Goal: Task Accomplishment & Management: Complete application form

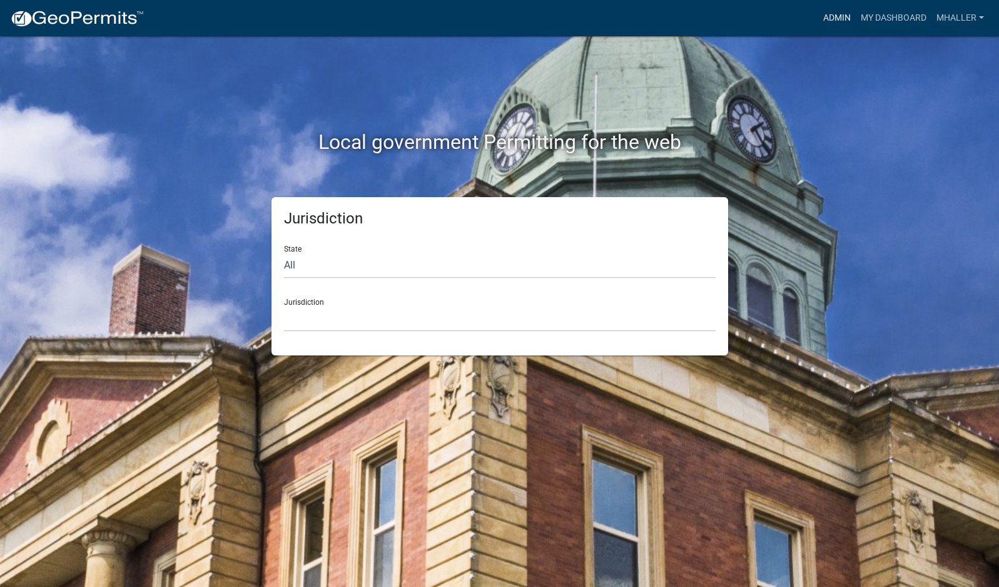
click at [831, 20] on link "Admin" at bounding box center [837, 18] width 38 height 24
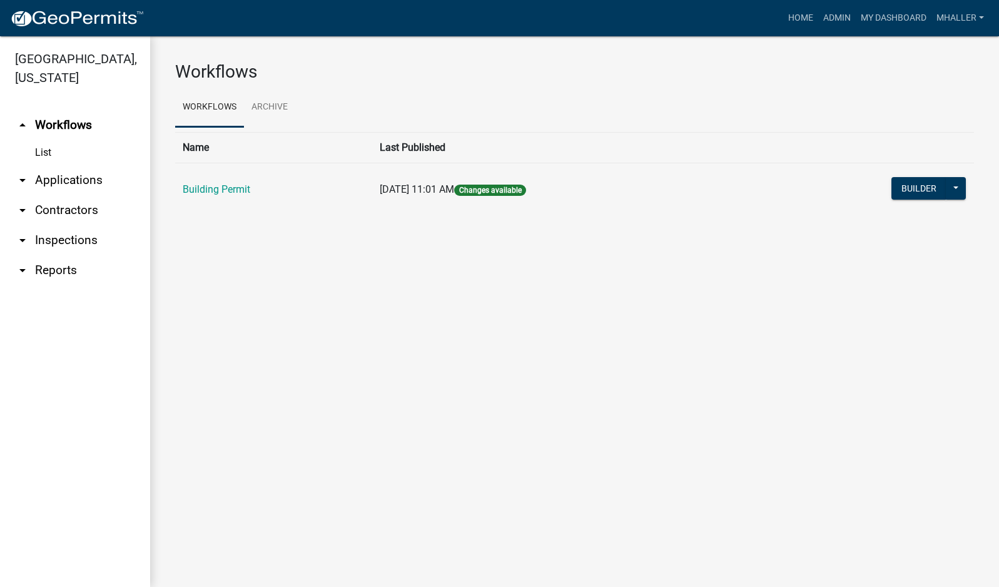
click at [61, 225] on link "arrow_drop_down Inspections" at bounding box center [75, 240] width 150 height 30
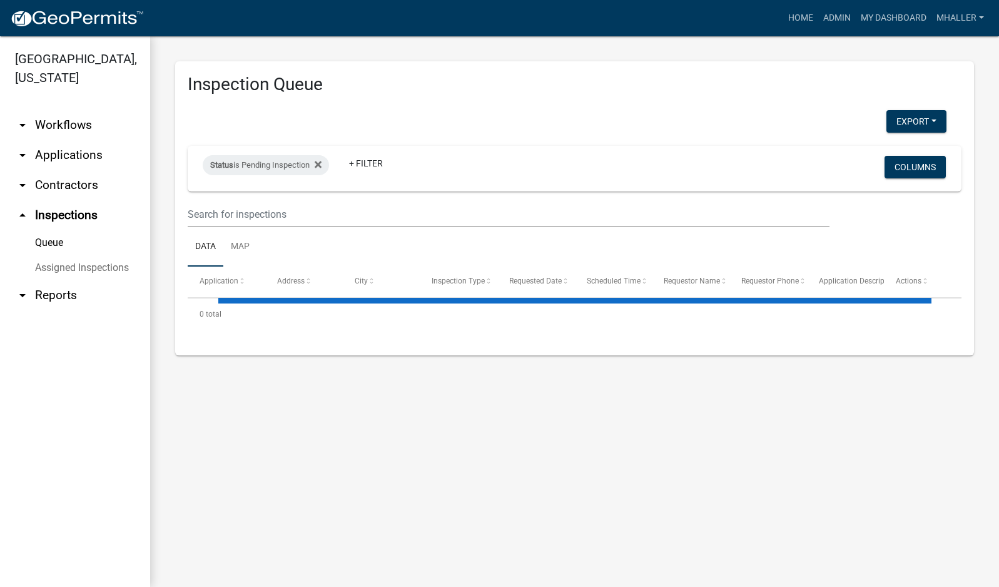
select select "1: 25"
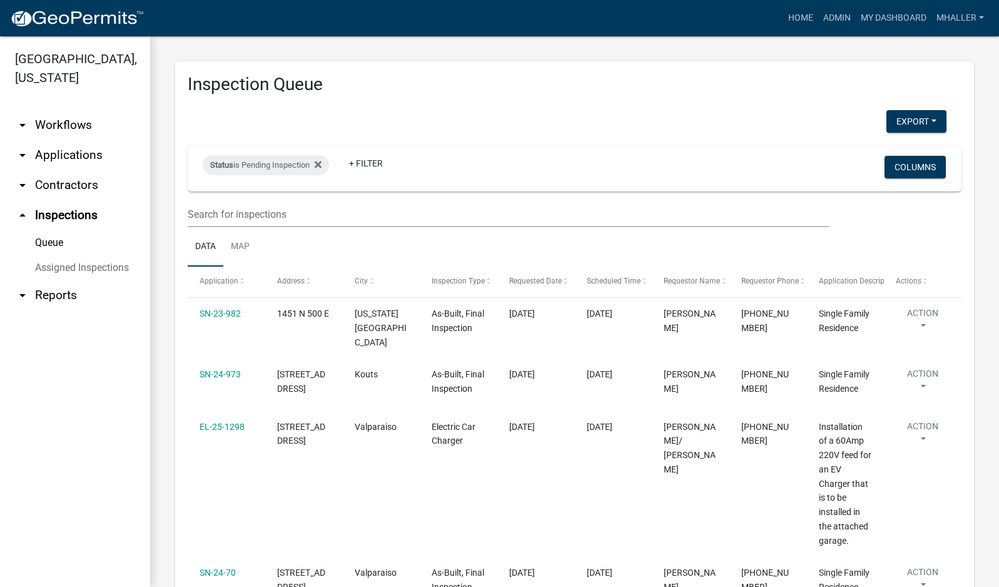
click at [76, 140] on link "arrow_drop_down Applications" at bounding box center [75, 155] width 150 height 30
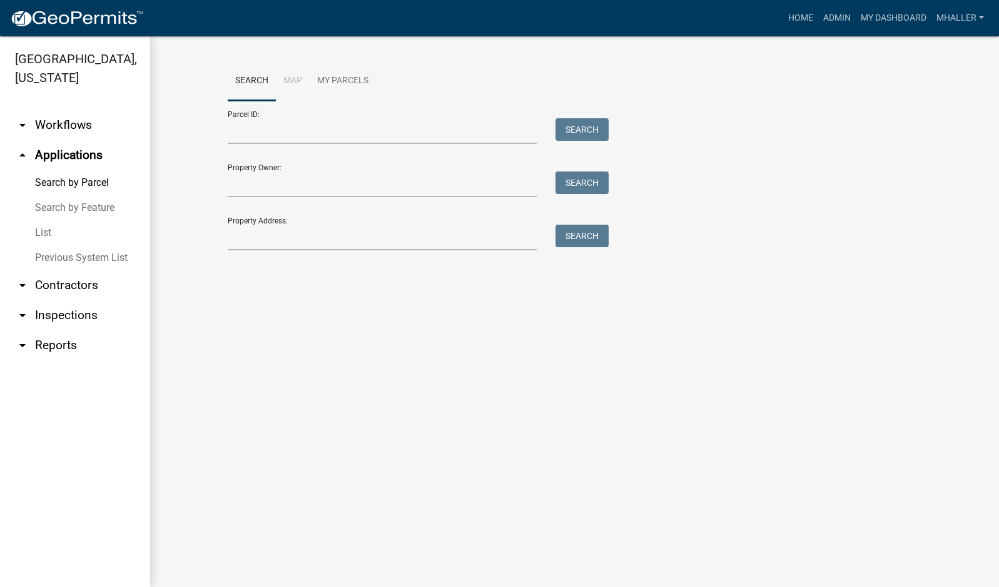
click at [47, 220] on link "List" at bounding box center [75, 232] width 150 height 25
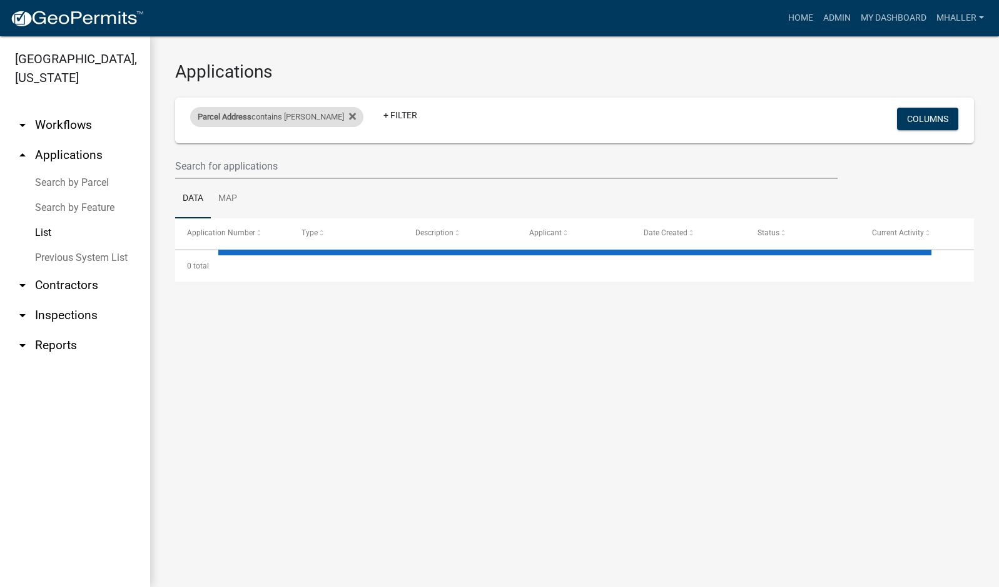
select select "1: 25"
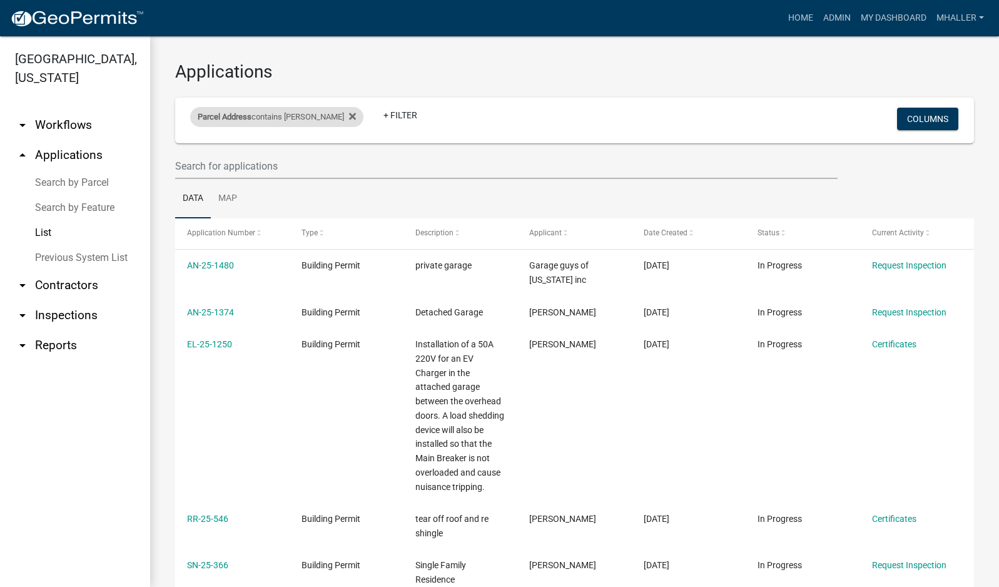
click at [289, 115] on div "Parcel Address contains [PERSON_NAME]" at bounding box center [276, 117] width 173 height 20
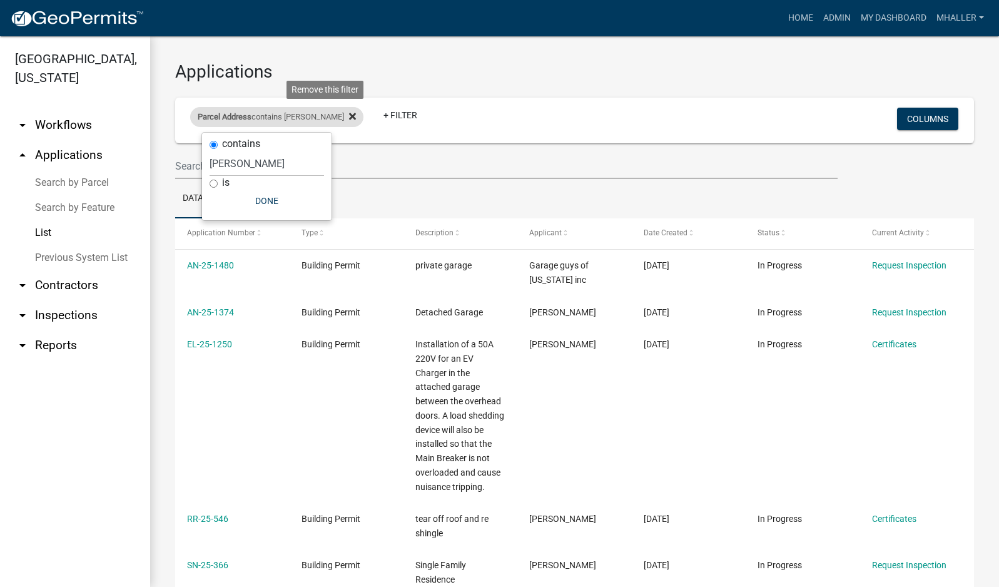
click at [349, 118] on icon at bounding box center [352, 116] width 7 height 7
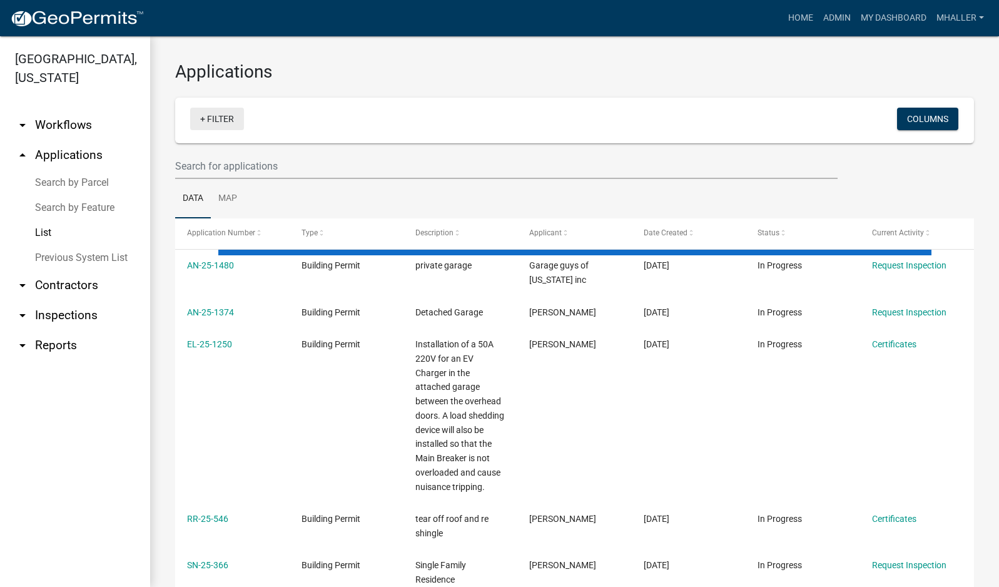
click at [219, 120] on link "+ Filter" at bounding box center [217, 119] width 54 height 23
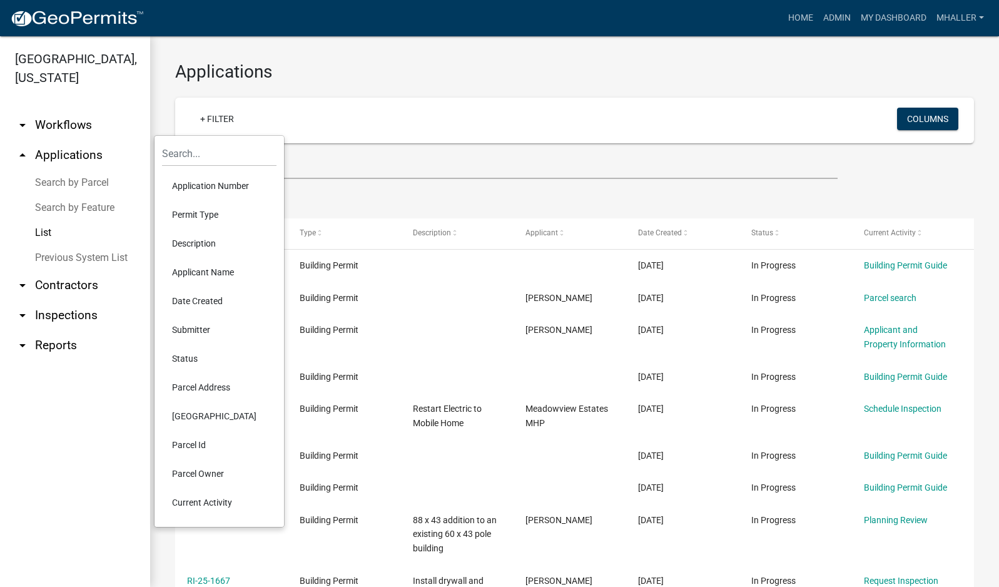
click at [226, 188] on li "Application Number" at bounding box center [219, 185] width 114 height 29
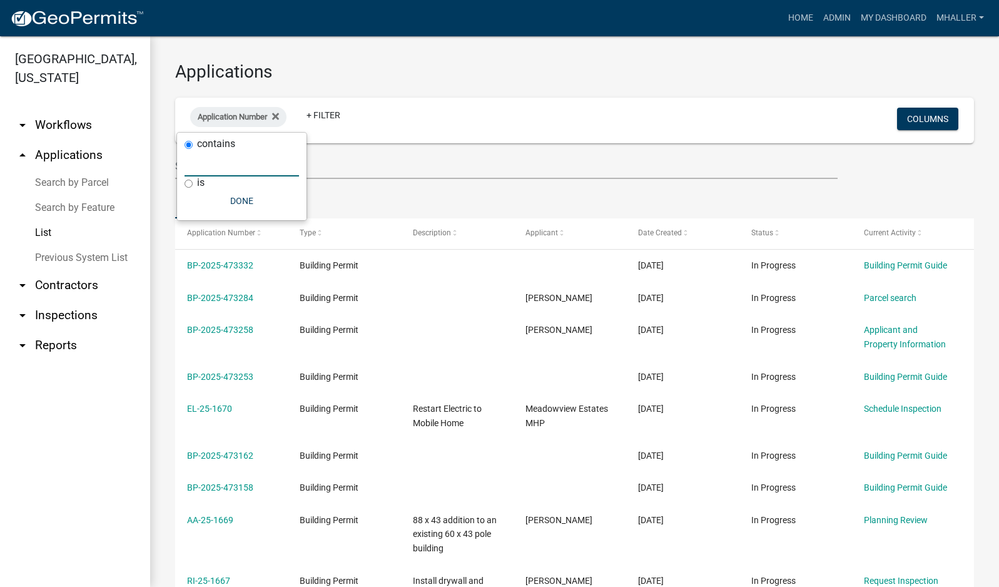
click at [218, 159] on input "text" at bounding box center [241, 164] width 114 height 26
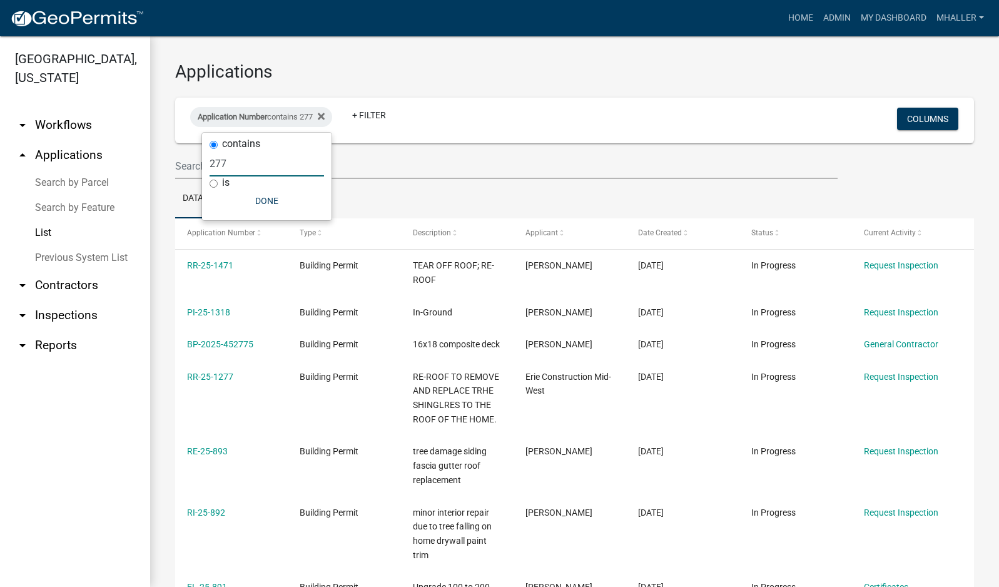
drag, startPoint x: 263, startPoint y: 163, endPoint x: 193, endPoint y: 158, distance: 70.2
click at [193, 158] on body "Internet Explorer does NOT work with GeoPermits. Get a new browser for more sec…" at bounding box center [499, 293] width 999 height 587
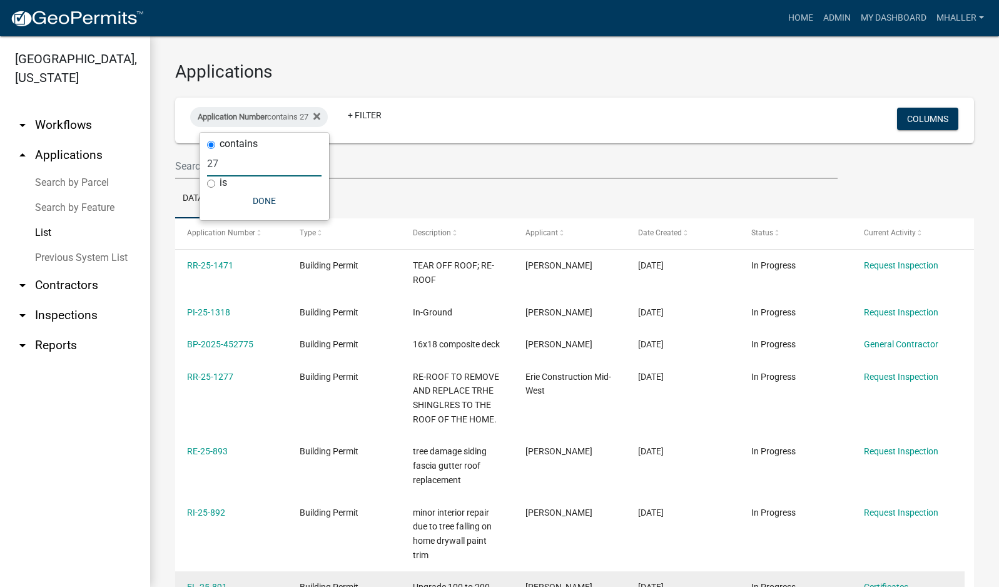
type input "2"
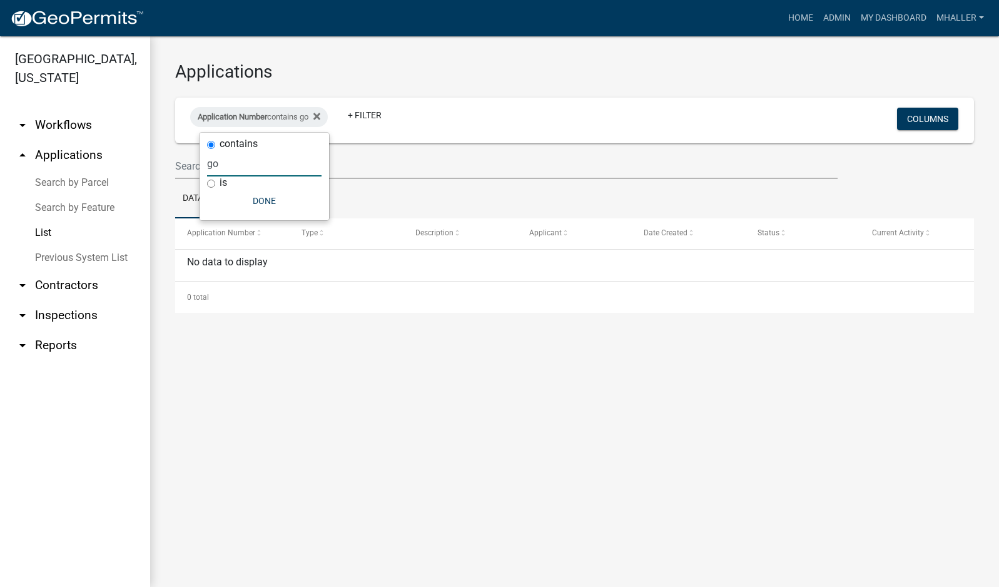
type input "g"
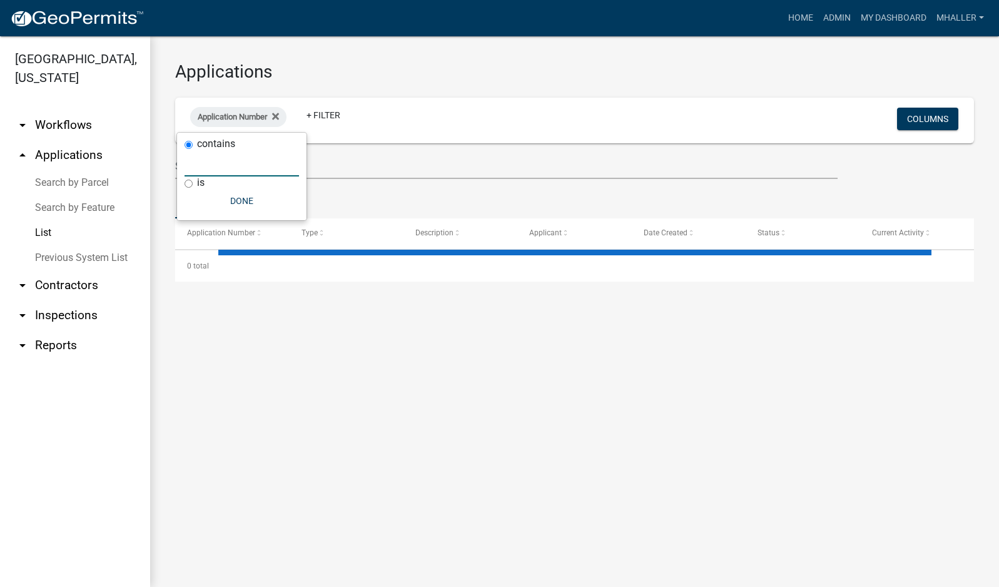
select select "1: 25"
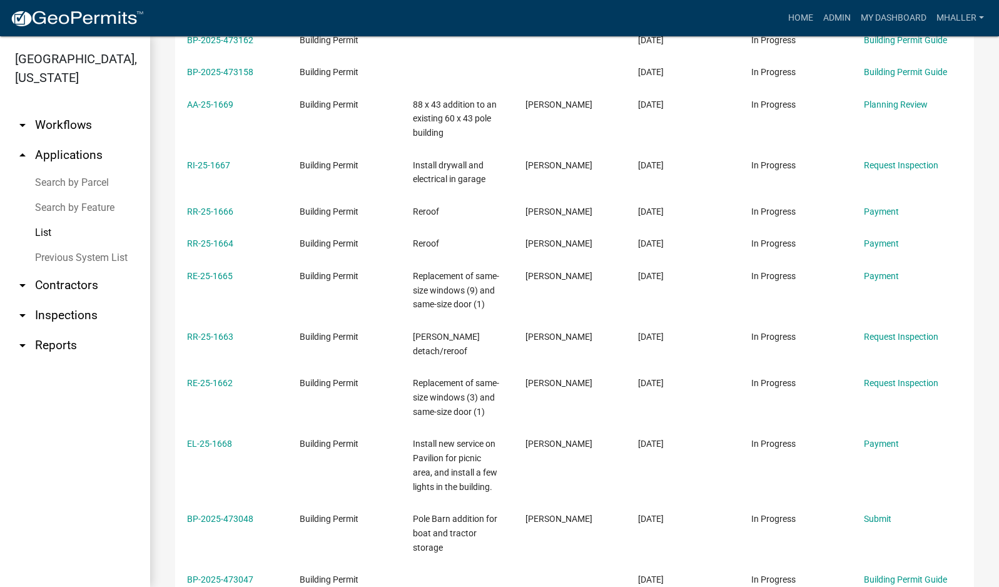
scroll to position [438, 0]
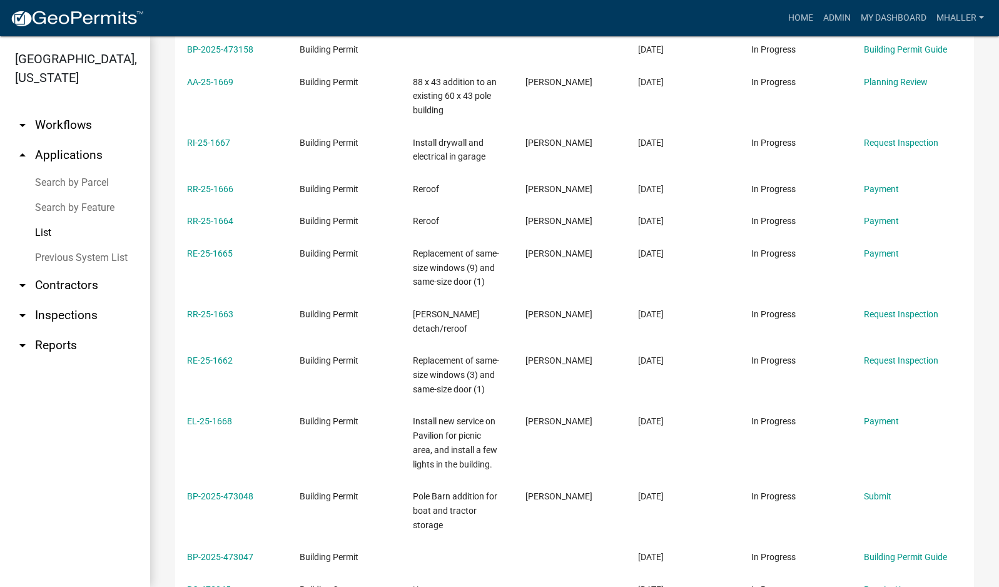
type input "5"
click at [64, 300] on link "arrow_drop_down Inspections" at bounding box center [75, 315] width 150 height 30
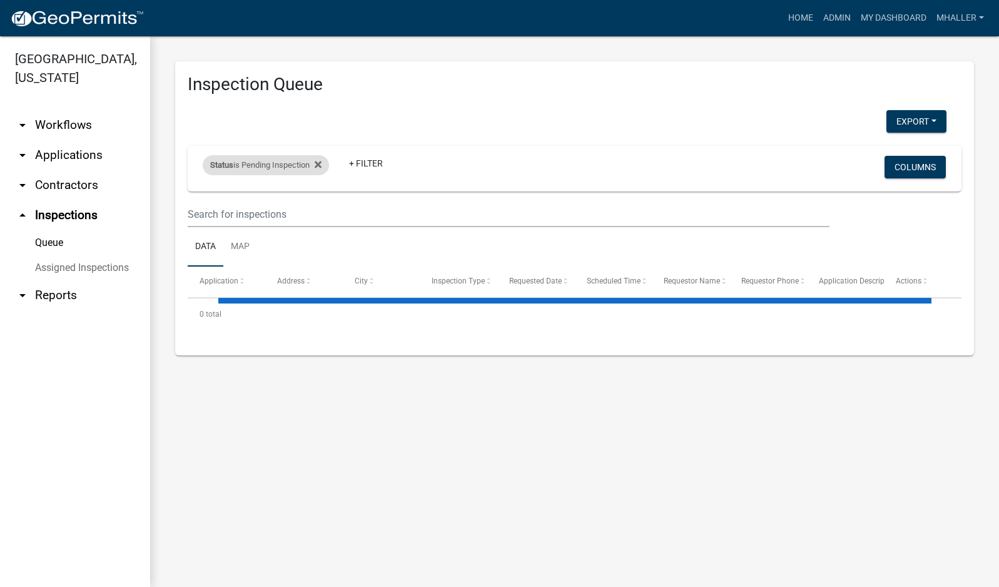
select select "1: 25"
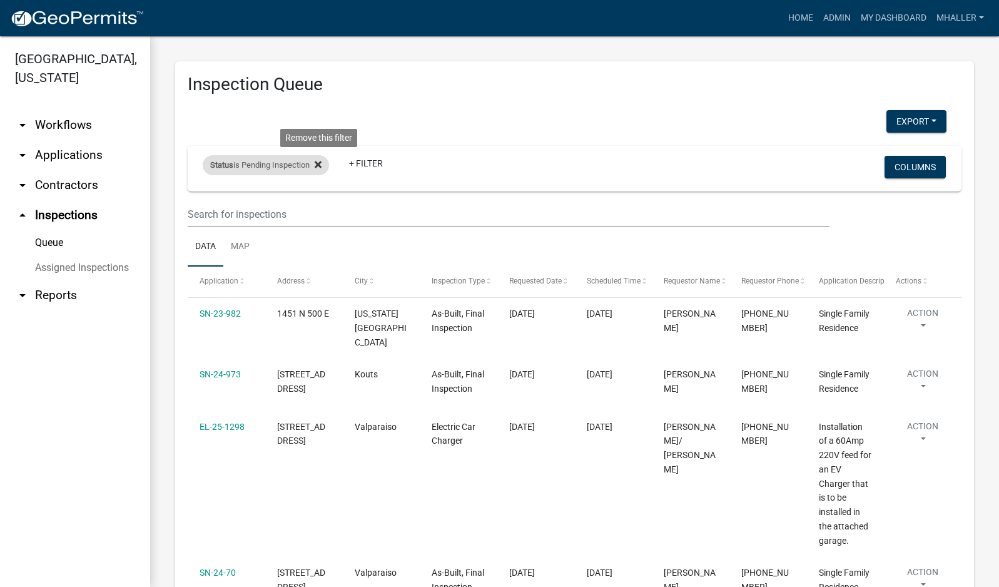
click at [319, 163] on icon at bounding box center [318, 164] width 7 height 10
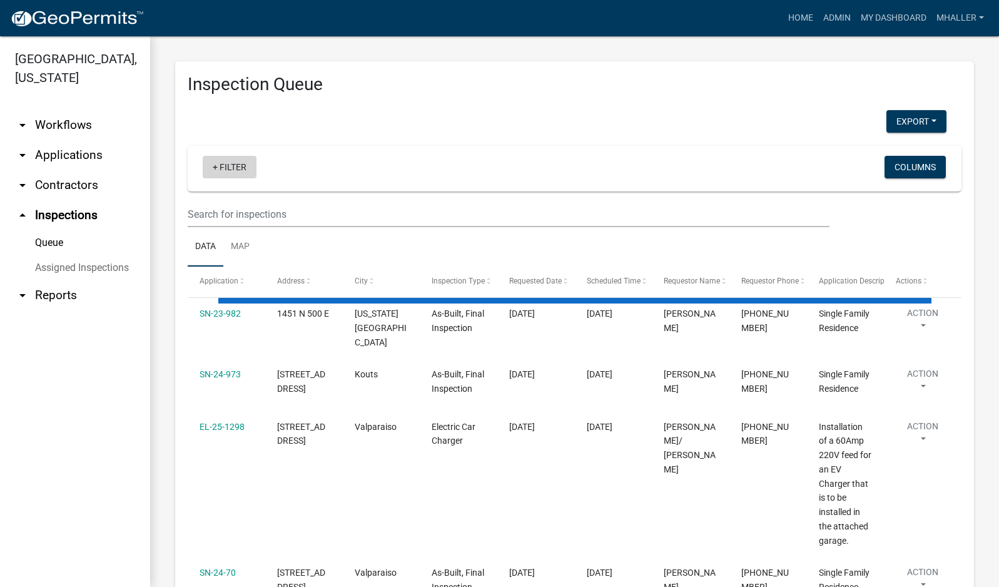
click at [234, 163] on link "+ Filter" at bounding box center [230, 167] width 54 height 23
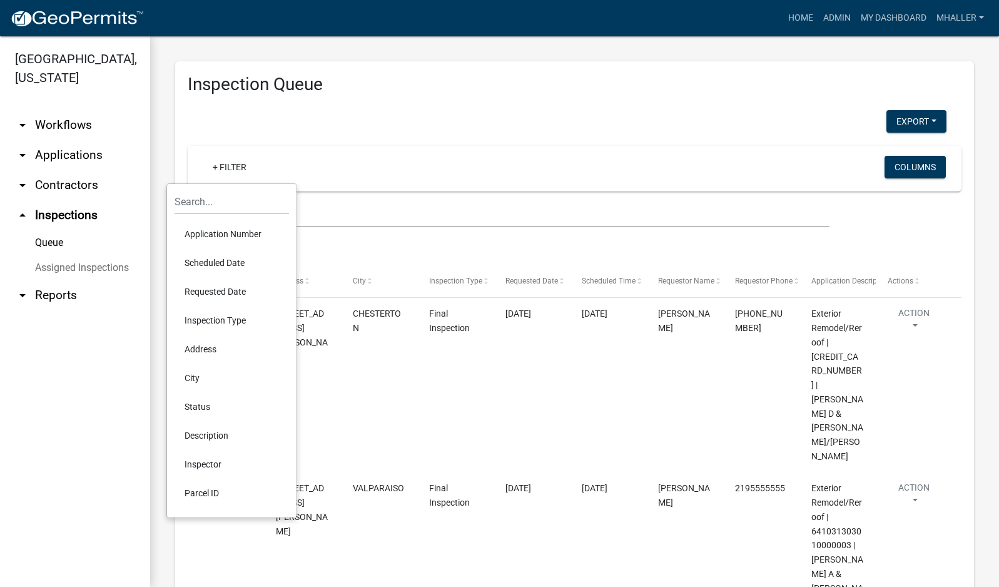
click at [196, 405] on li "Status" at bounding box center [231, 406] width 114 height 29
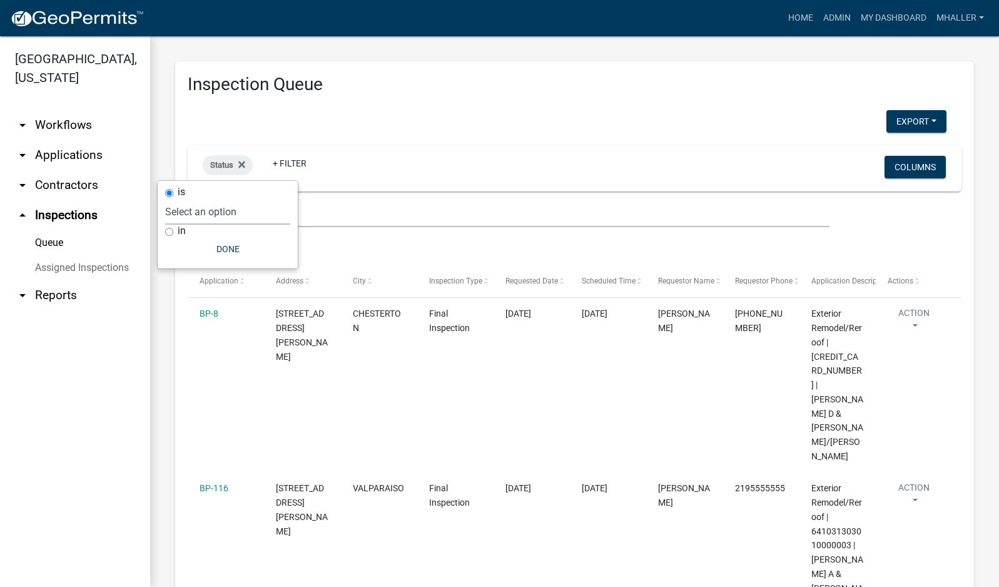
click at [225, 204] on select "Select an option Pending Schedule Pending Inspection Approved Denied Deleted Vo…" at bounding box center [227, 212] width 125 height 26
select select "0"
click at [203, 199] on select "Select an option Pending Schedule Pending Inspection Approved Denied Deleted Vo…" at bounding box center [227, 212] width 125 height 26
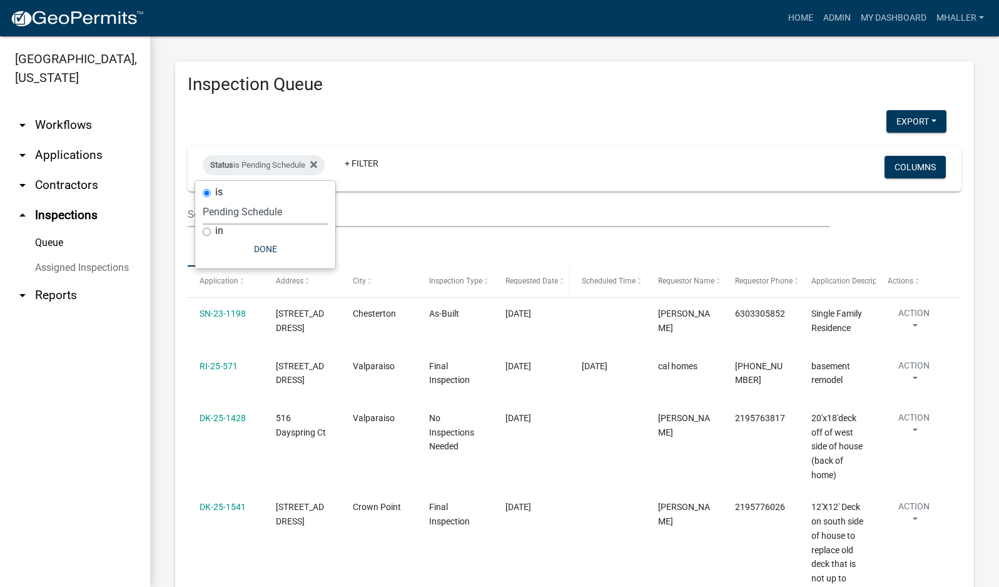
click at [527, 283] on span "Requested Date" at bounding box center [531, 280] width 53 height 9
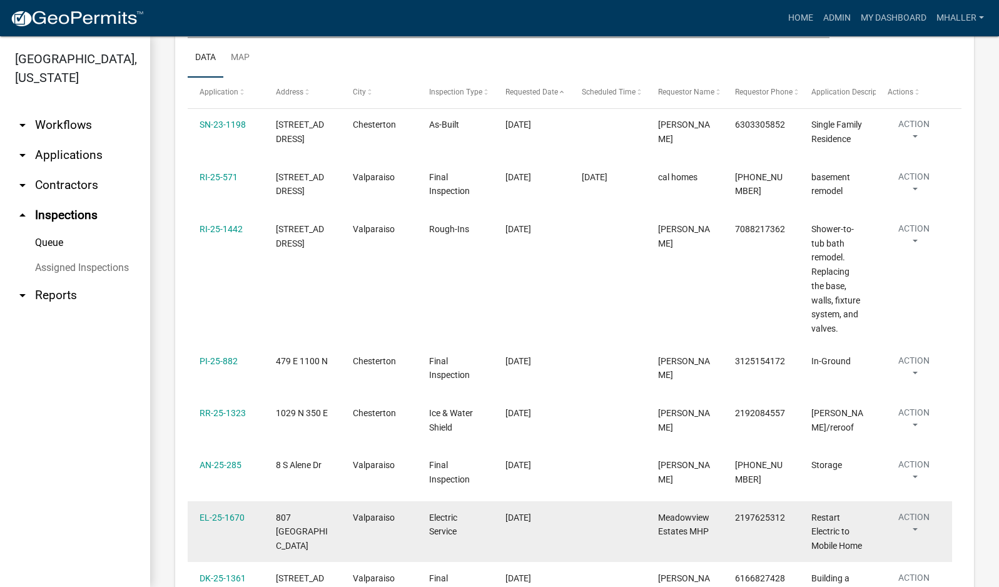
scroll to position [188, 0]
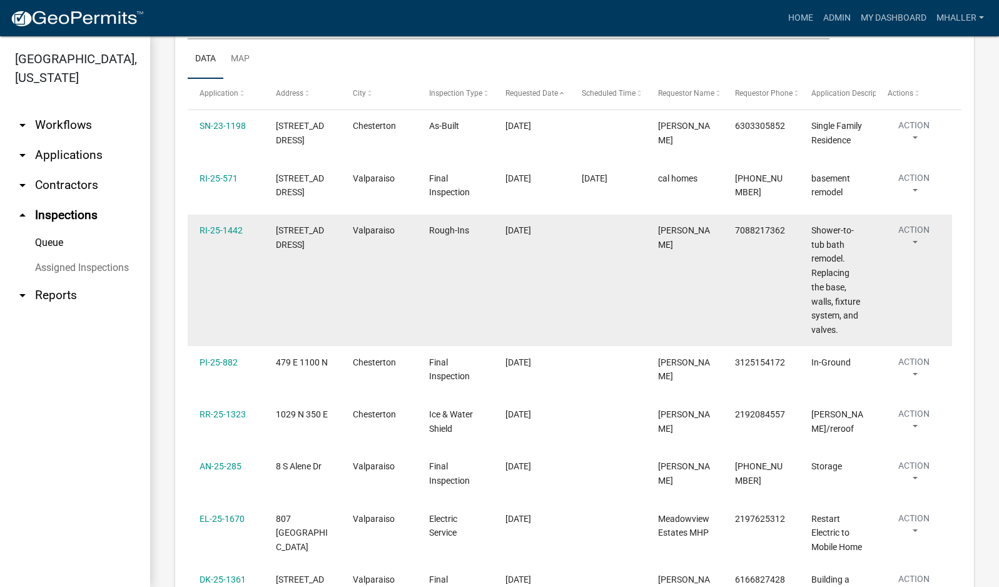
click at [913, 254] on button "Action" at bounding box center [913, 238] width 53 height 31
click at [884, 330] on link "Schedule Inspection" at bounding box center [880, 330] width 120 height 30
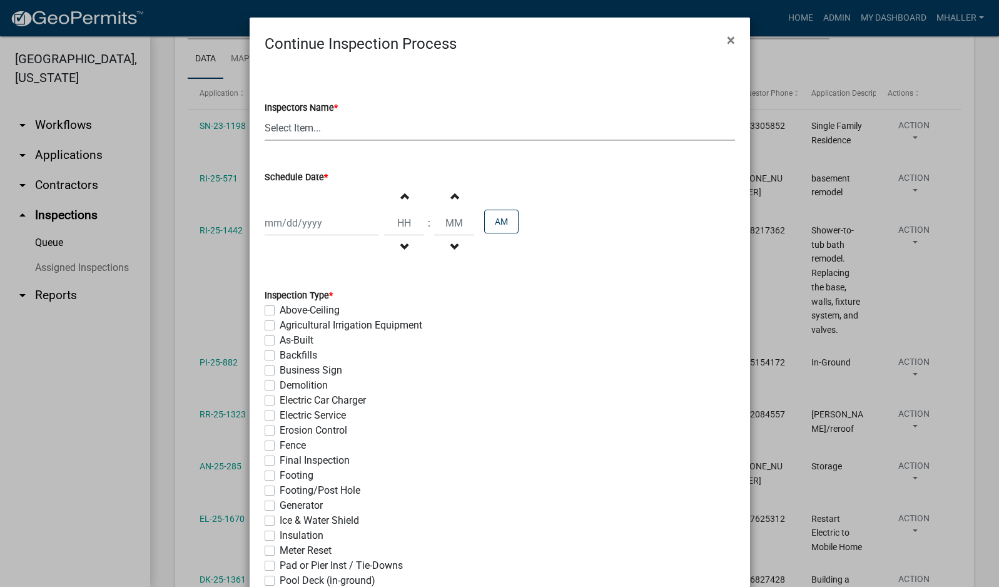
click at [298, 133] on select "Select Item... mhaller ([PERSON_NAME])" at bounding box center [499, 128] width 470 height 26
select select "ca350da2-795e-4cf8-941d-46ff53e354ae"
click at [264, 115] on select "Select Item... mhaller ([PERSON_NAME])" at bounding box center [499, 128] width 470 height 26
select select "9"
select select "2025"
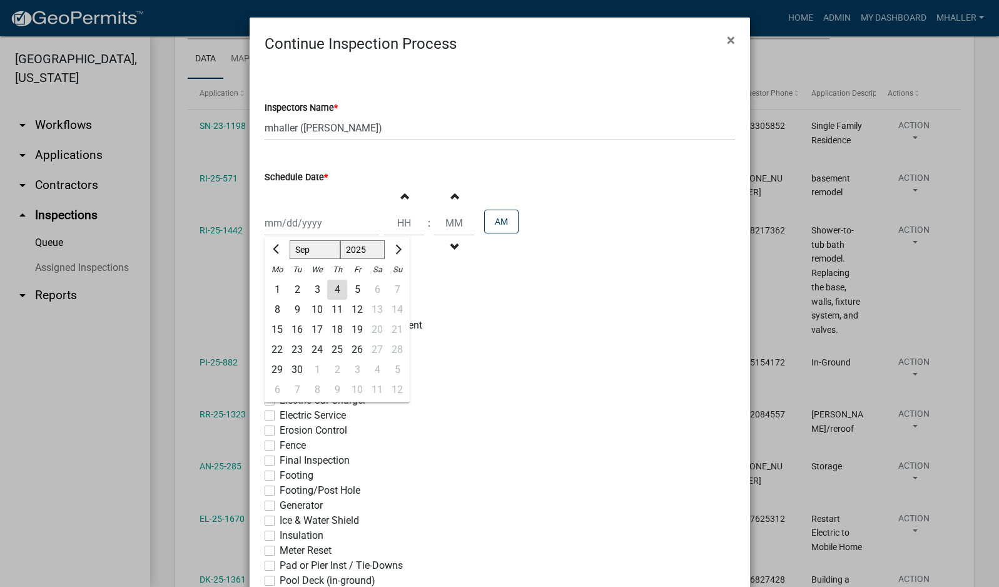
drag, startPoint x: 310, startPoint y: 219, endPoint x: 312, endPoint y: 233, distance: 13.3
click at [310, 219] on div "[PERSON_NAME] Feb Mar Apr [PERSON_NAME][DATE] Oct Nov [DATE] 1526 1527 1528 152…" at bounding box center [321, 223] width 114 height 26
click at [327, 284] on div "4" at bounding box center [337, 290] width 20 height 20
type input "[DATE]"
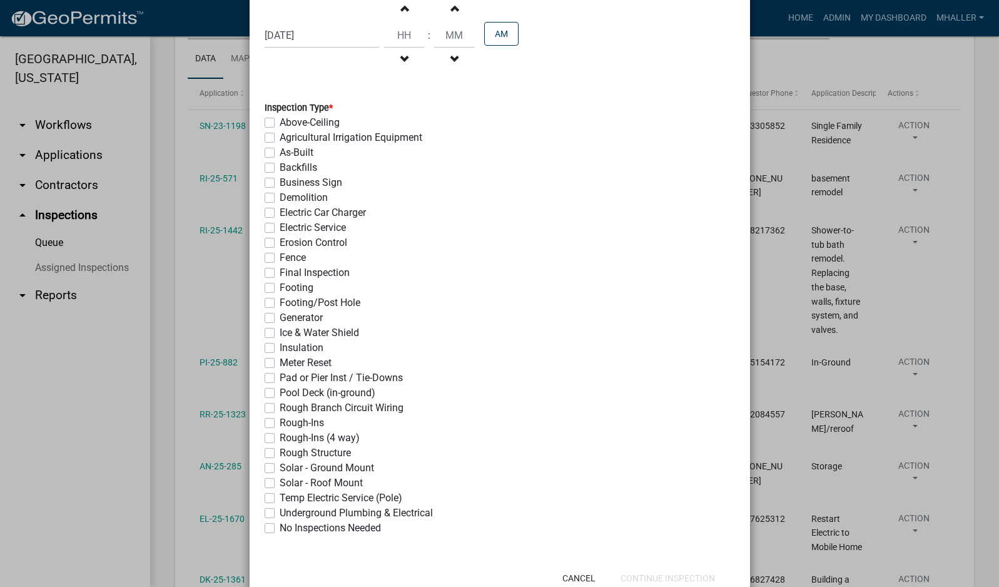
click at [280, 437] on label "Rough-Ins (4 way)" at bounding box center [320, 437] width 80 height 15
click at [280, 437] on input "Rough-Ins (4 way)" at bounding box center [284, 434] width 8 height 8
checkbox input "true"
checkbox input "false"
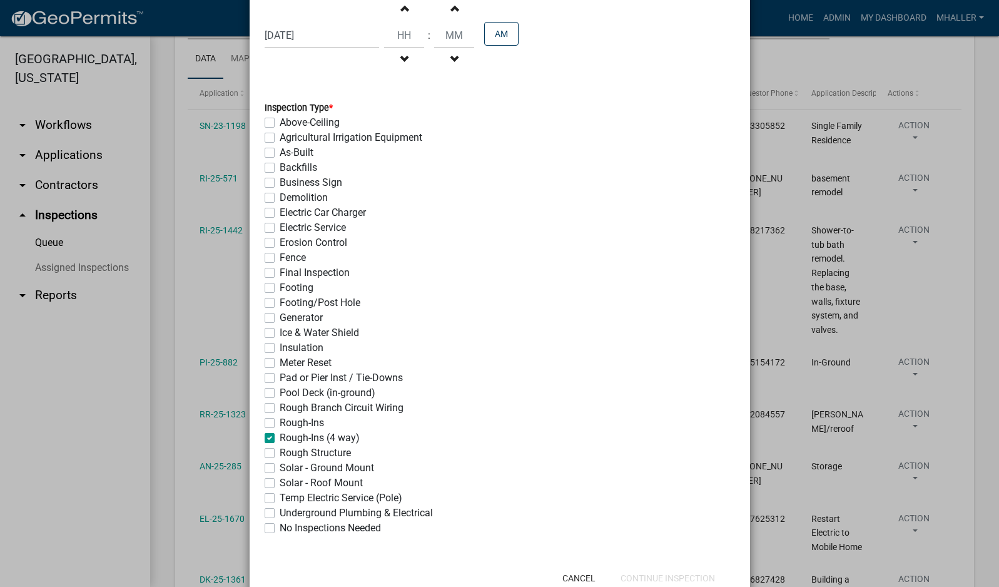
checkbox input "false"
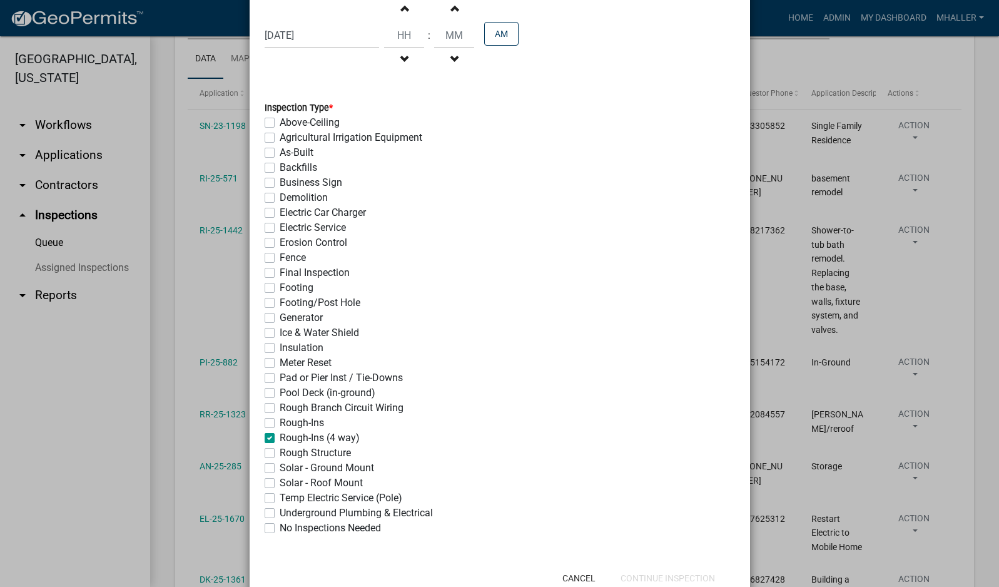
checkbox input "false"
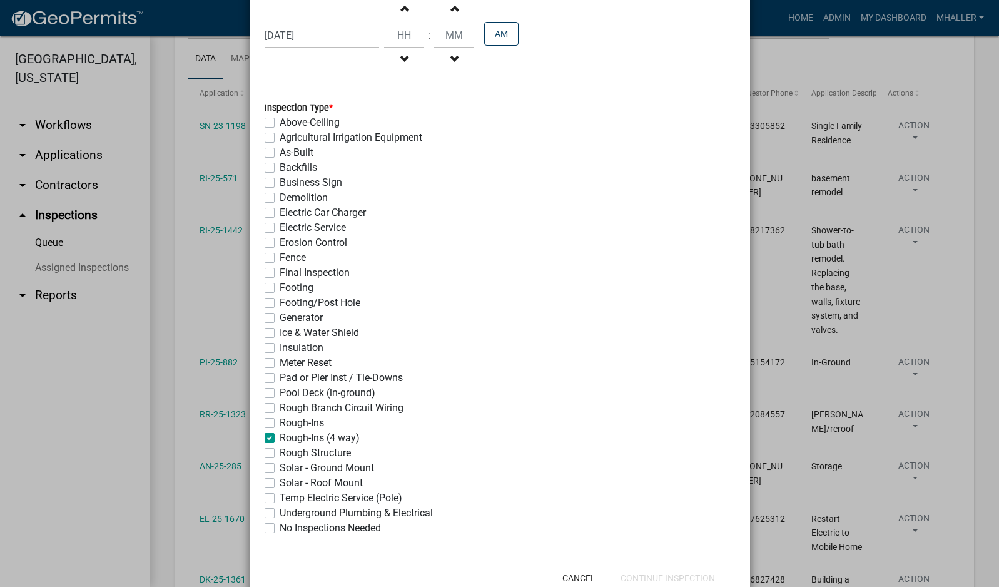
checkbox input "false"
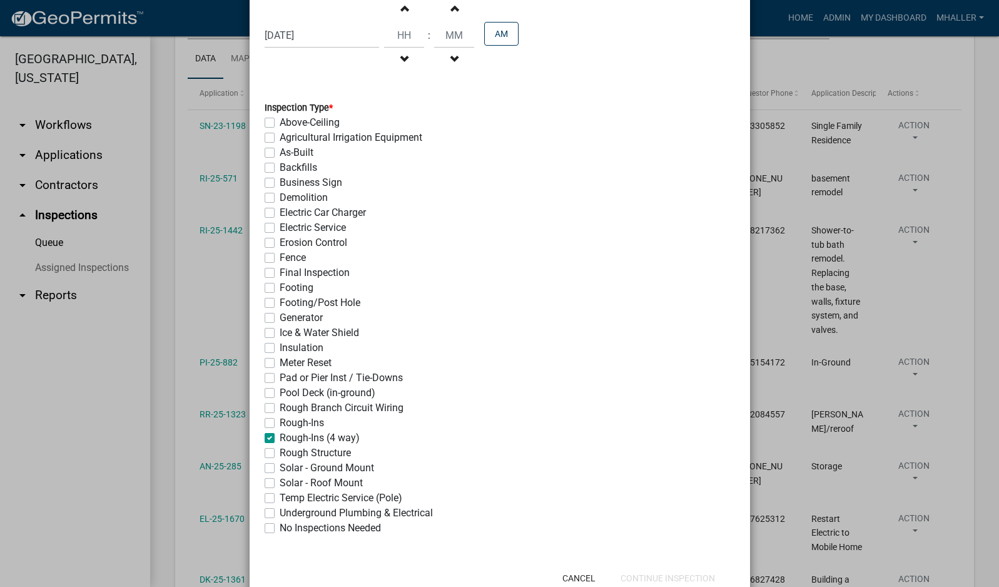
checkbox input "false"
checkbox input "true"
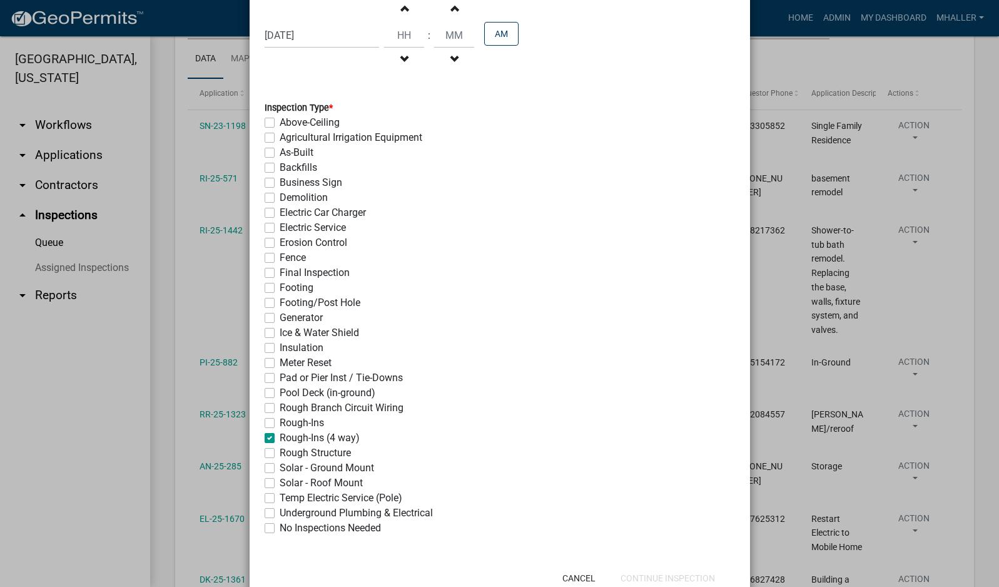
checkbox input "false"
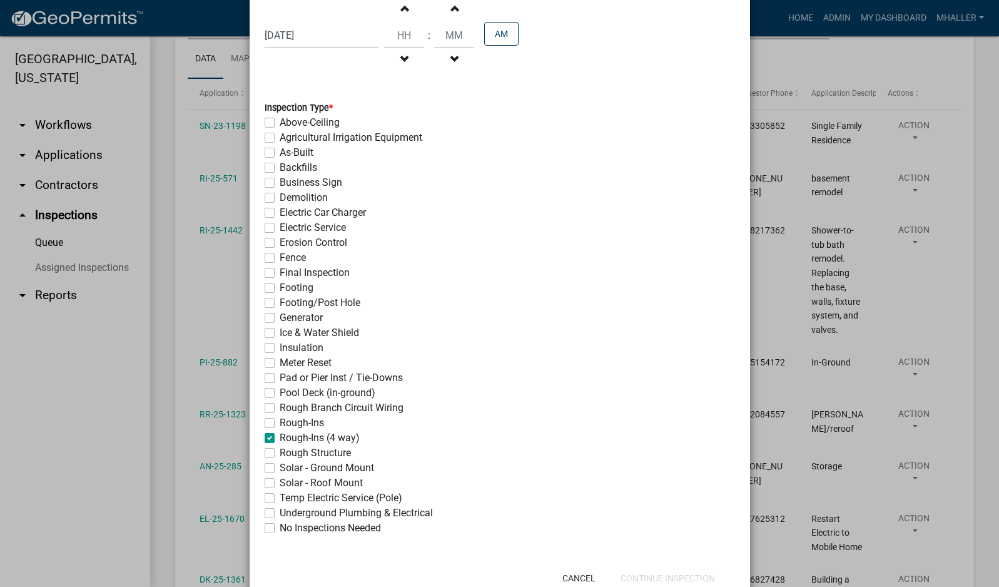
checkbox input "false"
click at [668, 575] on button "Continue Inspection" at bounding box center [667, 578] width 114 height 23
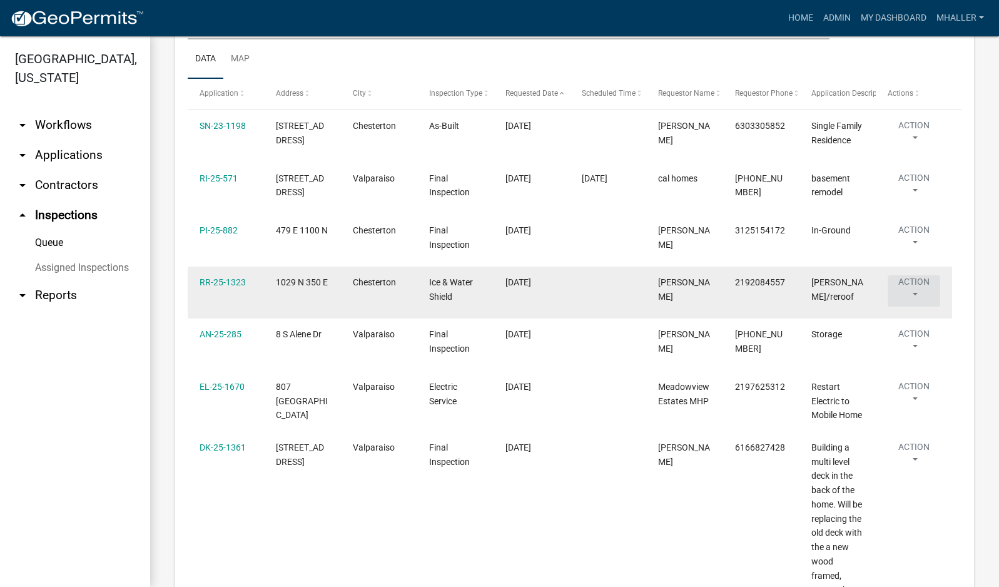
click at [914, 306] on button "Action" at bounding box center [913, 290] width 53 height 31
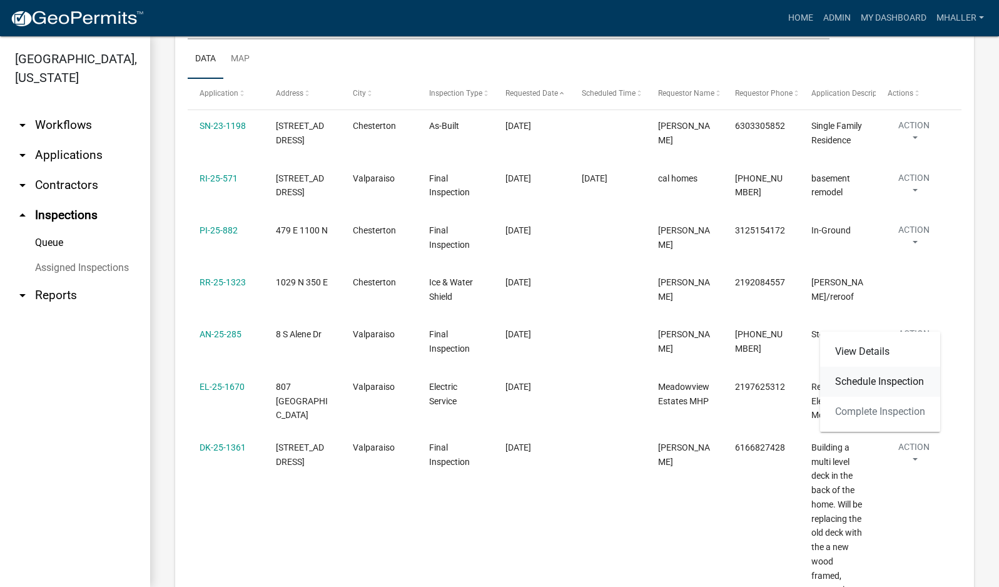
click at [896, 383] on link "Schedule Inspection" at bounding box center [880, 381] width 120 height 30
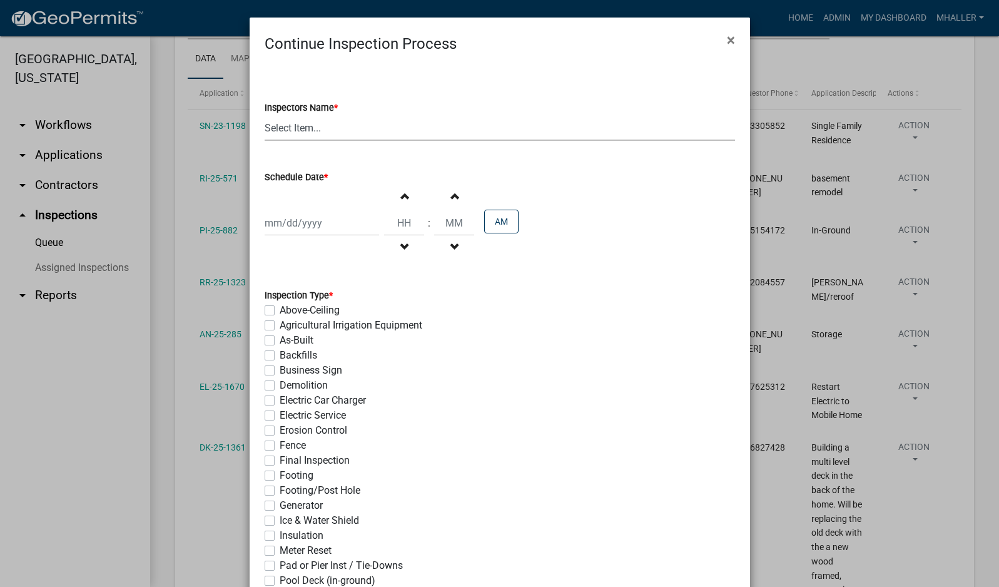
click at [294, 126] on select "Select Item... mhaller ([PERSON_NAME])" at bounding box center [499, 128] width 470 height 26
select select "ca350da2-795e-4cf8-941d-46ff53e354ae"
click at [264, 115] on select "Select Item... mhaller ([PERSON_NAME])" at bounding box center [499, 128] width 470 height 26
click at [304, 225] on div at bounding box center [321, 223] width 114 height 26
select select "9"
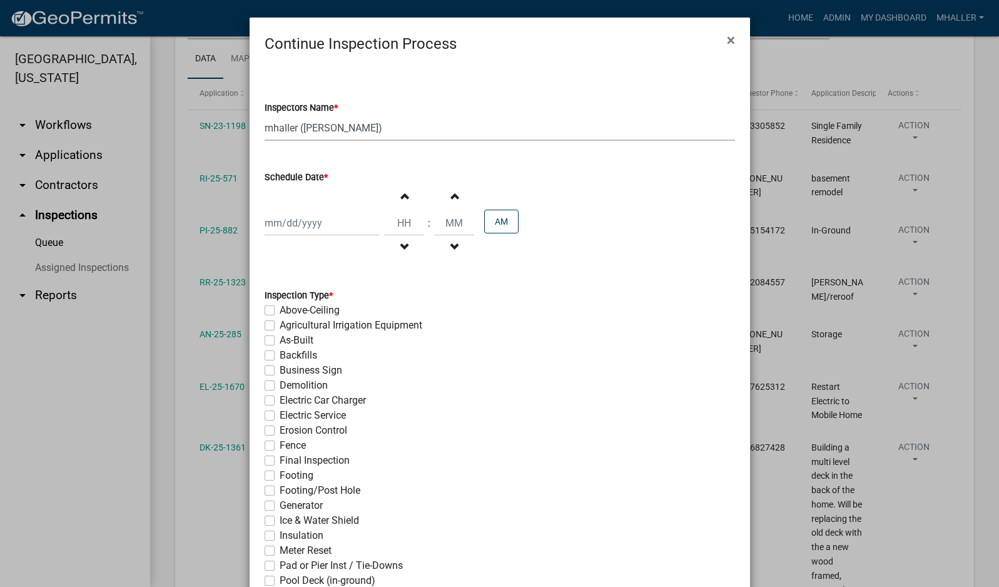
select select "2025"
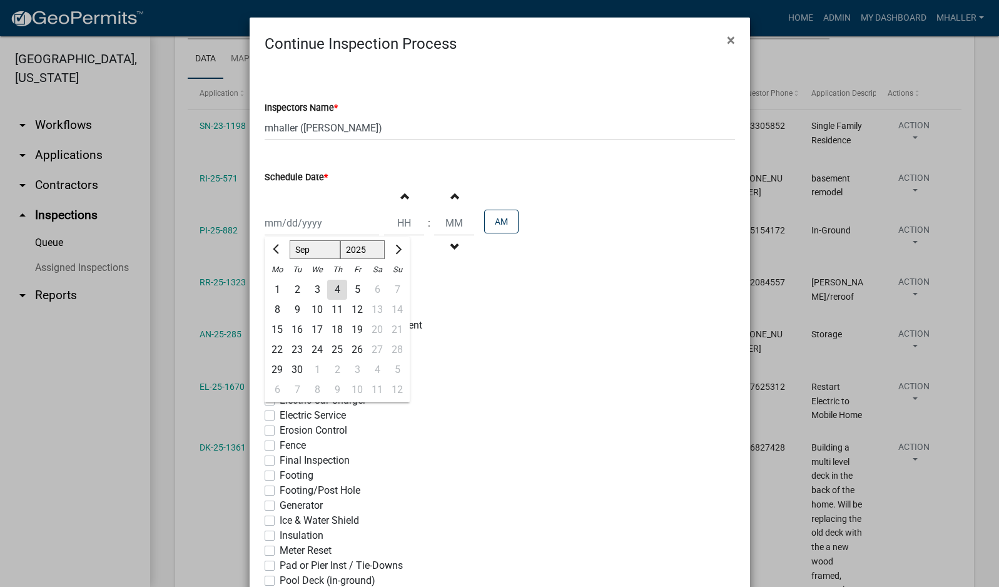
click at [327, 290] on div "4" at bounding box center [337, 290] width 20 height 20
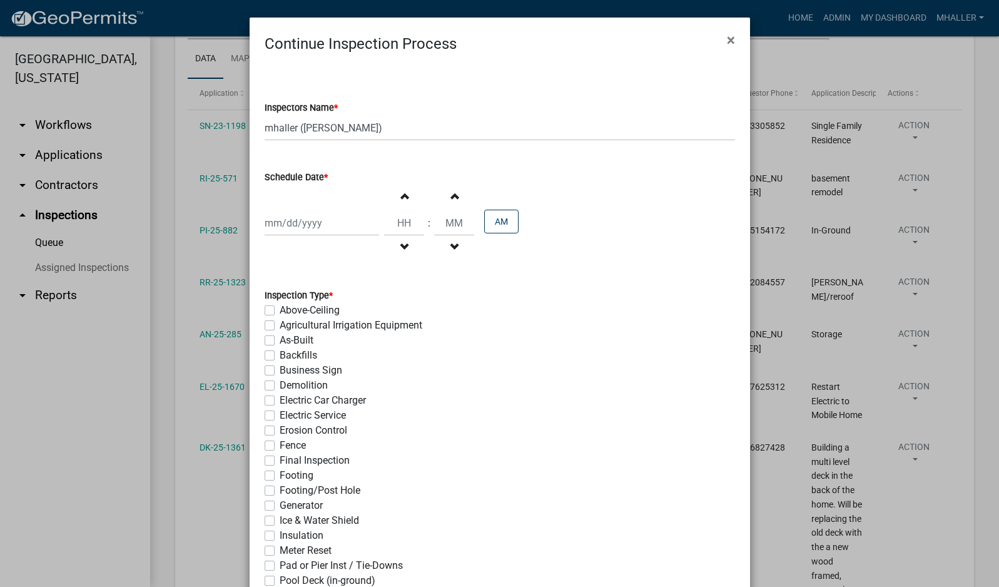
type input "[DATE]"
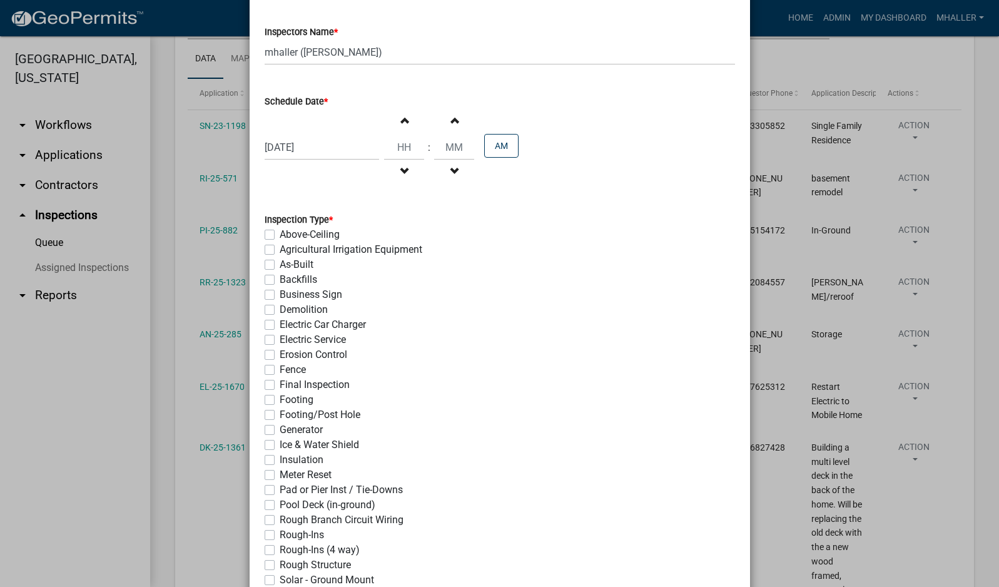
scroll to position [226, 0]
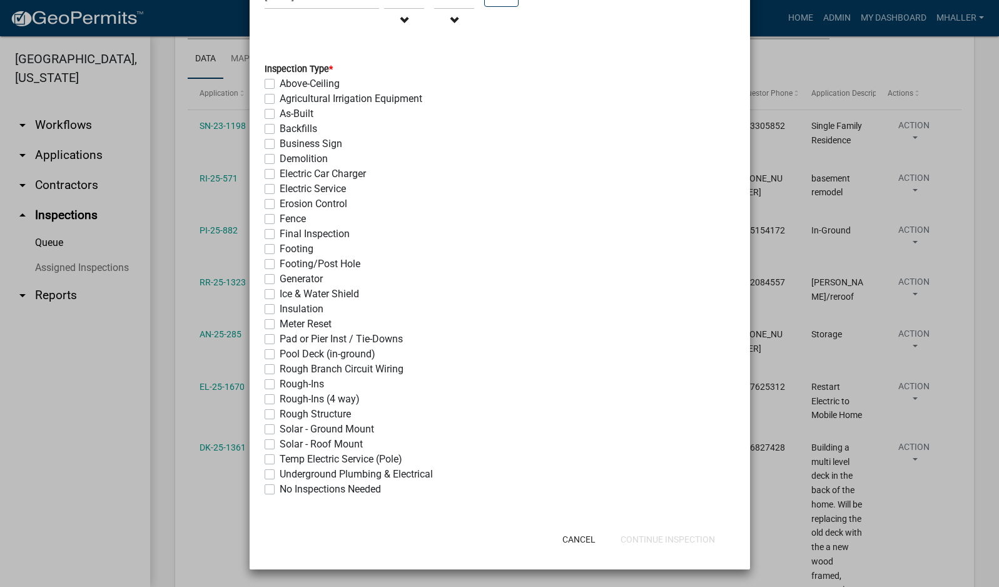
click at [280, 295] on label "Ice & Water Shield" at bounding box center [319, 293] width 79 height 15
click at [280, 295] on input "Ice & Water Shield" at bounding box center [284, 290] width 8 height 8
checkbox input "true"
checkbox input "false"
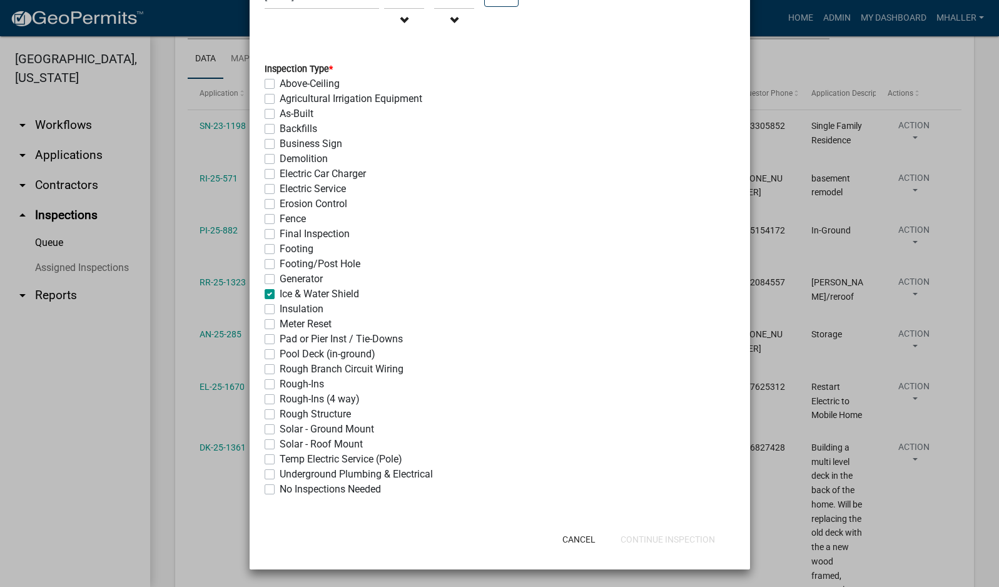
checkbox input "false"
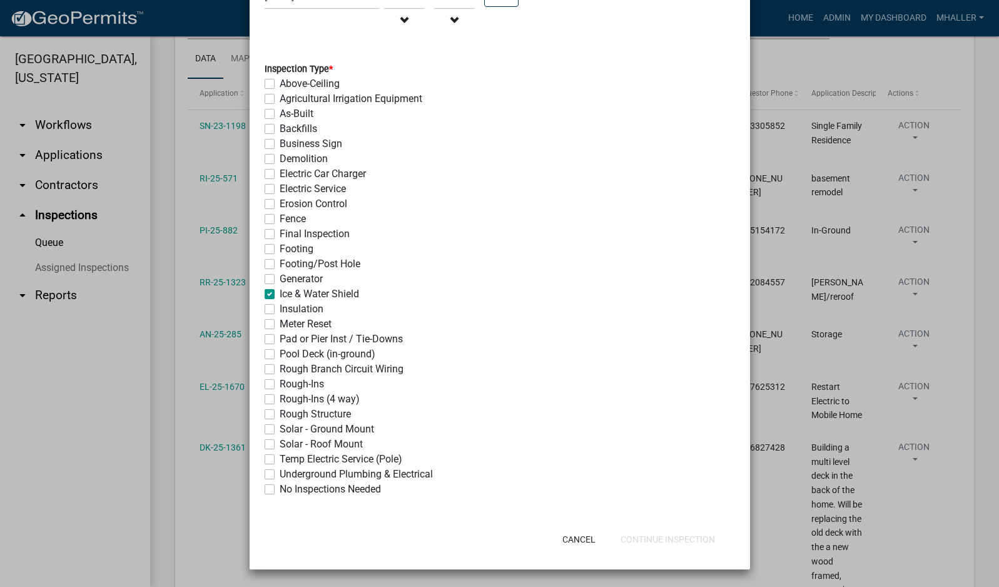
checkbox input "false"
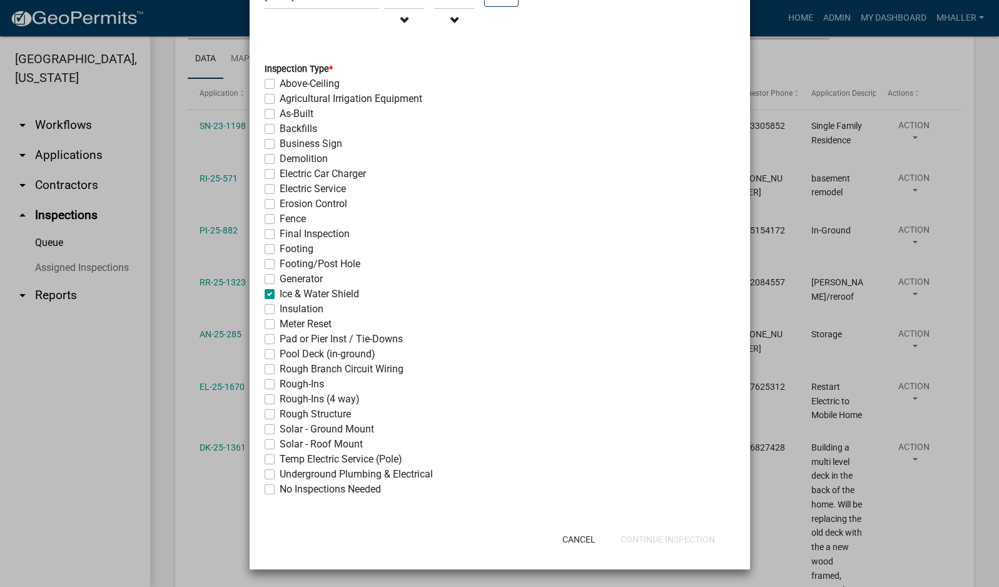
checkbox input "false"
checkbox input "true"
checkbox input "false"
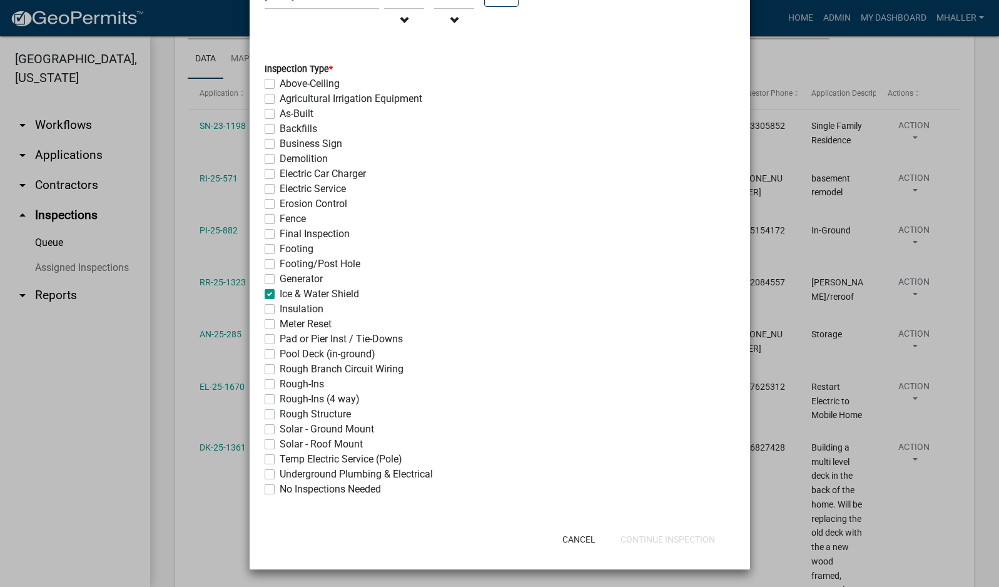
checkbox input "false"
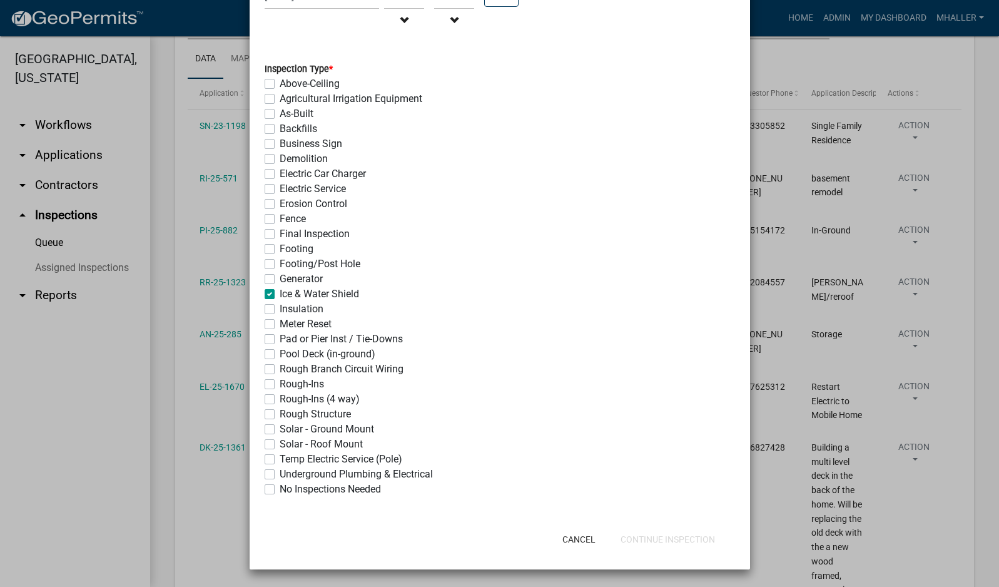
checkbox input "false"
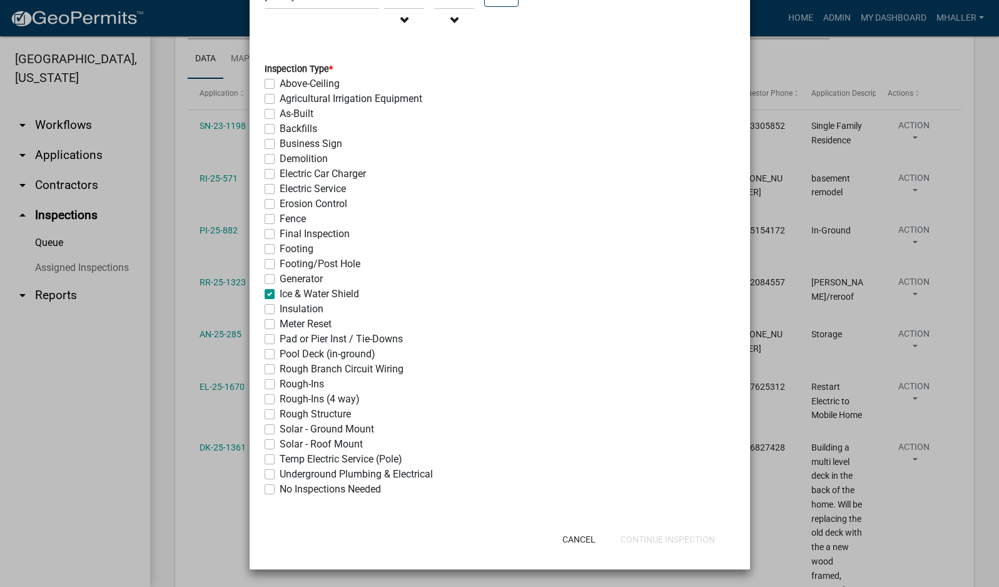
checkbox input "false"
click at [665, 539] on button "Continue Inspection" at bounding box center [667, 539] width 114 height 23
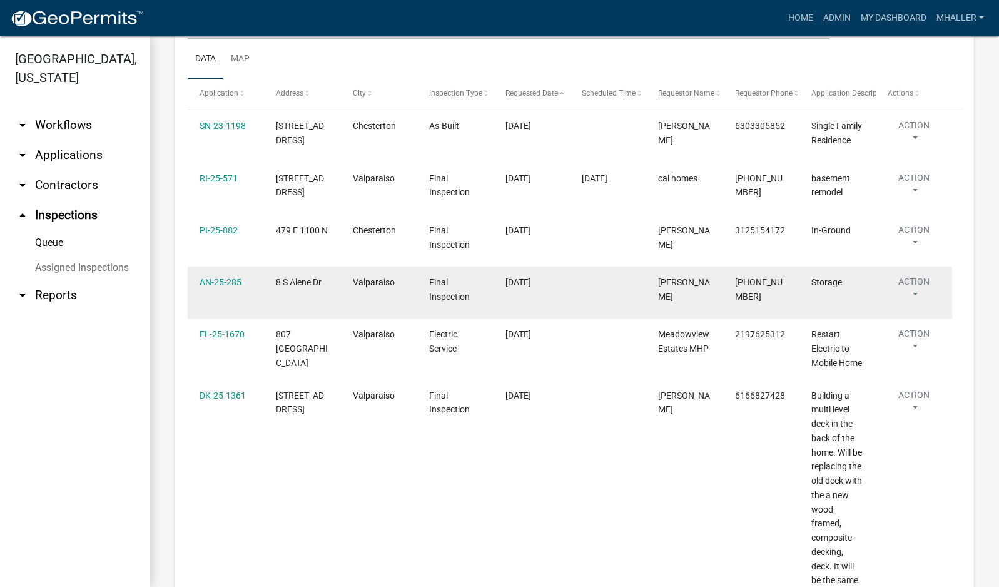
click at [915, 306] on button "Action" at bounding box center [913, 290] width 53 height 31
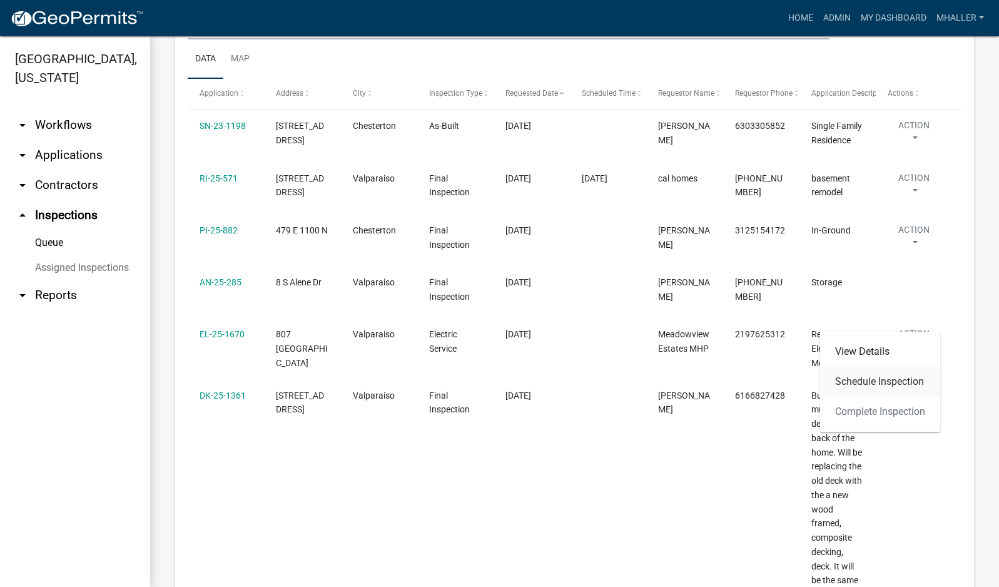
click at [895, 385] on link "Schedule Inspection" at bounding box center [880, 381] width 120 height 30
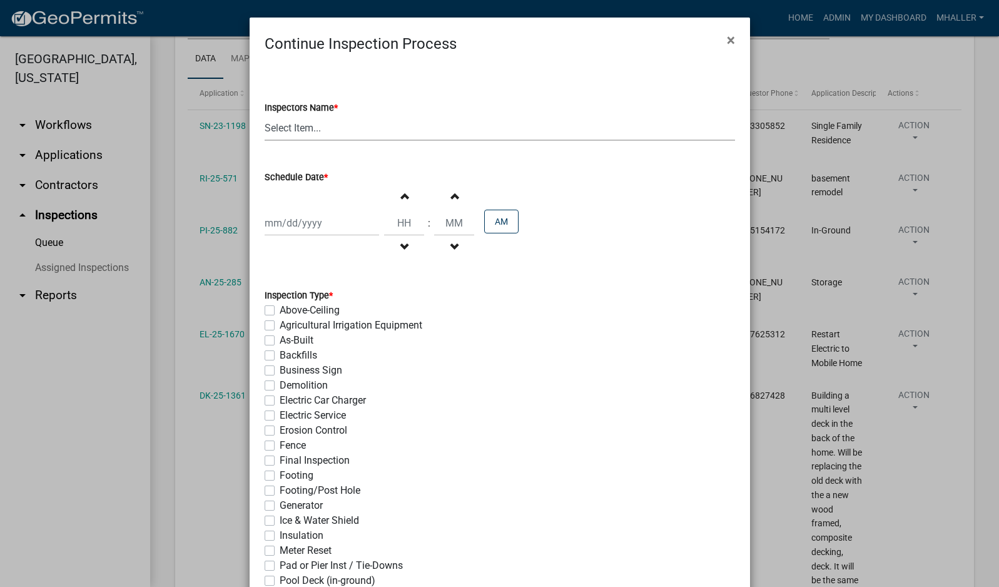
click at [280, 126] on select "Select Item... mhaller ([PERSON_NAME])" at bounding box center [499, 128] width 470 height 26
select select "ca350da2-795e-4cf8-941d-46ff53e354ae"
click at [264, 115] on select "Select Item... mhaller ([PERSON_NAME])" at bounding box center [499, 128] width 470 height 26
click at [293, 211] on div at bounding box center [321, 223] width 114 height 26
select select "9"
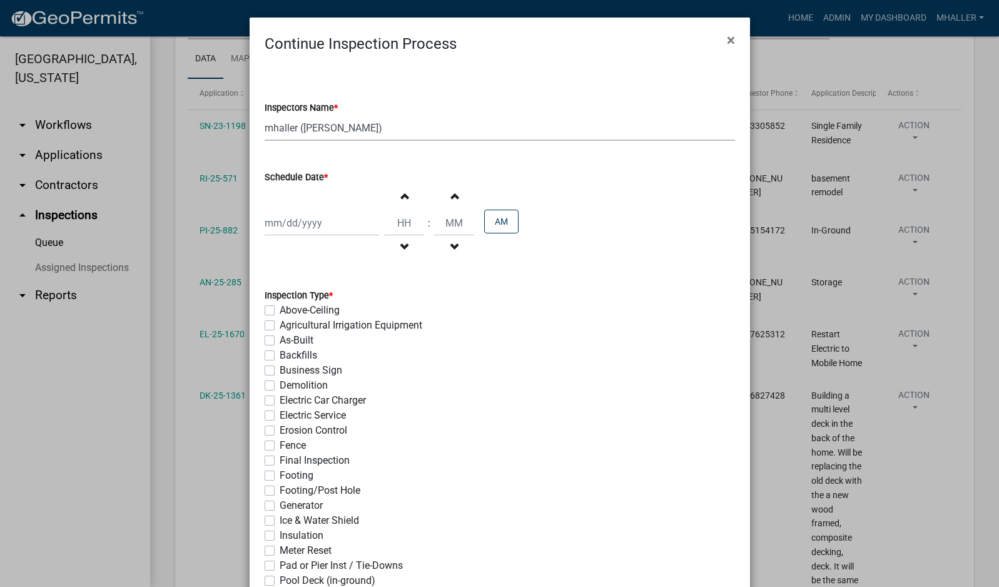
select select "2025"
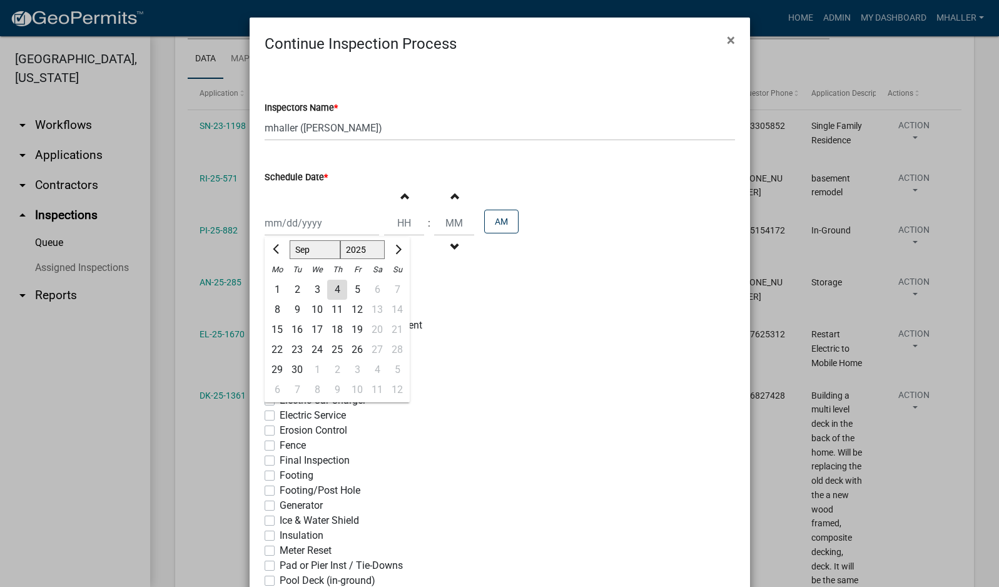
click at [268, 308] on div "8" at bounding box center [277, 310] width 20 height 20
type input "[DATE]"
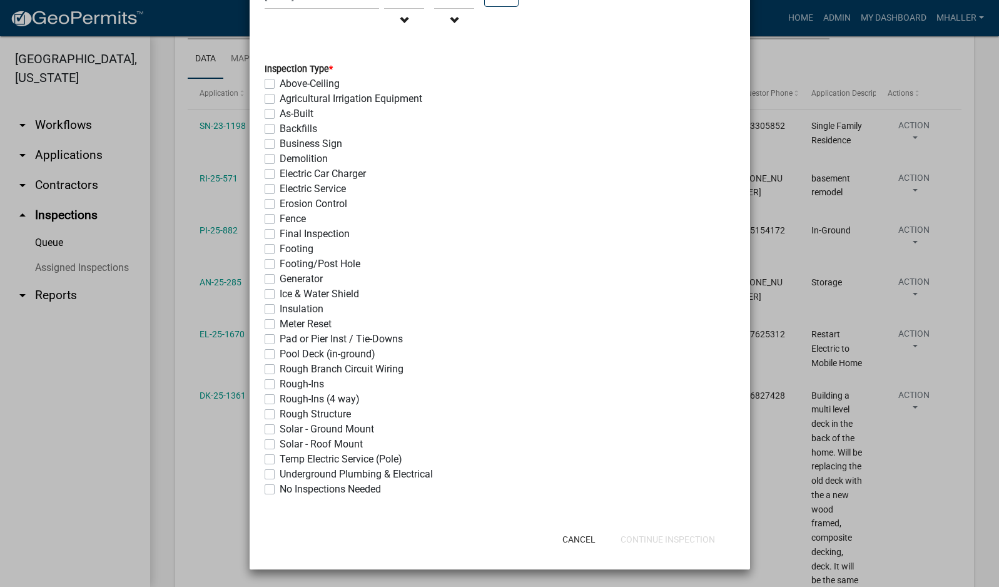
click at [280, 232] on label "Final Inspection" at bounding box center [315, 233] width 70 height 15
click at [280, 232] on input "Final Inspection" at bounding box center [284, 230] width 8 height 8
checkbox input "true"
checkbox input "false"
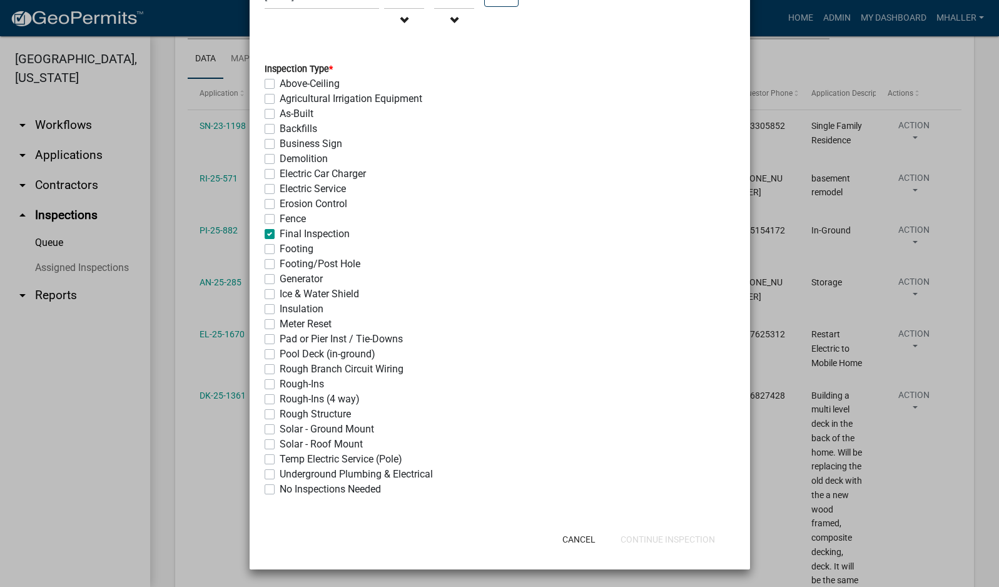
checkbox input "false"
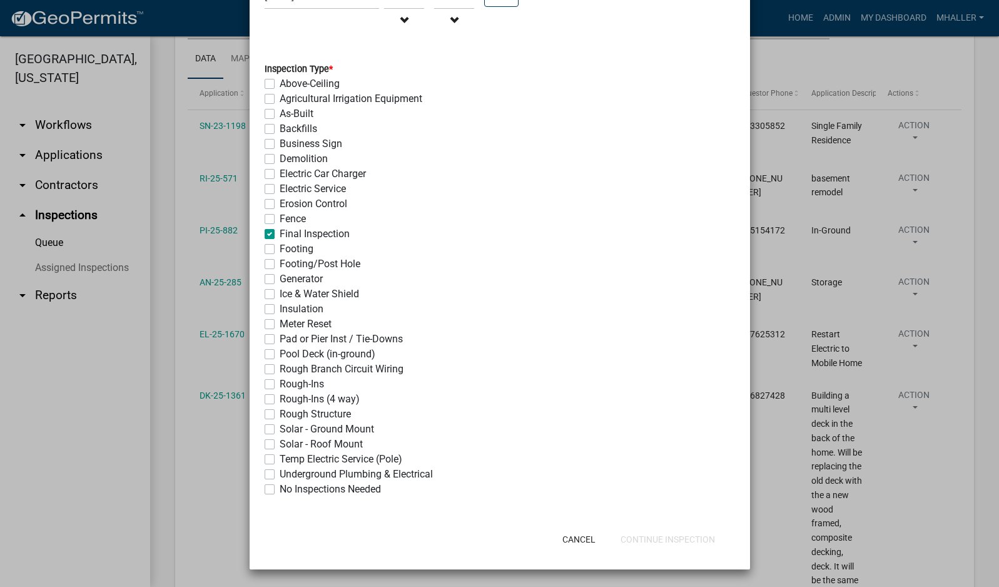
checkbox input "false"
checkbox input "true"
checkbox input "false"
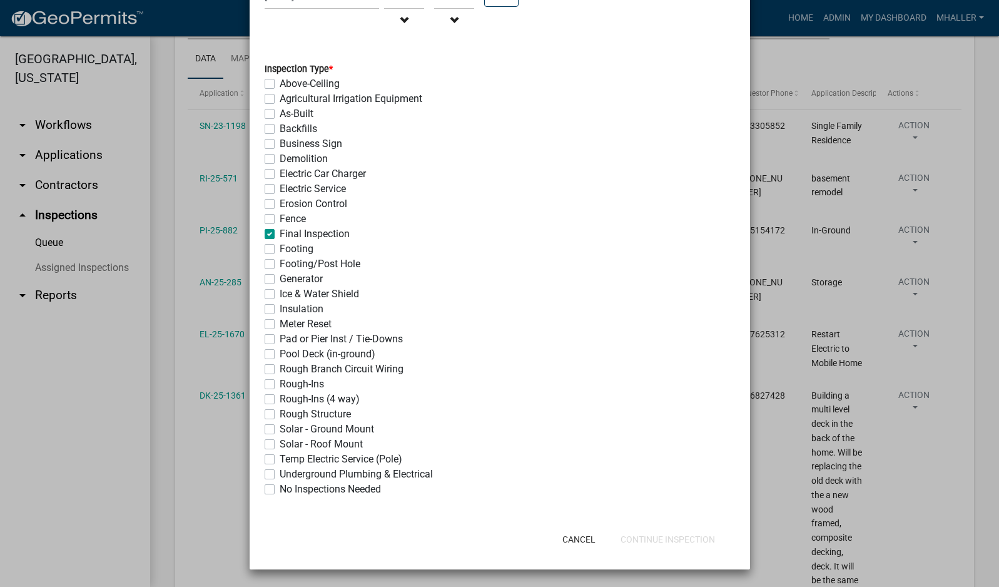
checkbox input "false"
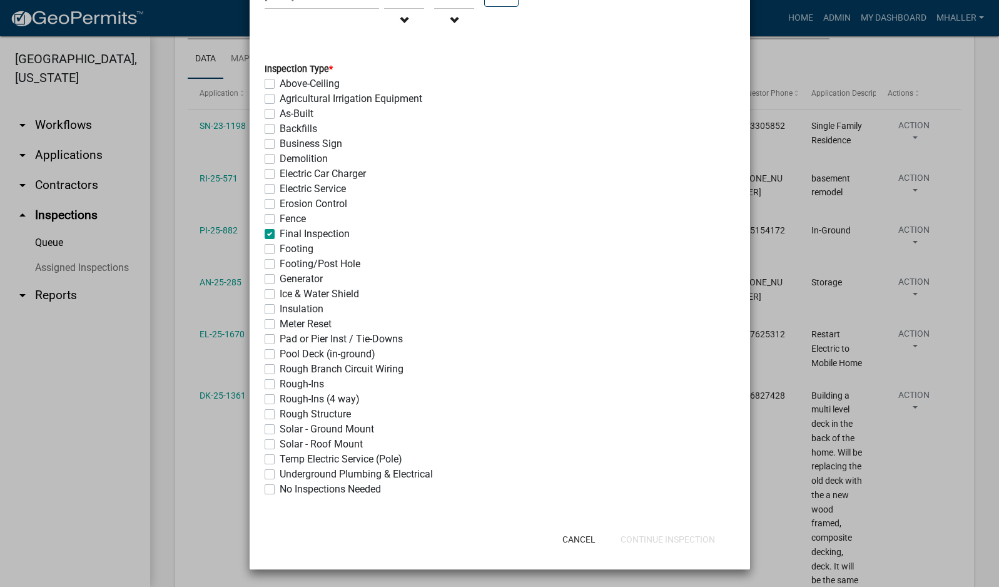
checkbox input "false"
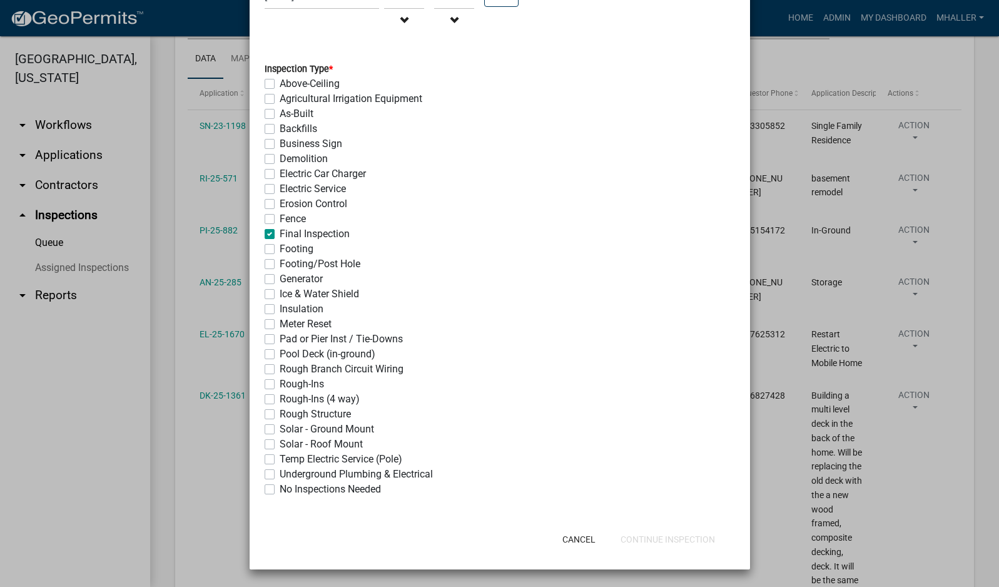
checkbox input "false"
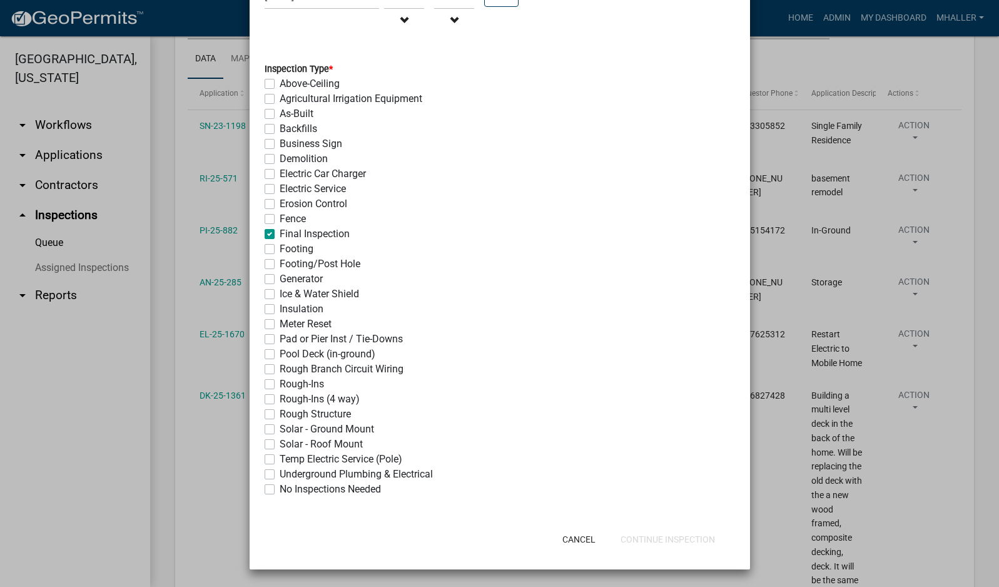
checkbox input "false"
click at [644, 539] on button "Continue Inspection" at bounding box center [667, 539] width 114 height 23
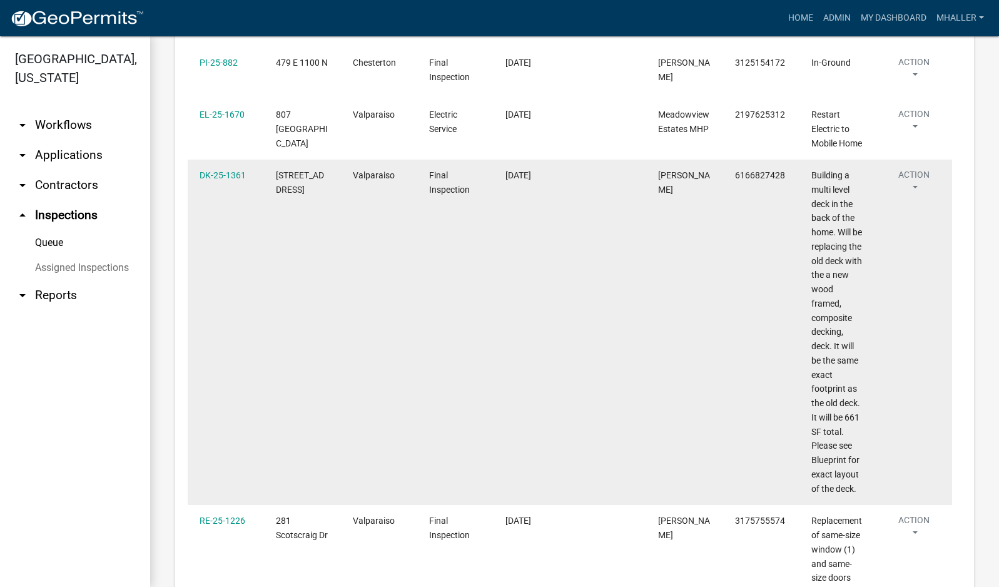
scroll to position [375, 0]
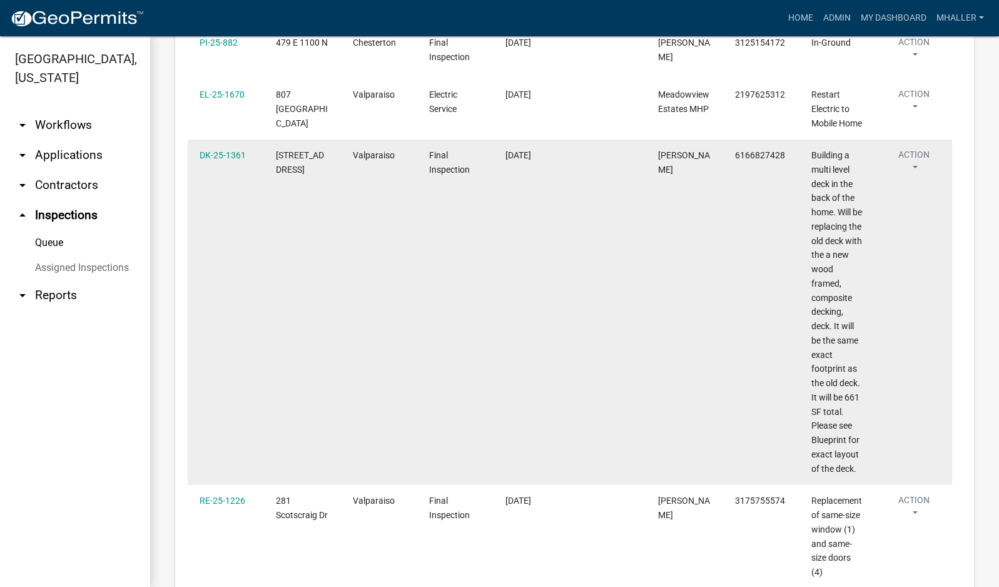
click at [915, 179] on button "Action" at bounding box center [913, 163] width 53 height 31
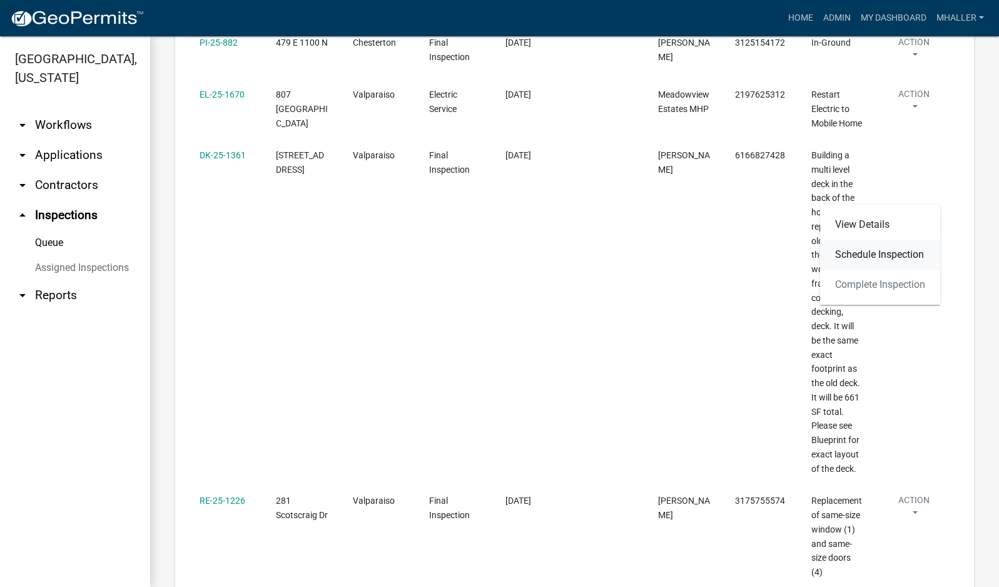
click at [879, 254] on link "Schedule Inspection" at bounding box center [880, 254] width 120 height 30
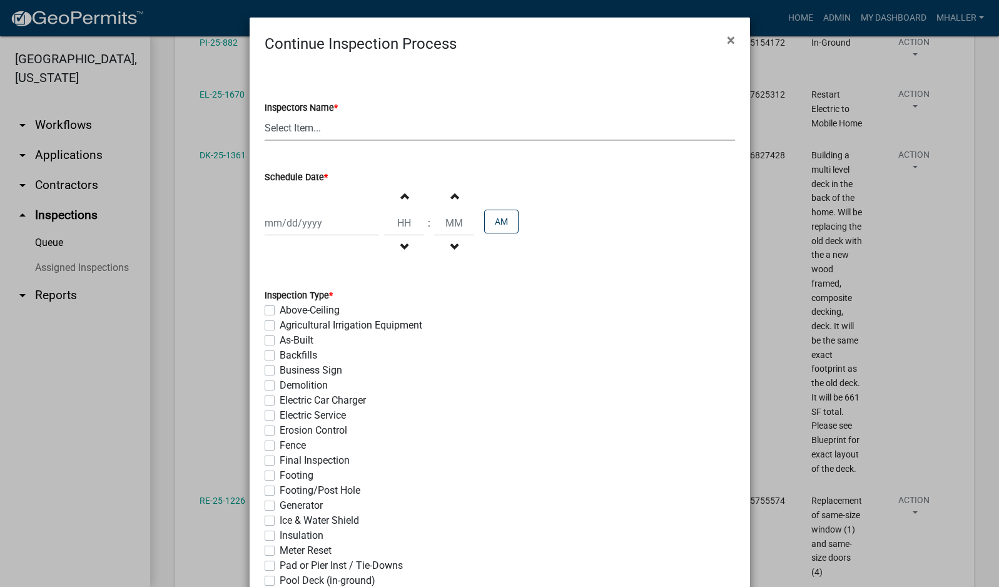
click at [281, 129] on select "Select Item... mhaller ([PERSON_NAME])" at bounding box center [499, 128] width 470 height 26
select select "ca350da2-795e-4cf8-941d-46ff53e354ae"
click at [264, 115] on select "Select Item... mhaller ([PERSON_NAME])" at bounding box center [499, 128] width 470 height 26
click at [295, 225] on div at bounding box center [321, 223] width 114 height 26
select select "9"
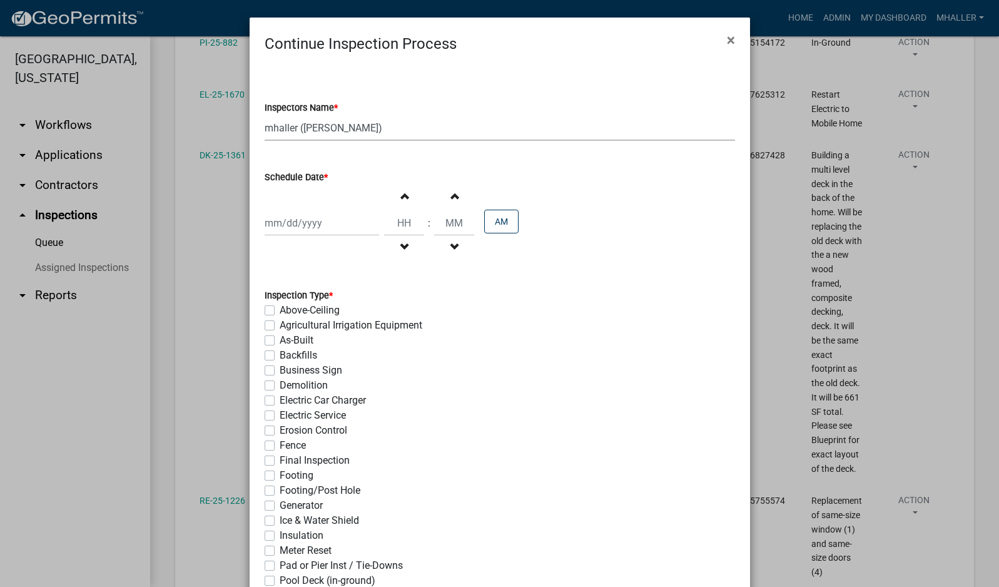
select select "2025"
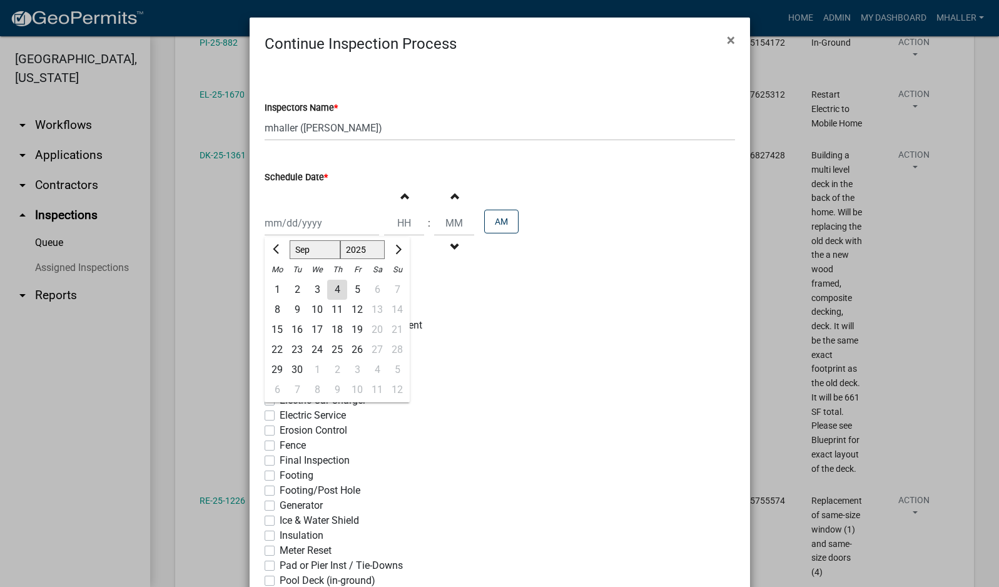
click at [273, 310] on div "8" at bounding box center [277, 310] width 20 height 20
type input "[DATE]"
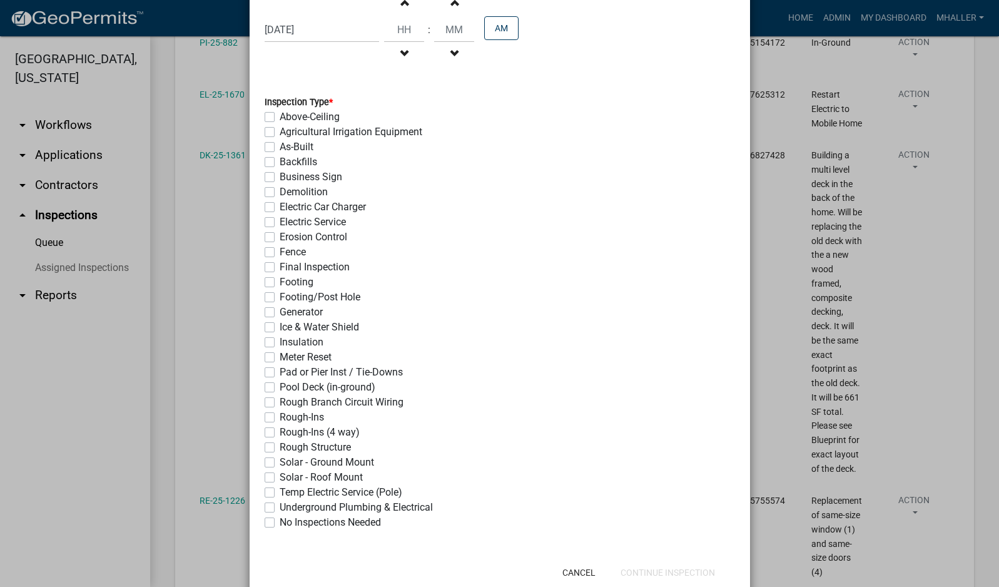
scroll to position [226, 0]
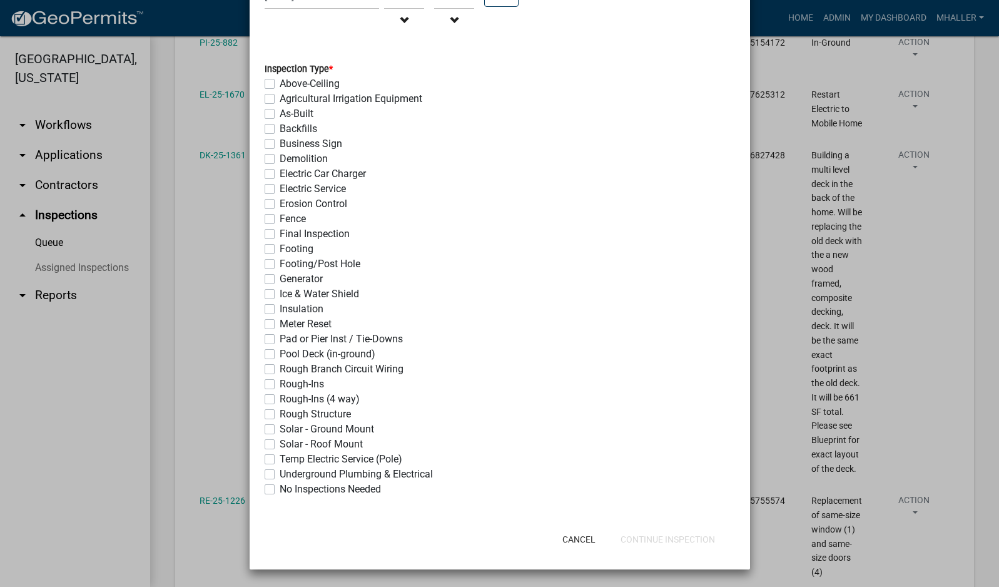
click at [280, 234] on label "Final Inspection" at bounding box center [315, 233] width 70 height 15
click at [280, 234] on input "Final Inspection" at bounding box center [284, 230] width 8 height 8
checkbox input "true"
checkbox input "false"
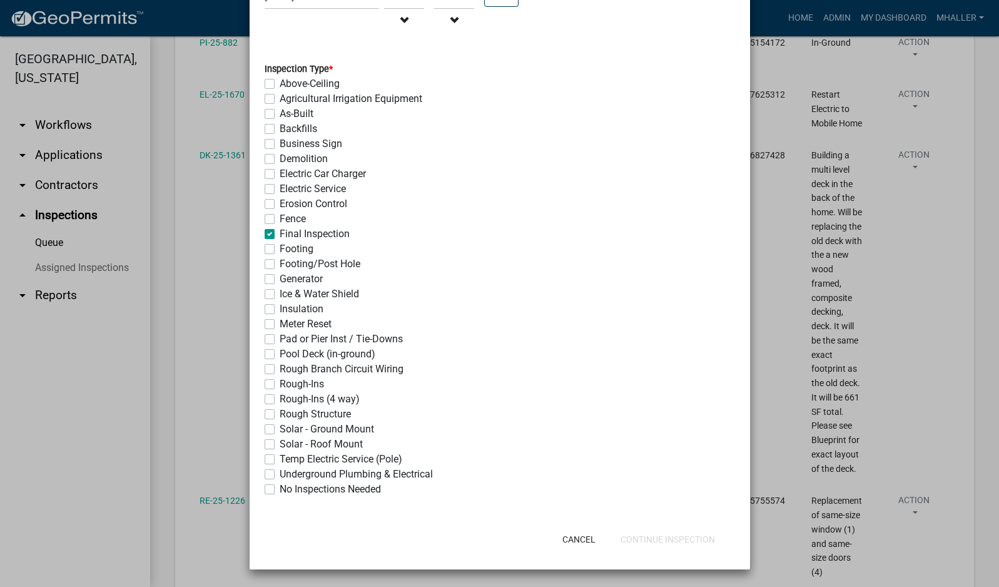
checkbox input "false"
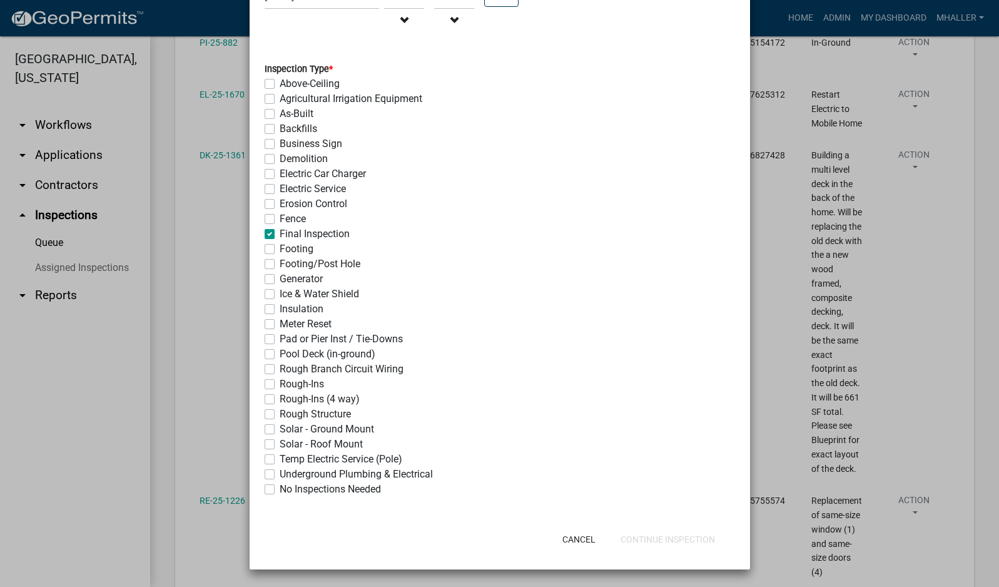
checkbox input "false"
checkbox input "true"
checkbox input "false"
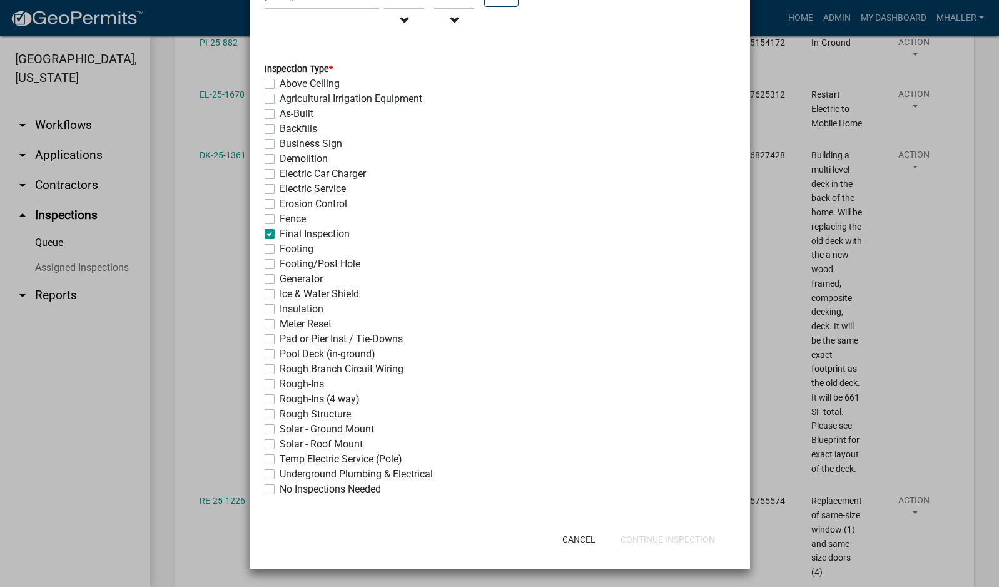
checkbox input "false"
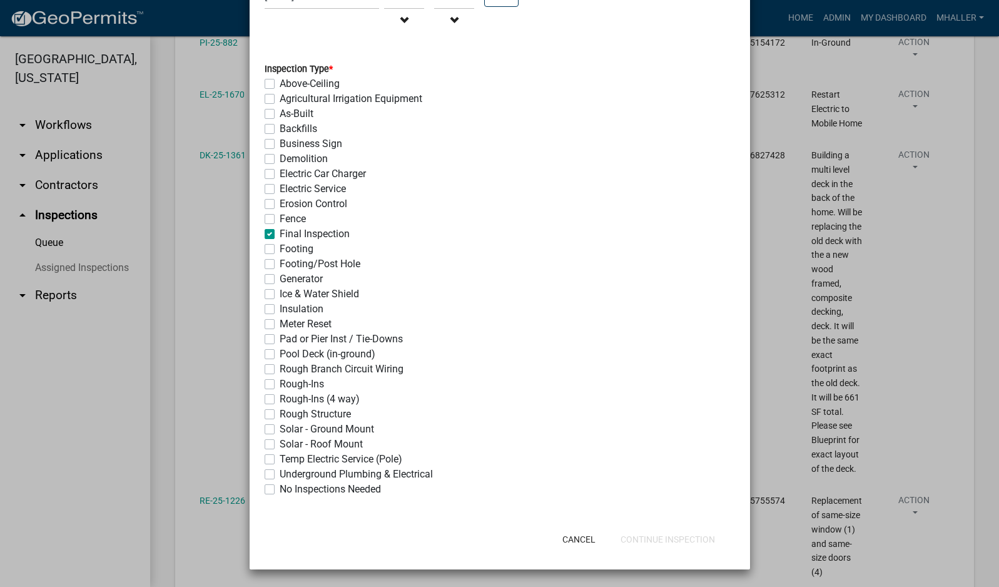
checkbox input "false"
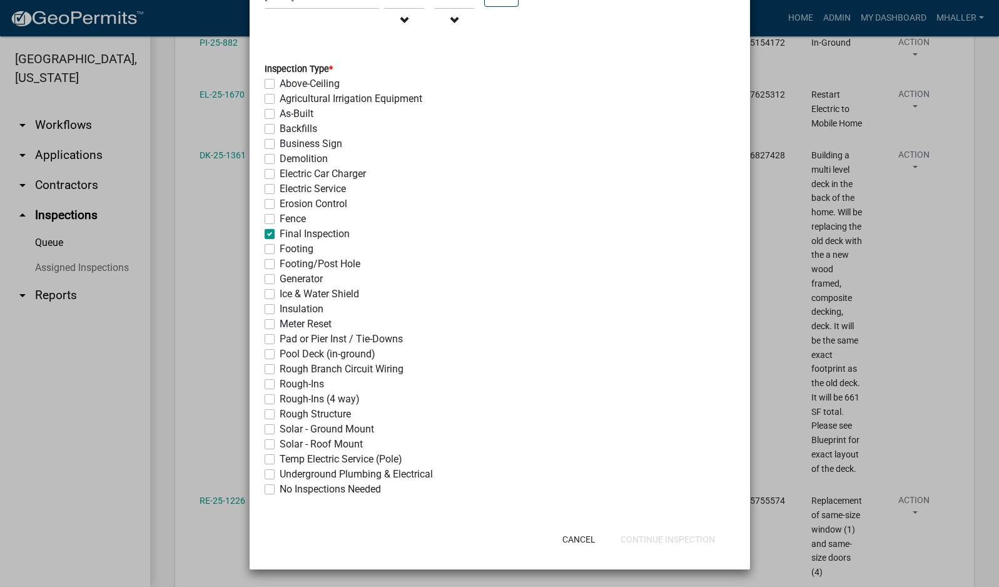
checkbox input "false"
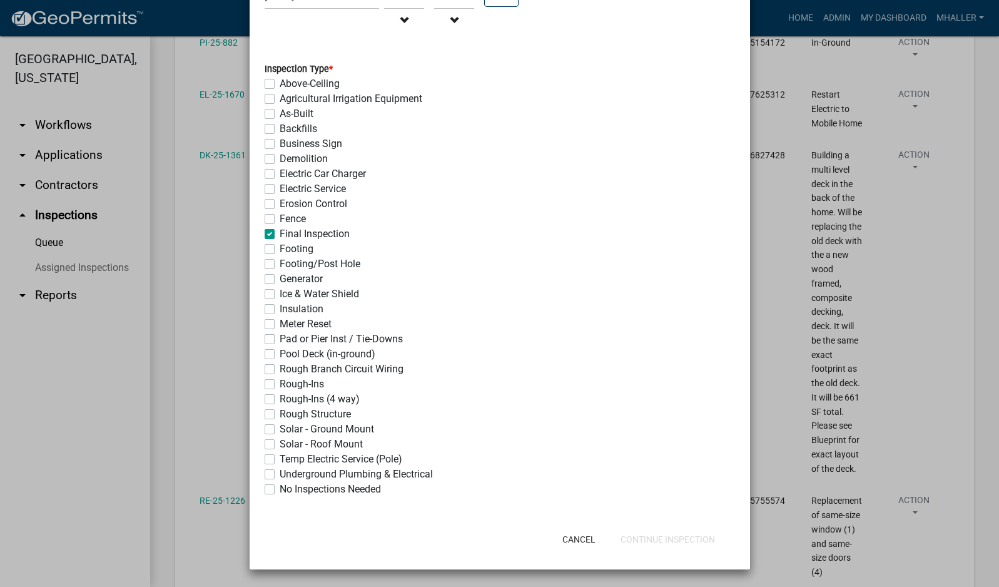
checkbox input "false"
click at [646, 533] on button "Continue Inspection" at bounding box center [667, 539] width 114 height 23
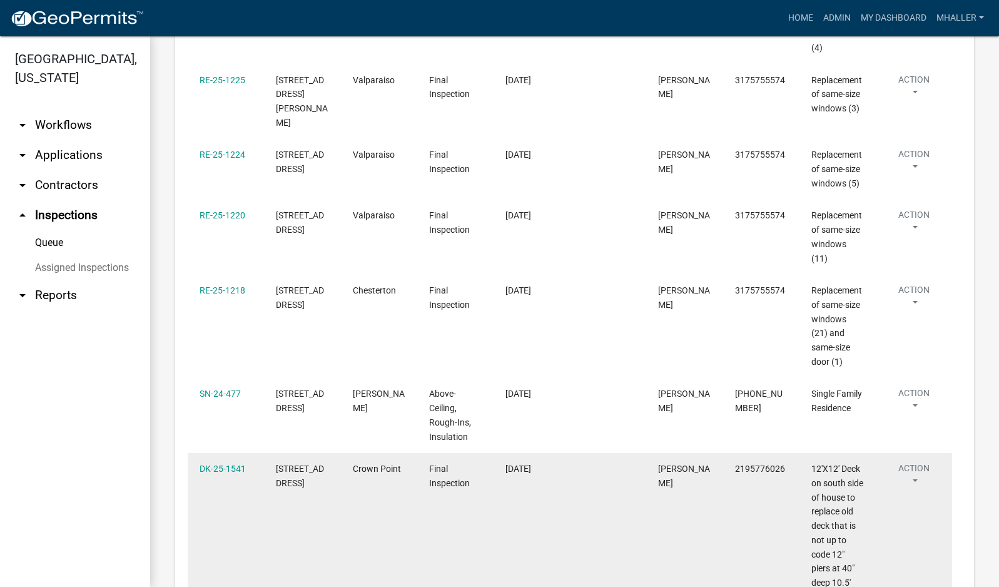
scroll to position [563, 0]
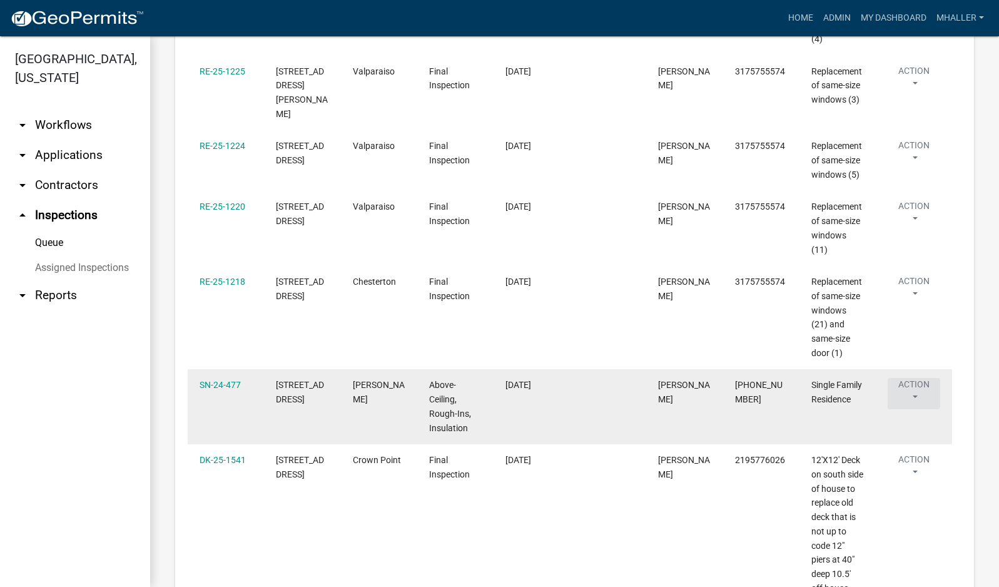
click at [915, 403] on button "Action" at bounding box center [913, 393] width 53 height 31
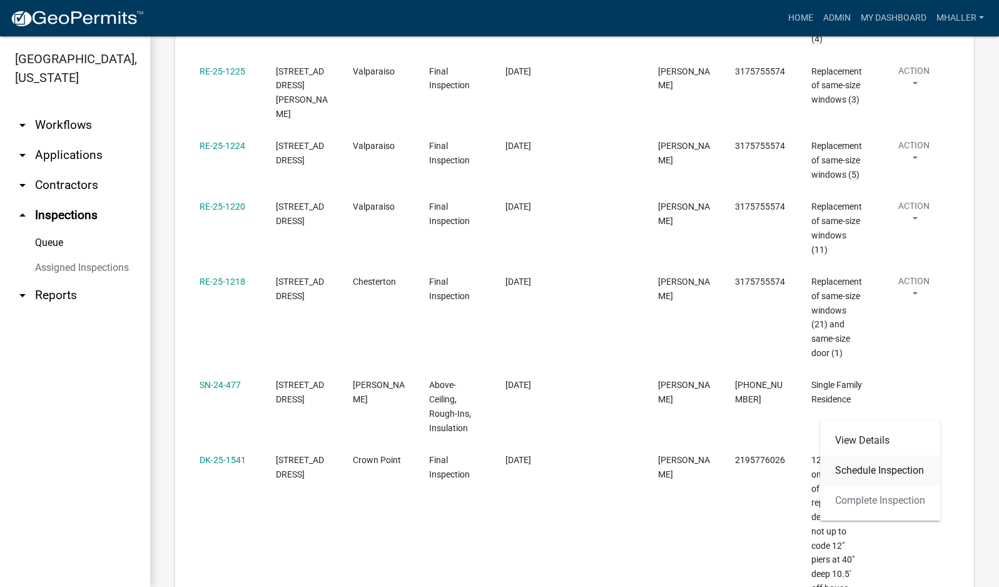
click at [900, 470] on link "Schedule Inspection" at bounding box center [880, 470] width 120 height 30
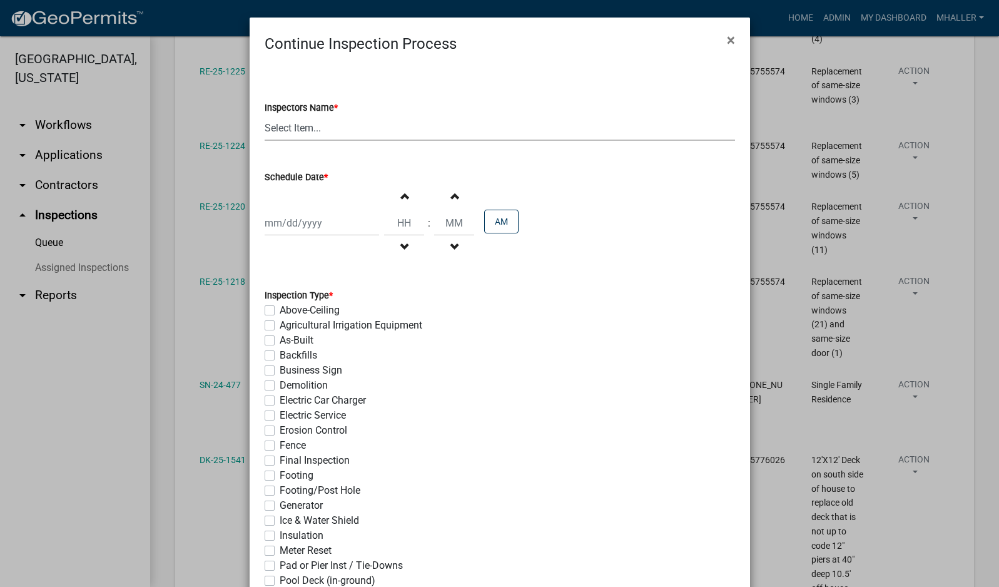
click at [290, 130] on select "Select Item... mhaller ([PERSON_NAME])" at bounding box center [499, 128] width 470 height 26
select select "ca350da2-795e-4cf8-941d-46ff53e354ae"
click at [264, 115] on select "Select Item... mhaller ([PERSON_NAME])" at bounding box center [499, 128] width 470 height 26
click at [298, 225] on div at bounding box center [321, 223] width 114 height 26
select select "9"
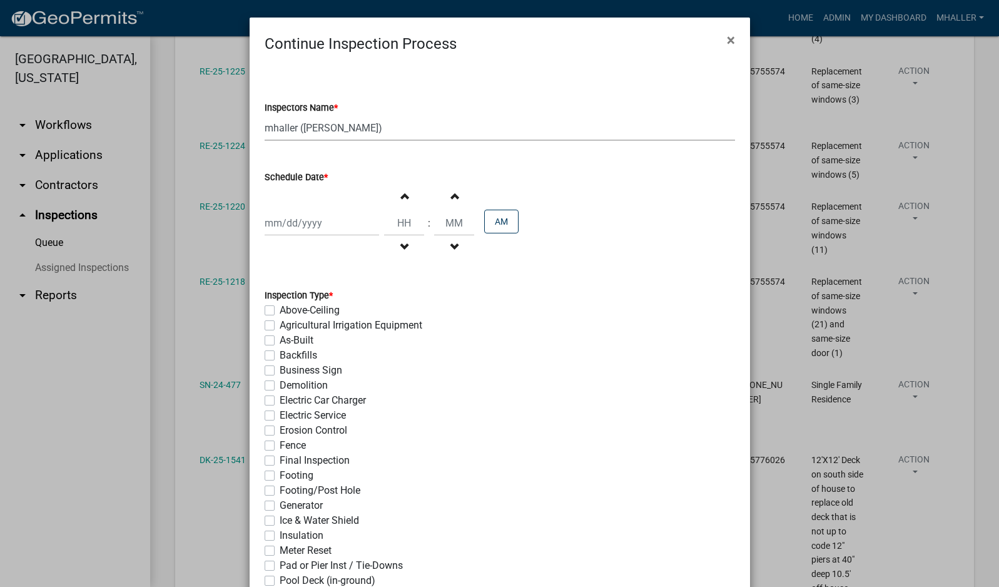
select select "2025"
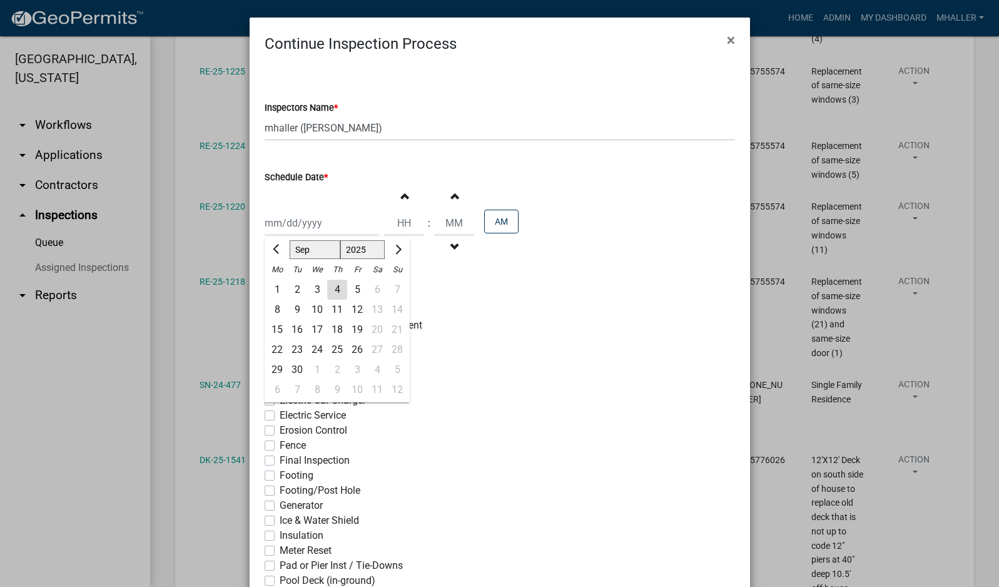
click at [274, 308] on div "8" at bounding box center [277, 310] width 20 height 20
type input "[DATE]"
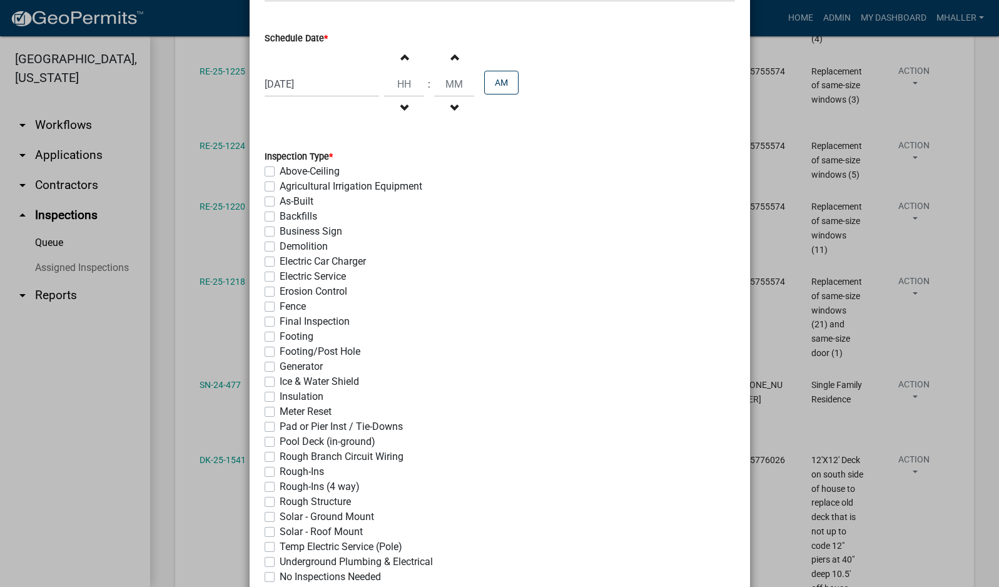
scroll to position [188, 0]
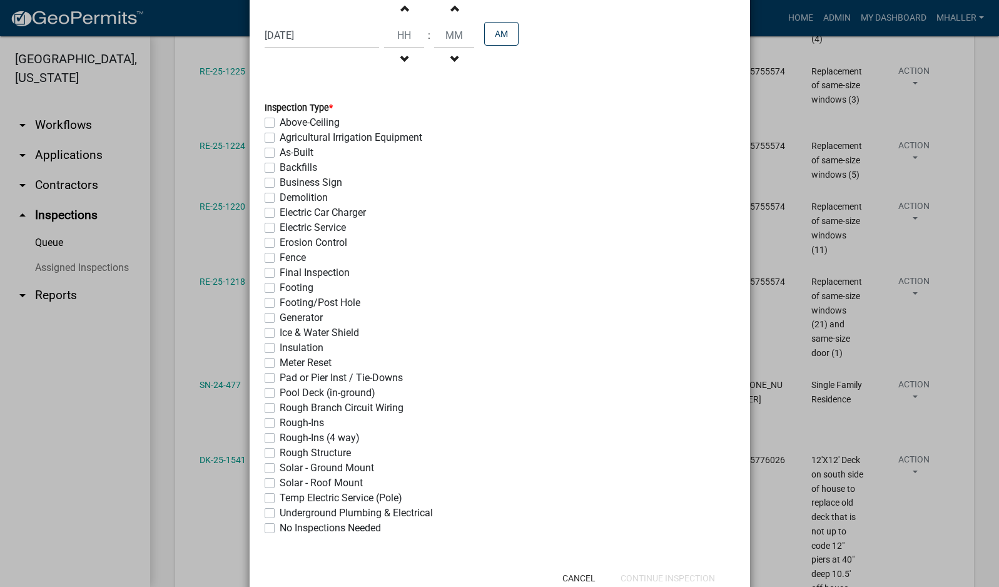
click at [280, 231] on label "Electric Service" at bounding box center [313, 227] width 66 height 15
click at [280, 228] on input "Electric Service" at bounding box center [284, 224] width 8 height 8
checkbox input "true"
checkbox input "false"
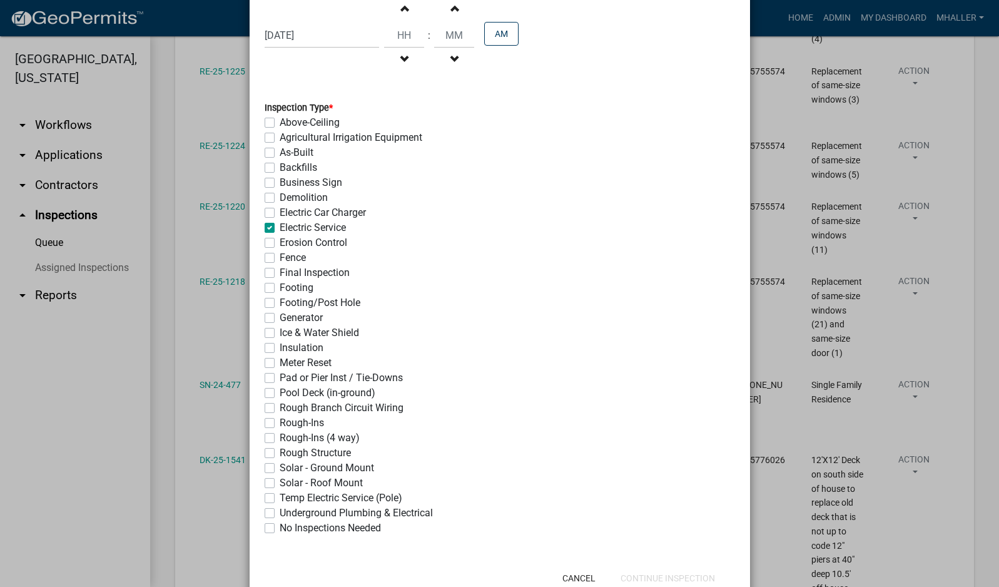
checkbox input "false"
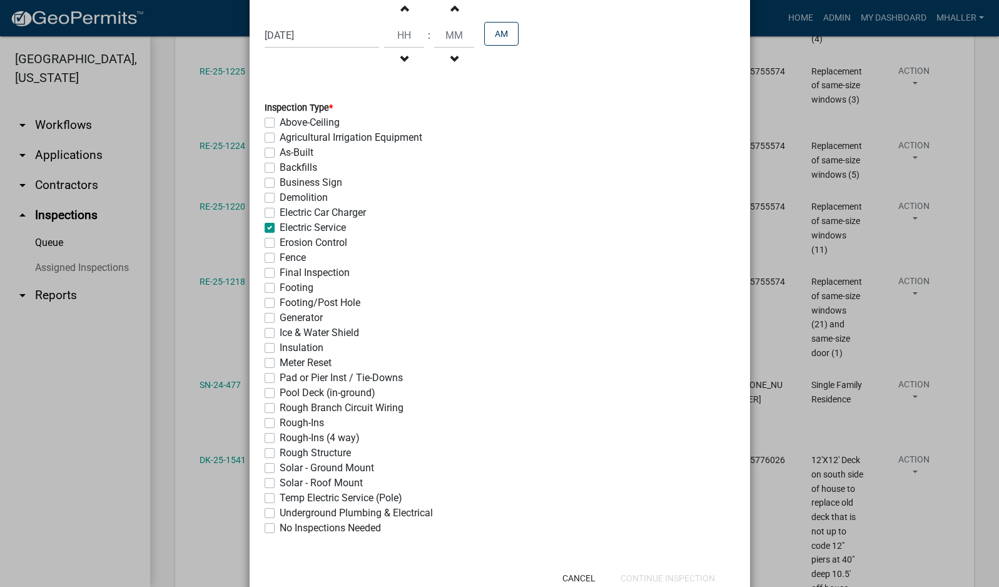
checkbox input "true"
checkbox input "false"
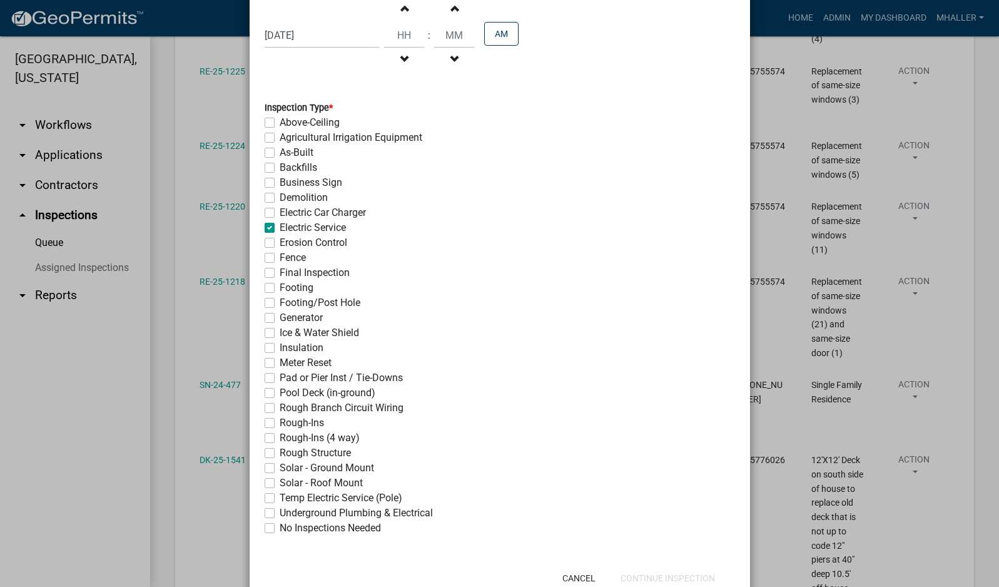
checkbox input "false"
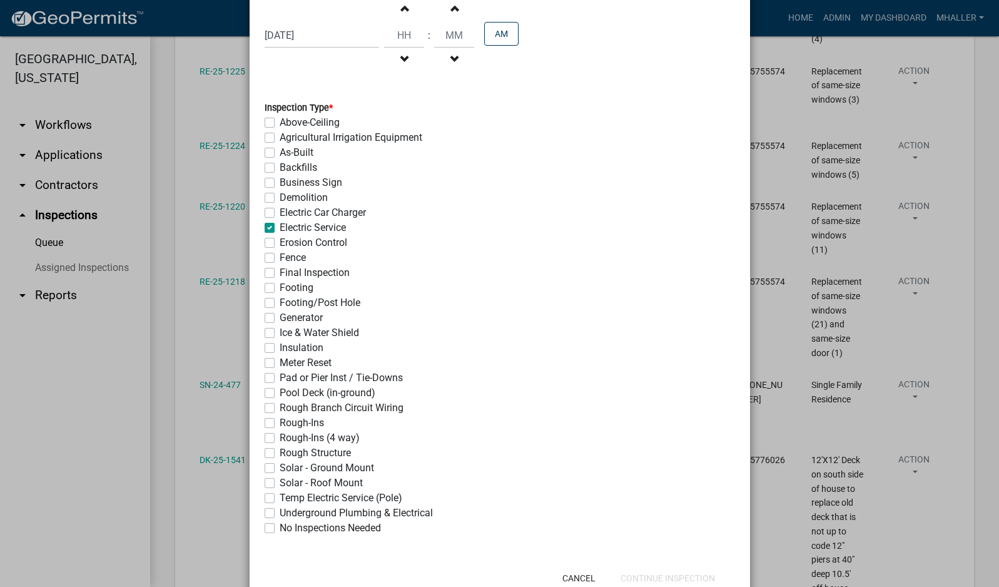
checkbox input "false"
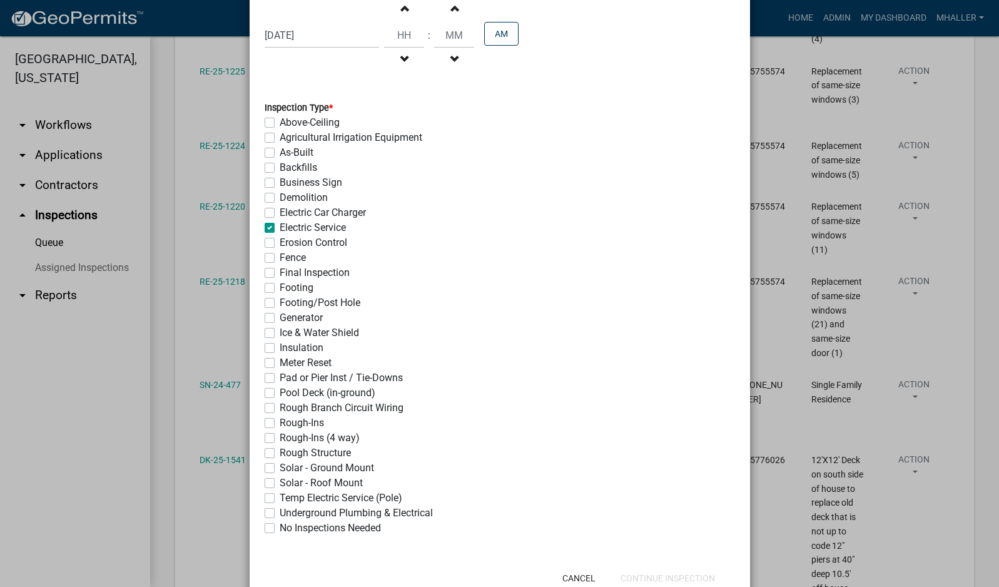
checkbox input "false"
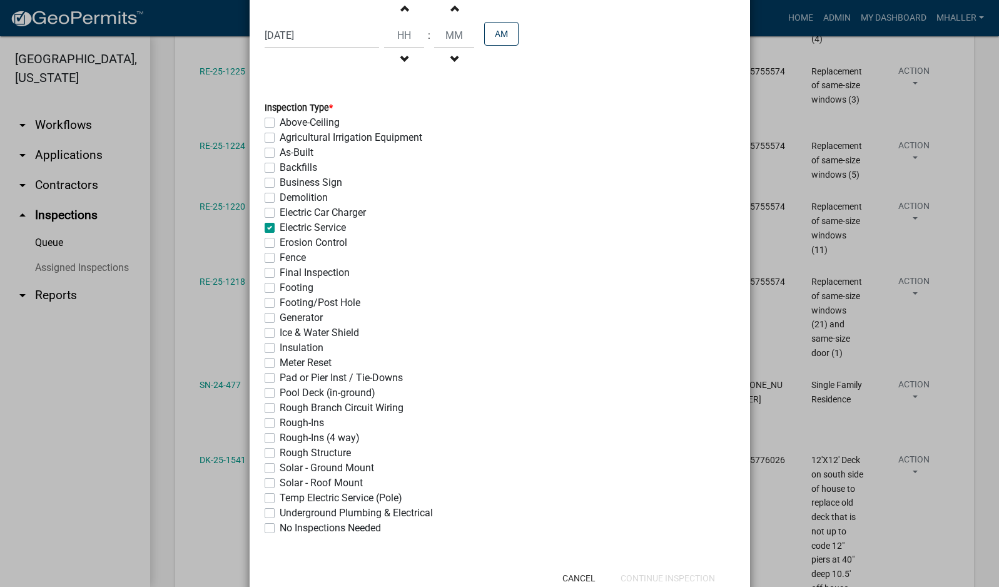
checkbox input "false"
click at [280, 439] on label "Rough-Ins (4 way)" at bounding box center [320, 437] width 80 height 15
click at [280, 438] on input "Rough-Ins (4 way)" at bounding box center [284, 434] width 8 height 8
checkbox input "true"
checkbox input "false"
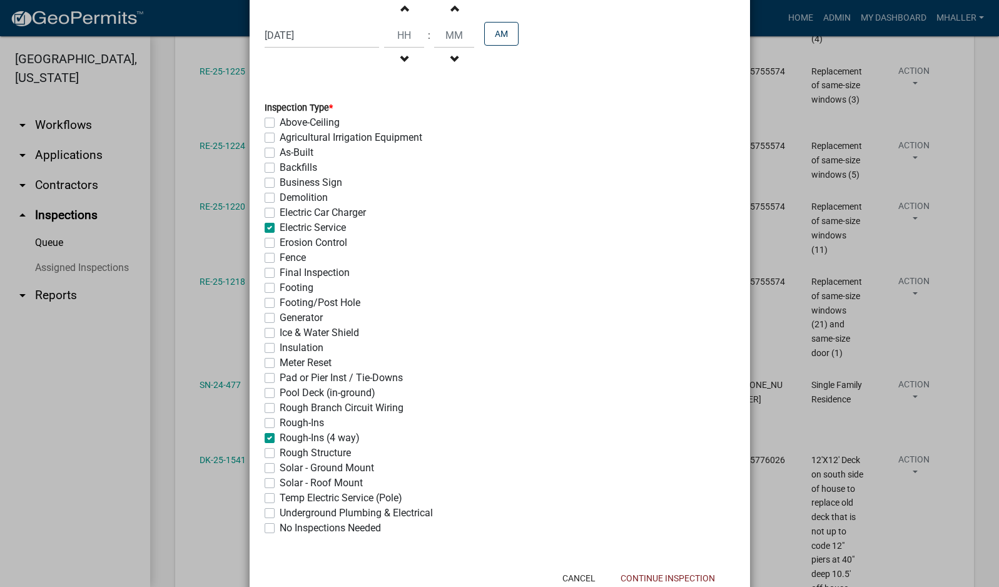
checkbox input "false"
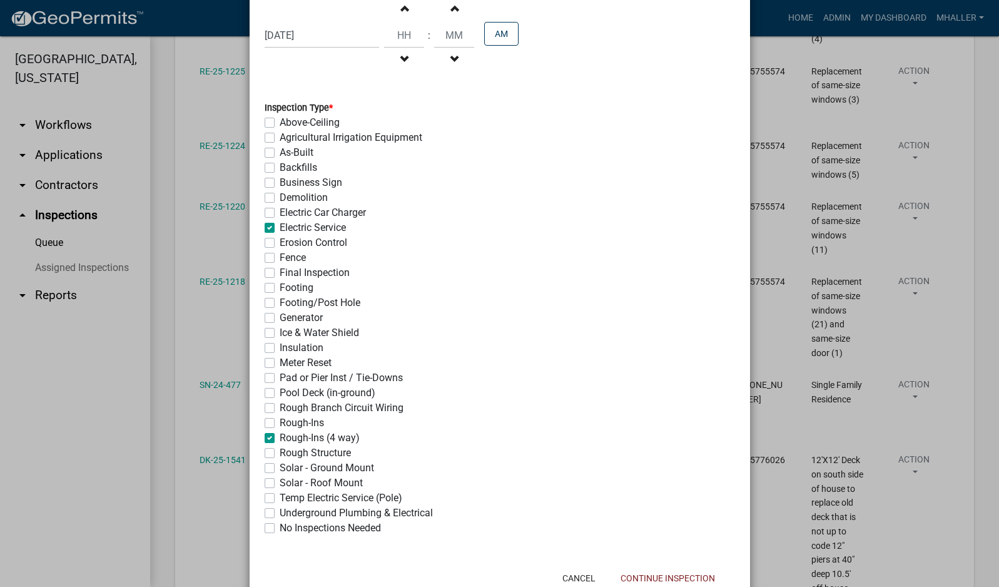
checkbox input "false"
checkbox input "true"
checkbox input "false"
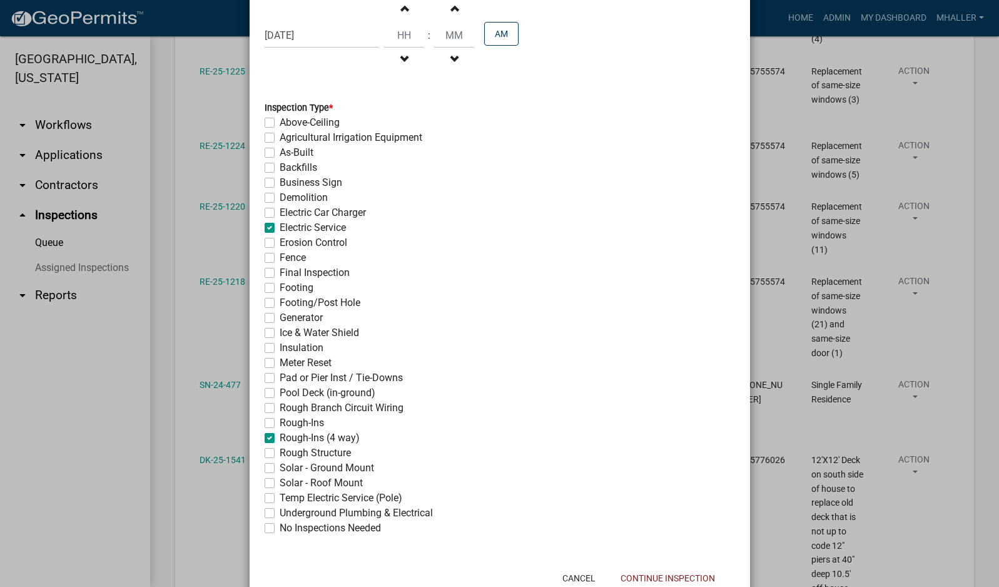
checkbox input "false"
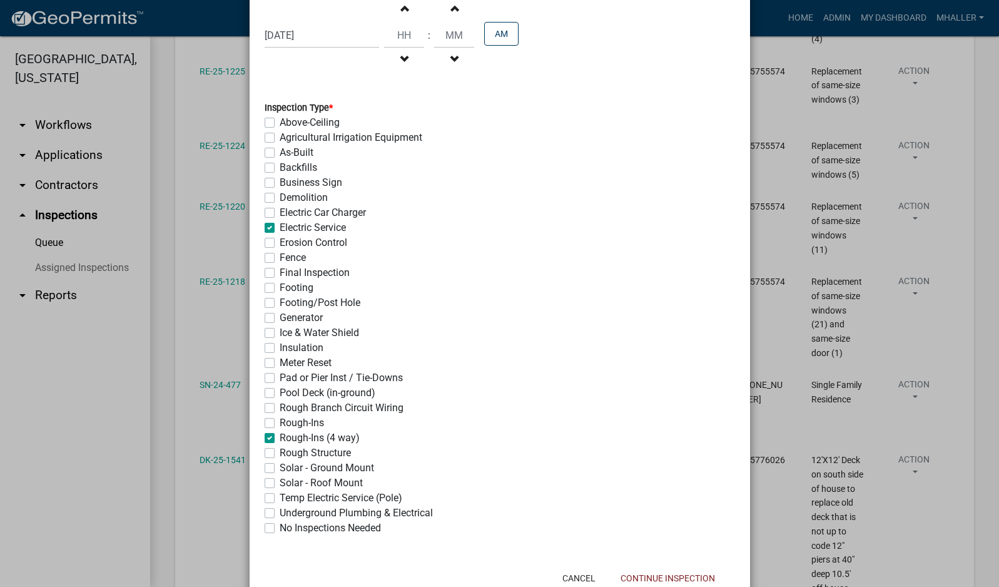
checkbox input "false"
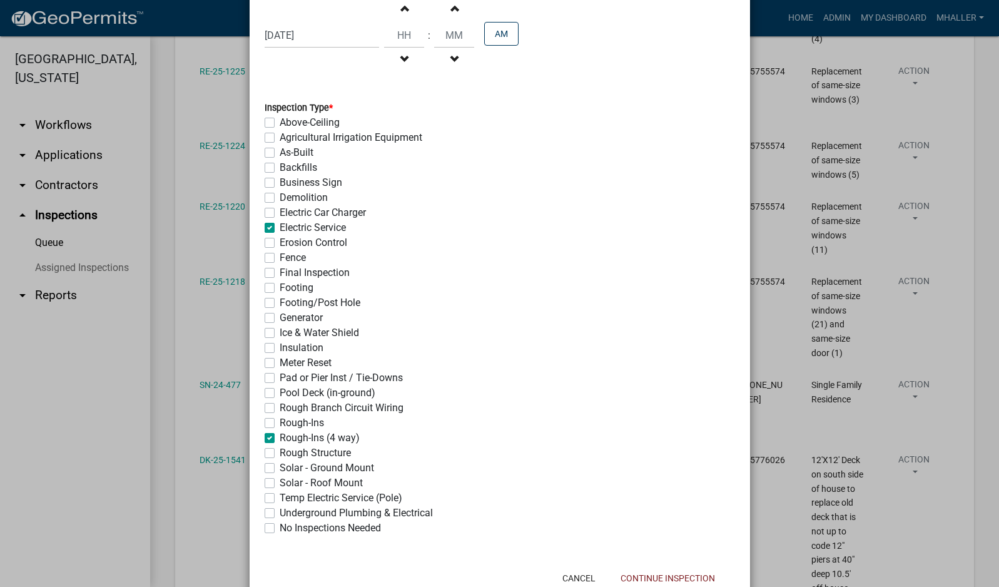
checkbox input "true"
checkbox input "false"
click at [660, 578] on button "Continue Inspection" at bounding box center [667, 578] width 114 height 23
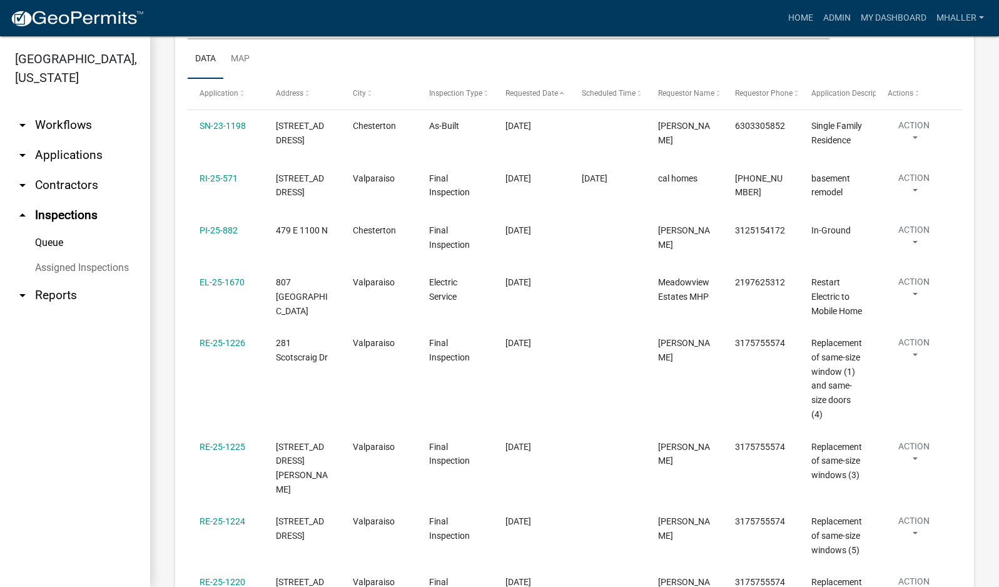
click at [65, 140] on link "arrow_drop_down Applications" at bounding box center [75, 155] width 150 height 30
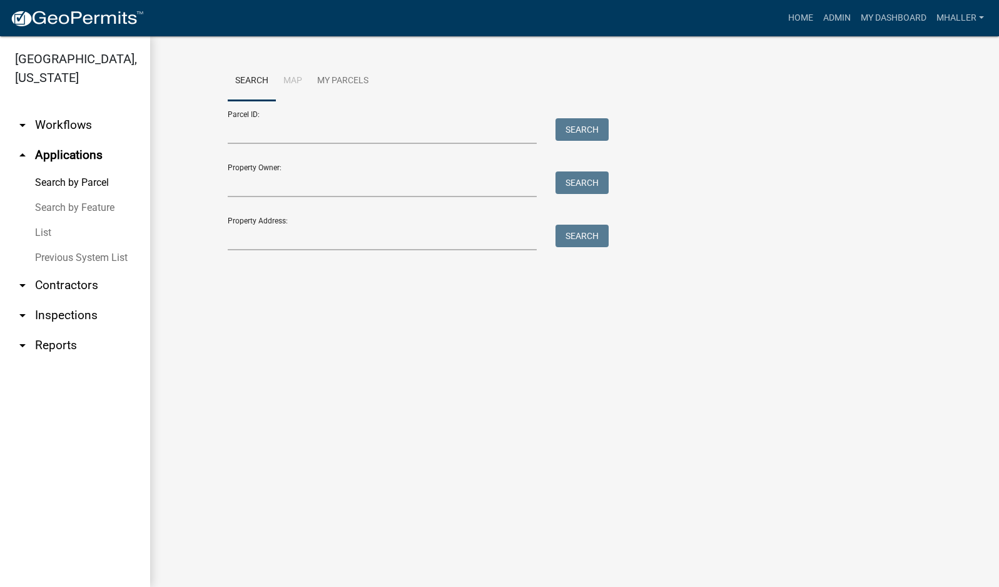
click at [42, 220] on link "List" at bounding box center [75, 232] width 150 height 25
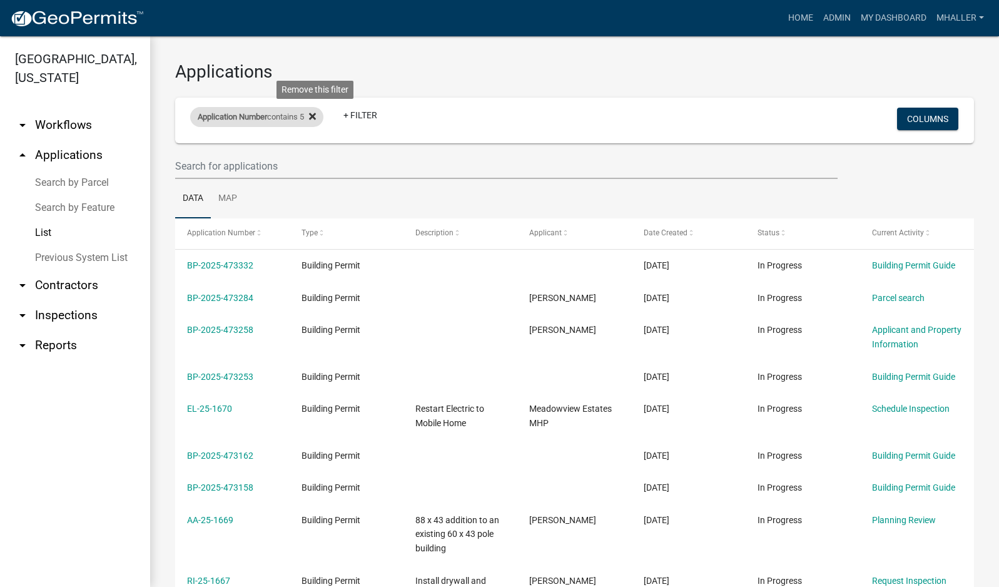
click at [316, 114] on icon at bounding box center [312, 116] width 7 height 7
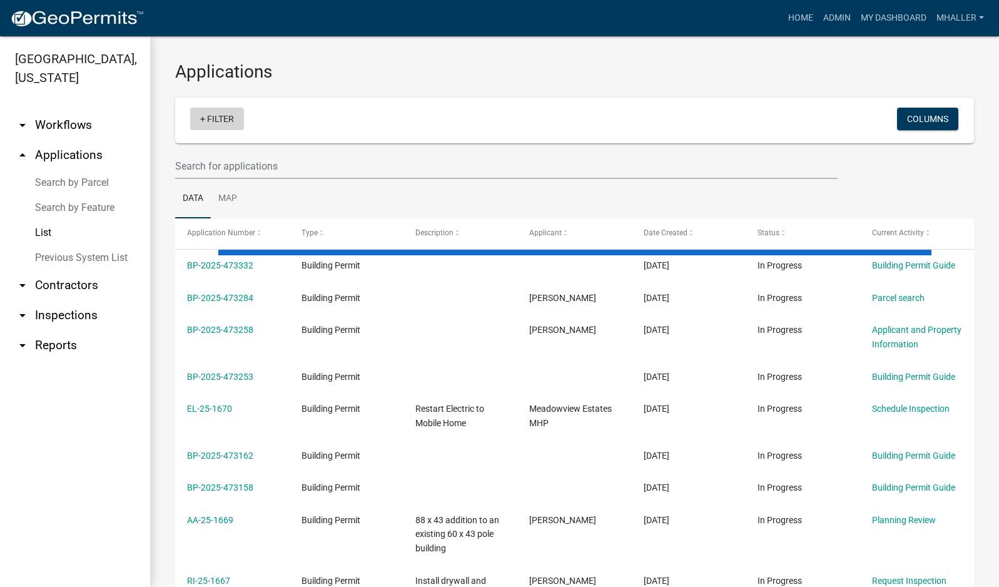
click at [228, 118] on link "+ Filter" at bounding box center [217, 119] width 54 height 23
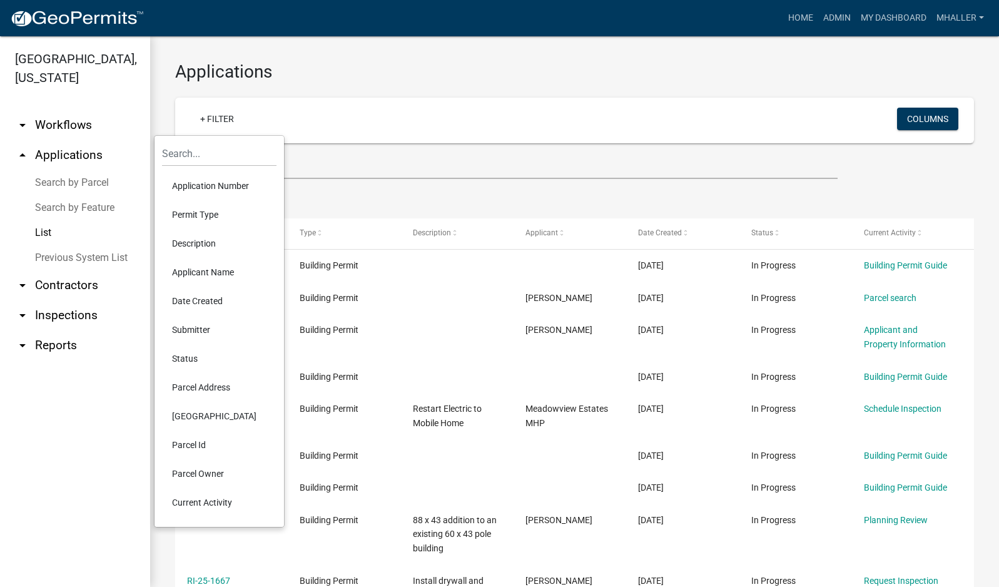
click at [202, 387] on li "Parcel Address" at bounding box center [219, 387] width 114 height 29
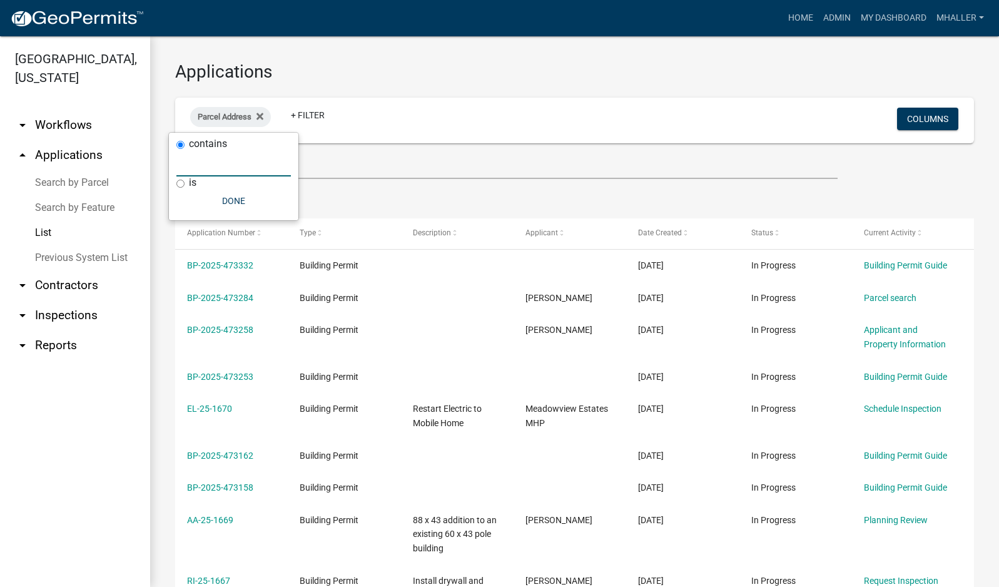
click at [193, 164] on input "text" at bounding box center [233, 164] width 114 height 26
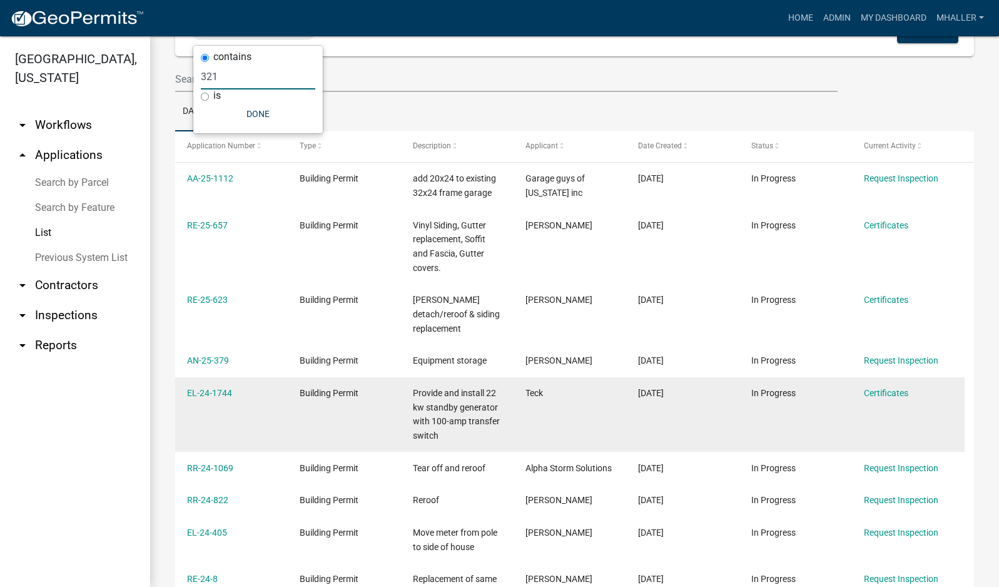
scroll to position [63, 0]
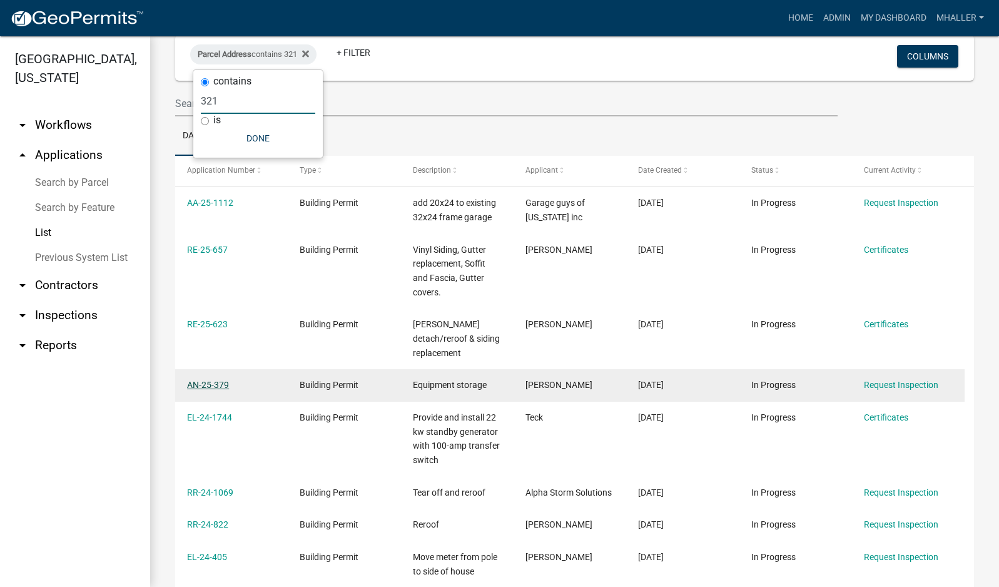
click at [217, 380] on link "AN-25-379" at bounding box center [208, 385] width 42 height 10
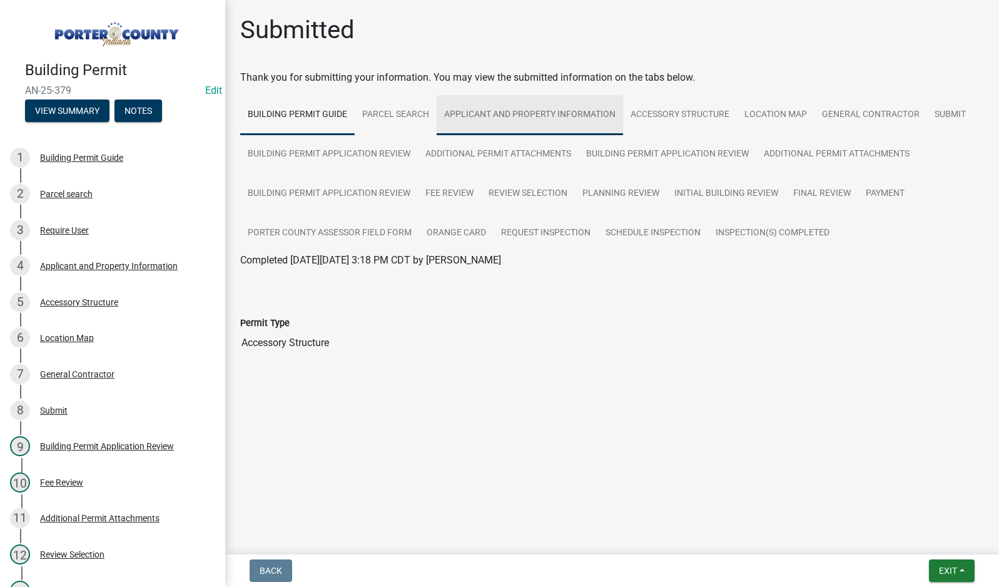
click at [505, 115] on link "Applicant and Property Information" at bounding box center [529, 115] width 186 height 40
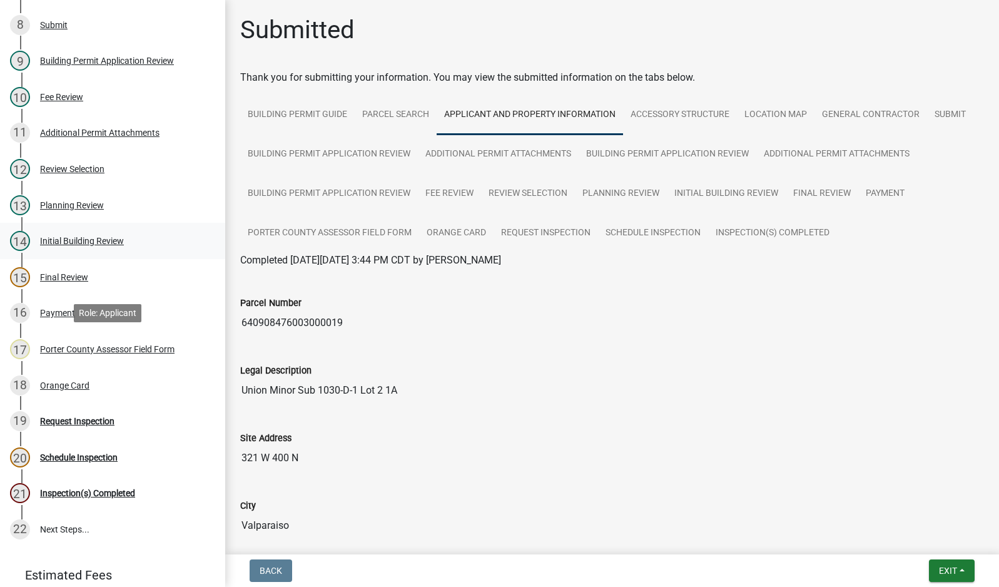
scroll to position [488, 0]
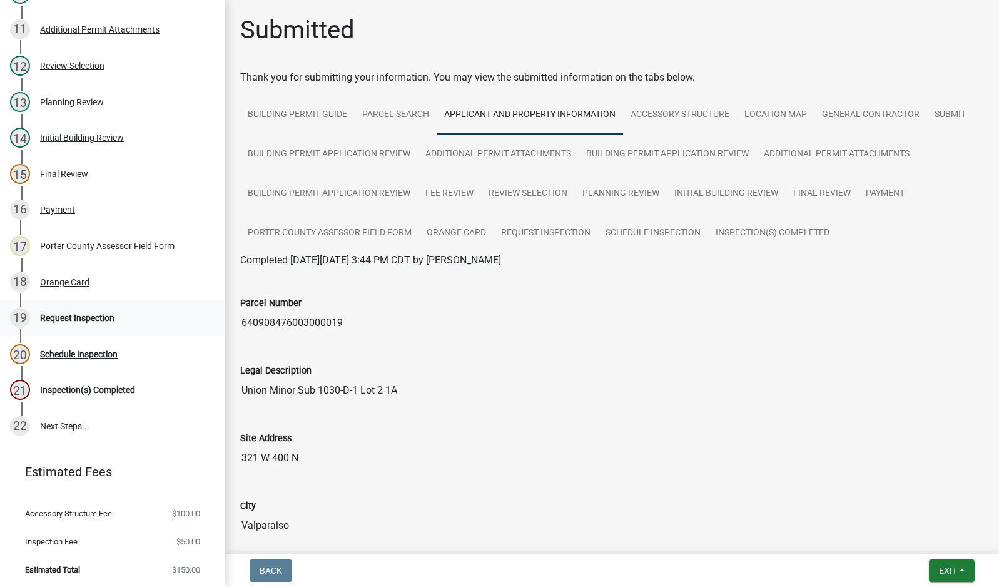
click at [104, 314] on div "Request Inspection" at bounding box center [77, 317] width 74 height 9
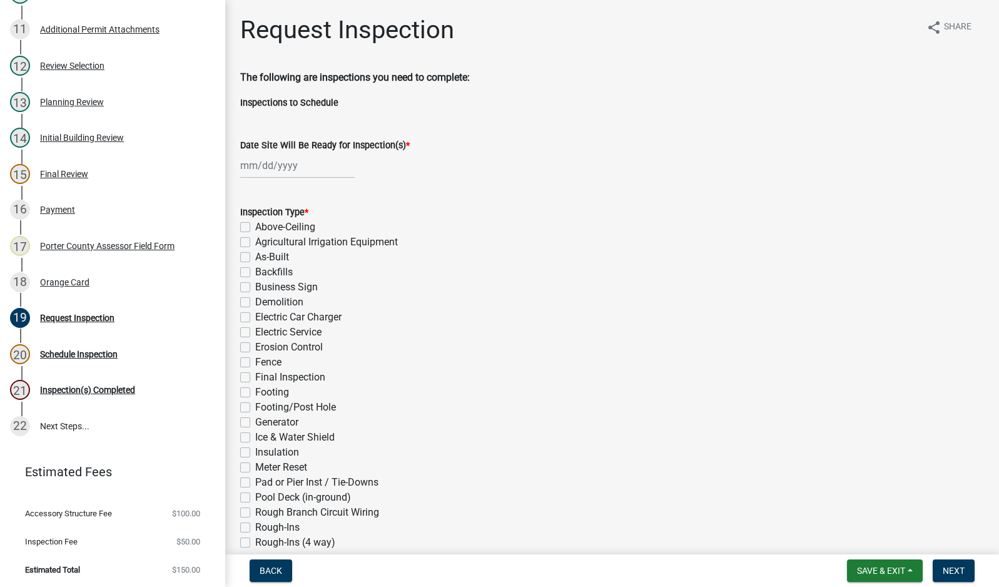
click at [273, 166] on div at bounding box center [297, 166] width 114 height 26
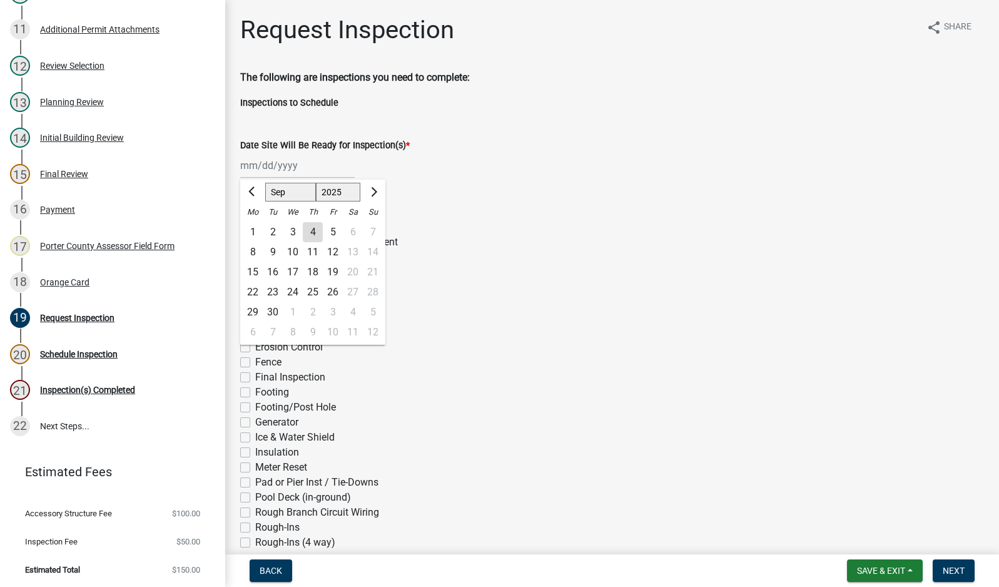
click at [315, 235] on div "4" at bounding box center [313, 232] width 20 height 20
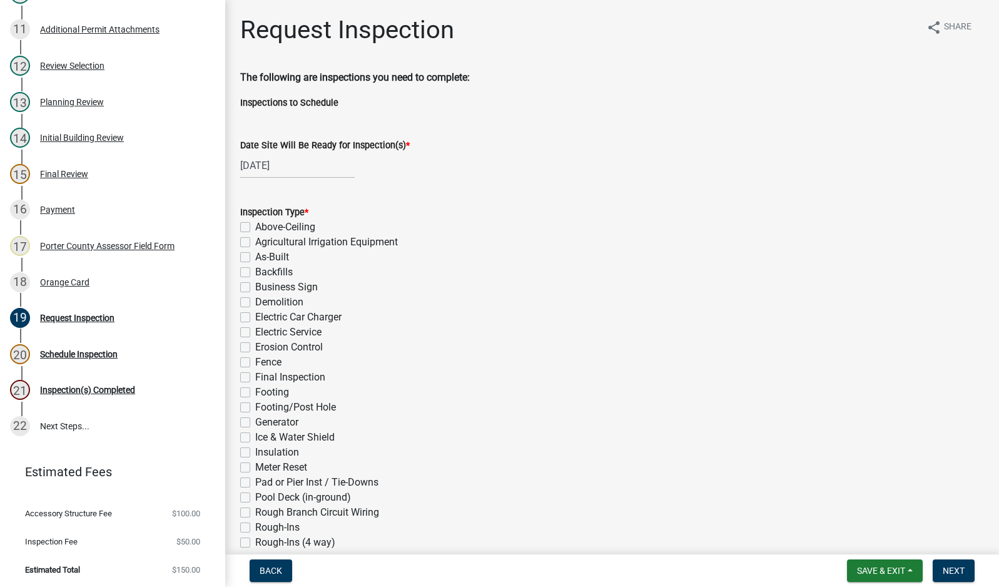
click at [255, 377] on label "Final Inspection" at bounding box center [290, 377] width 70 height 15
click at [255, 377] on input "Final Inspection" at bounding box center [259, 374] width 8 height 8
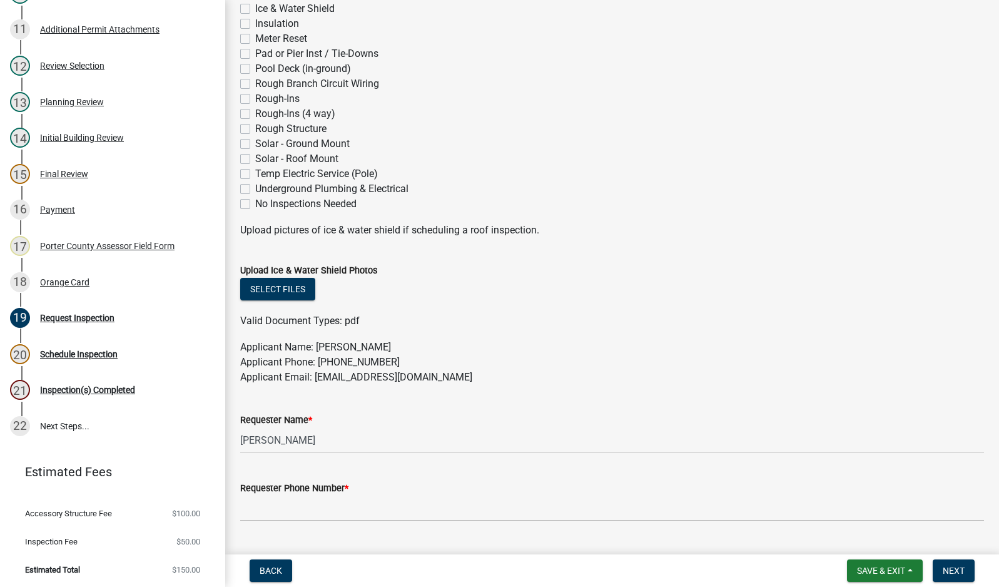
scroll to position [625, 0]
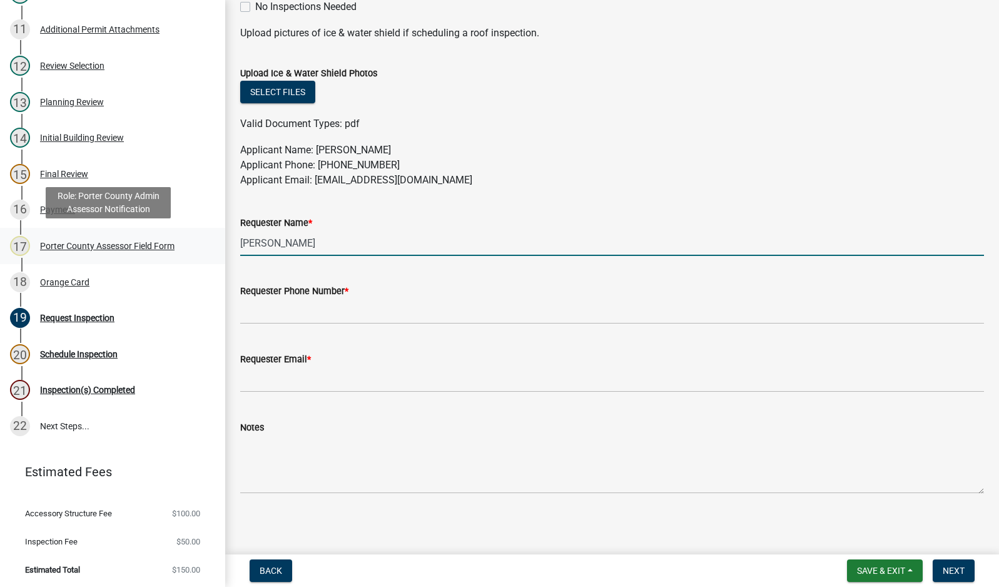
drag, startPoint x: 317, startPoint y: 238, endPoint x: 213, endPoint y: 247, distance: 104.8
click at [213, 247] on div "Building Permit AN-25-379 Edit View Summary Notes 1 Building Permit Guide 2 Par…" at bounding box center [499, 293] width 999 height 587
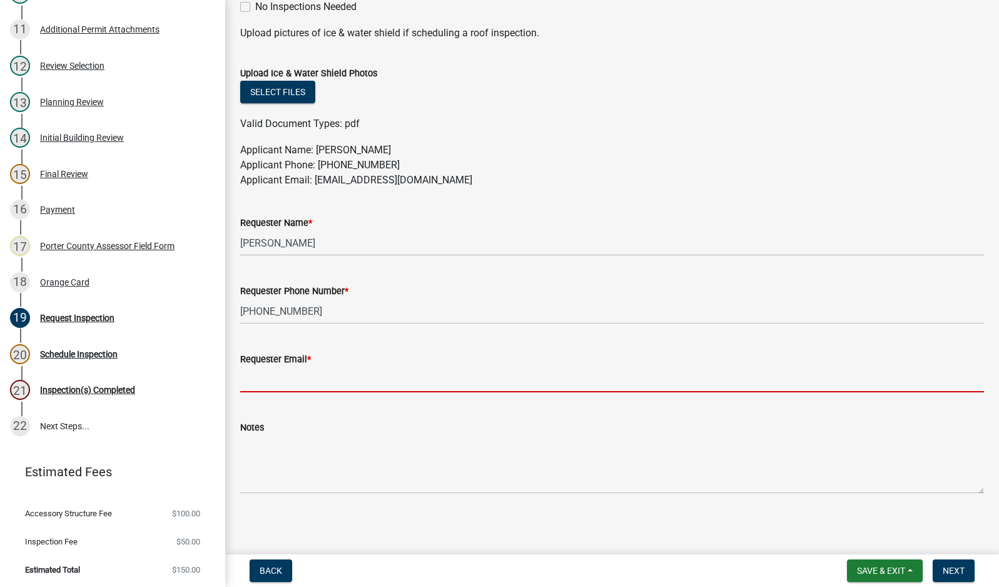
click at [257, 378] on input "Requester Email *" at bounding box center [611, 379] width 743 height 26
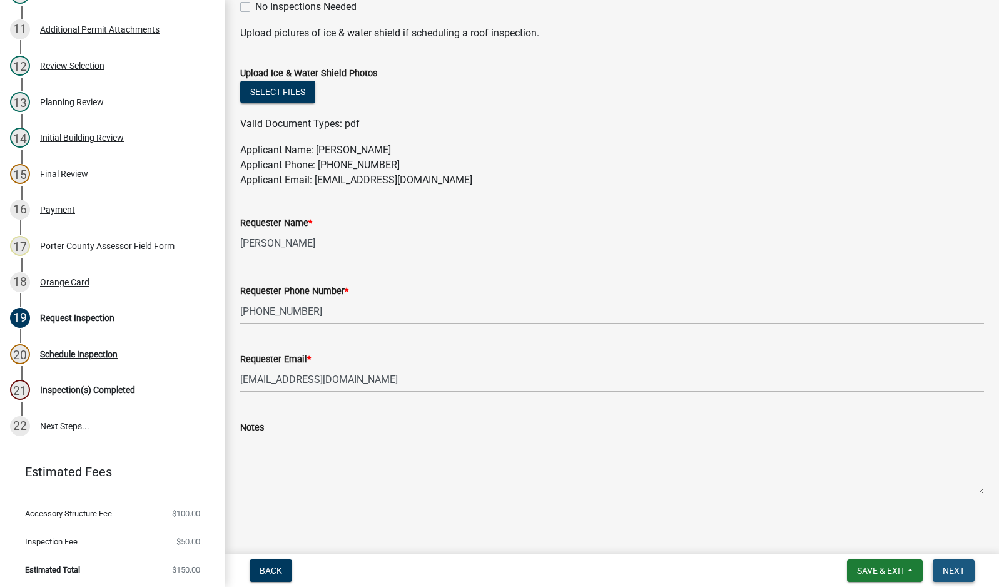
click at [955, 573] on span "Next" at bounding box center [953, 570] width 22 height 10
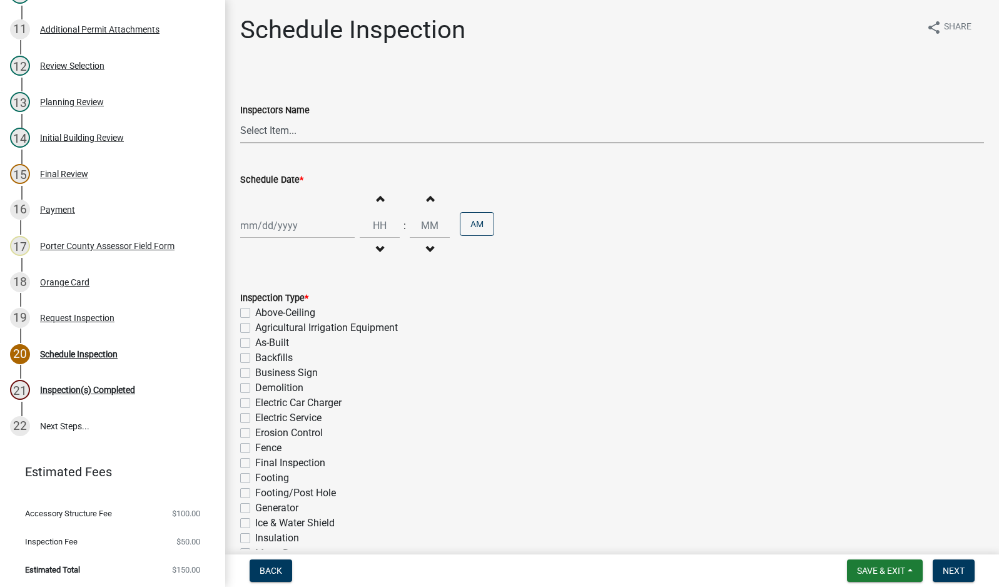
click at [277, 132] on select "Select Item... mhaller ([PERSON_NAME])" at bounding box center [611, 131] width 743 height 26
click at [240, 118] on select "Select Item... mhaller ([PERSON_NAME])" at bounding box center [611, 131] width 743 height 26
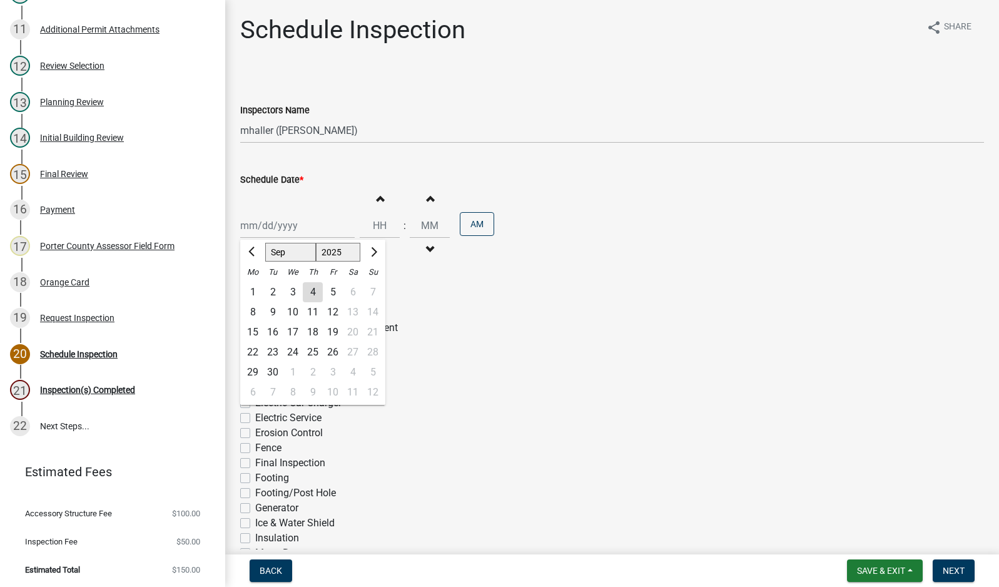
click at [274, 221] on div "[PERSON_NAME] Feb Mar Apr [PERSON_NAME][DATE] Oct Nov [DATE] 1526 1527 1528 152…" at bounding box center [297, 226] width 114 height 26
click at [312, 292] on div "4" at bounding box center [313, 292] width 20 height 20
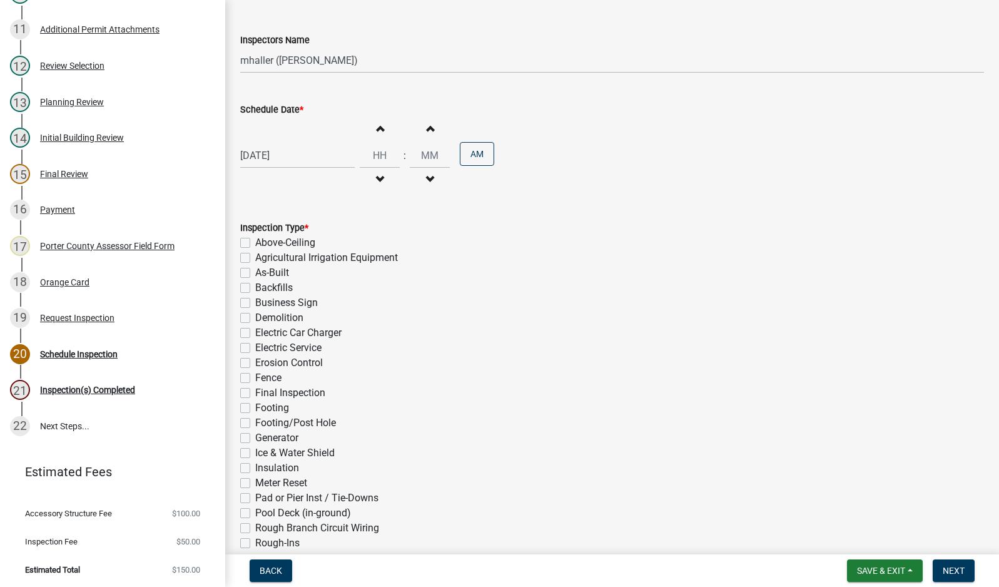
scroll to position [188, 0]
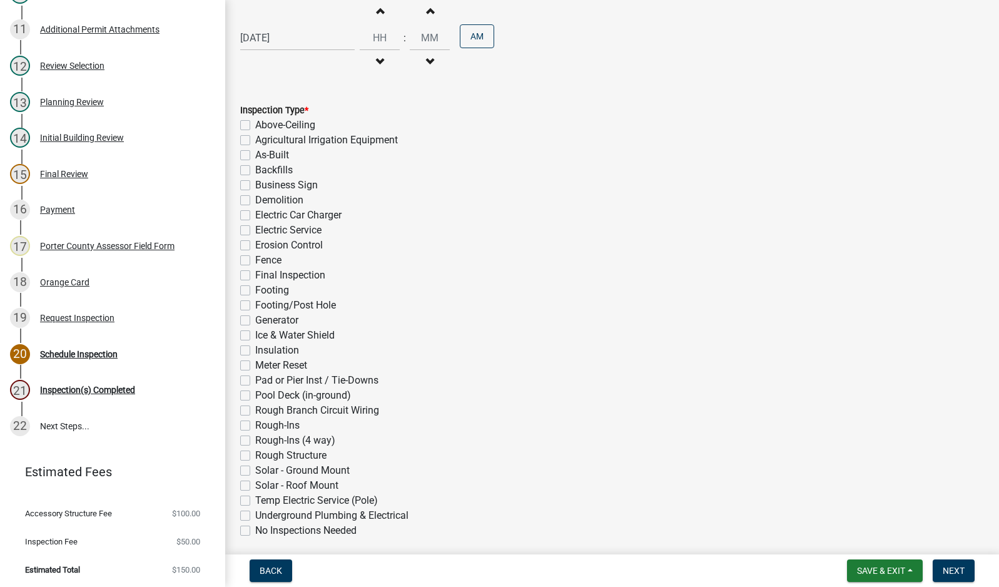
click at [255, 275] on label "Final Inspection" at bounding box center [290, 275] width 70 height 15
click at [255, 275] on input "Final Inspection" at bounding box center [259, 272] width 8 height 8
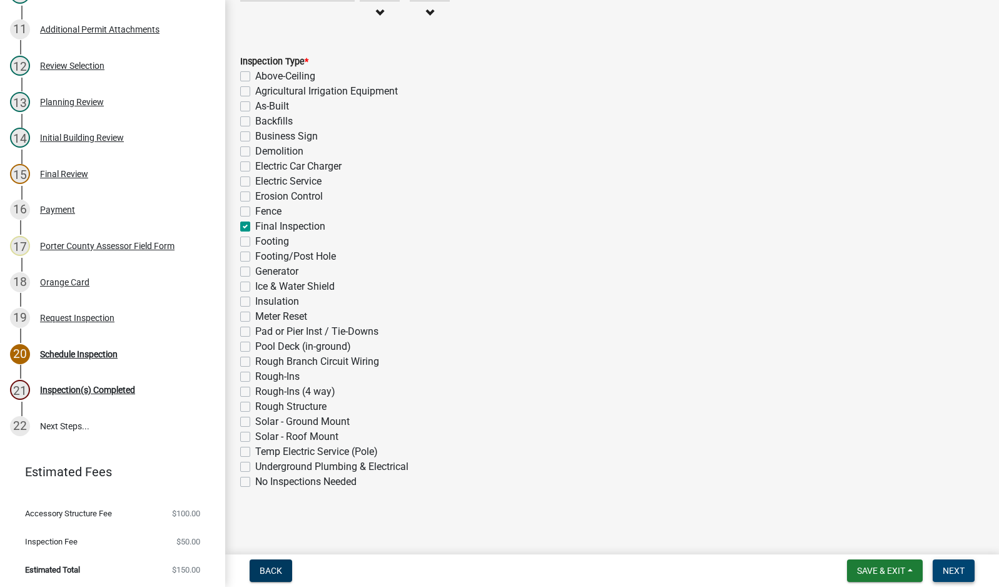
click at [953, 573] on span "Next" at bounding box center [953, 570] width 22 height 10
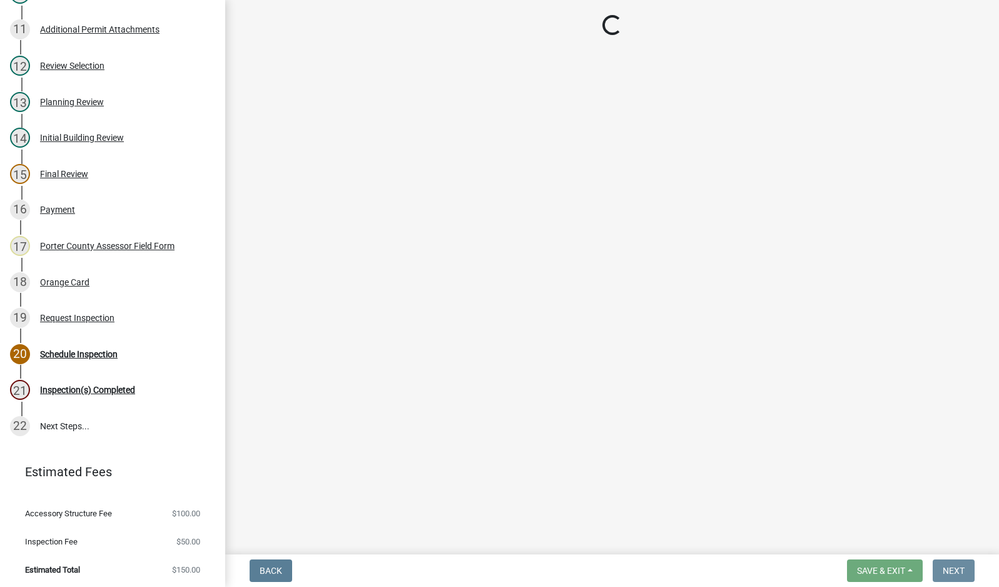
scroll to position [0, 0]
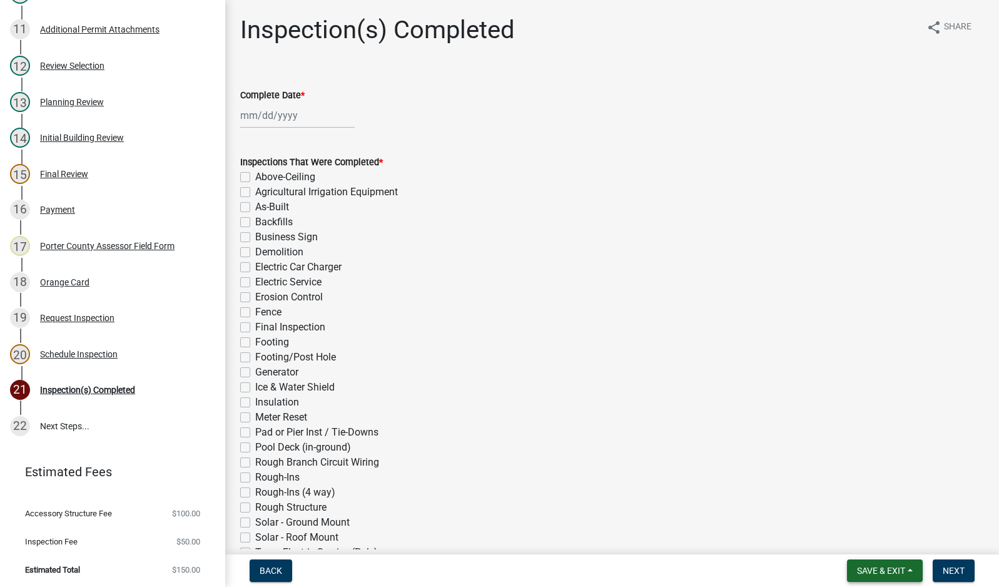
click at [886, 571] on span "Save & Exit" at bounding box center [881, 570] width 48 height 10
click at [899, 540] on button "Save & Exit" at bounding box center [872, 538] width 100 height 30
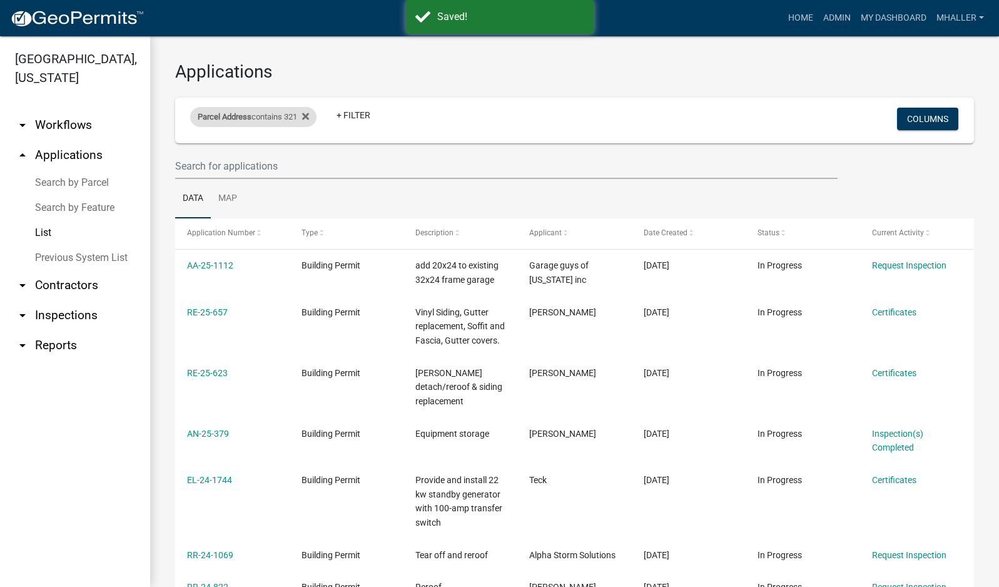
click at [274, 119] on div "Parcel Address contains 321" at bounding box center [253, 117] width 126 height 20
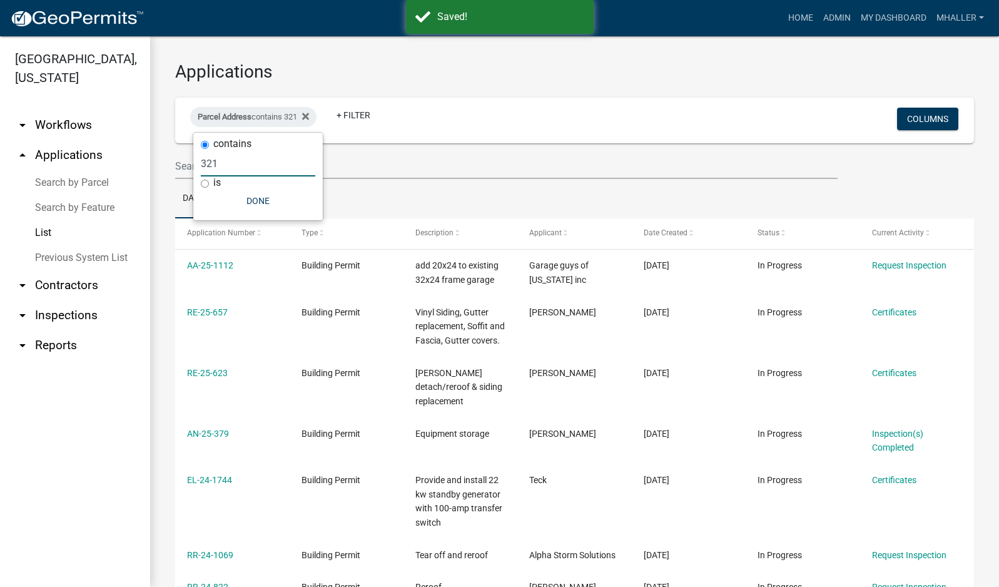
drag, startPoint x: 235, startPoint y: 164, endPoint x: 187, endPoint y: 164, distance: 48.1
click at [187, 164] on body "Internet Explorer does NOT work with GeoPermits. Get a new browser for more sec…" at bounding box center [499, 293] width 999 height 587
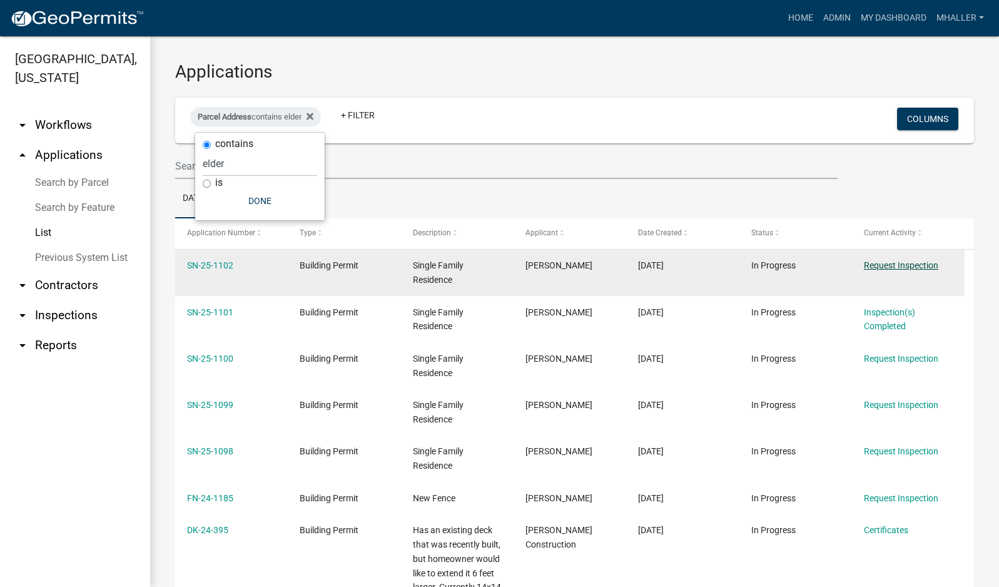
click at [904, 269] on link "Request Inspection" at bounding box center [901, 265] width 74 height 10
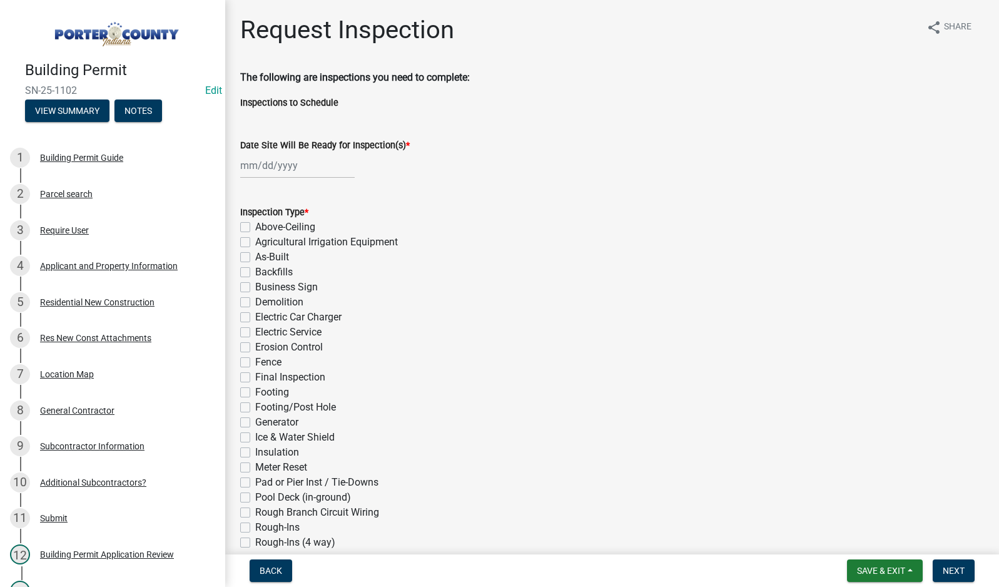
click at [274, 160] on div at bounding box center [297, 166] width 114 height 26
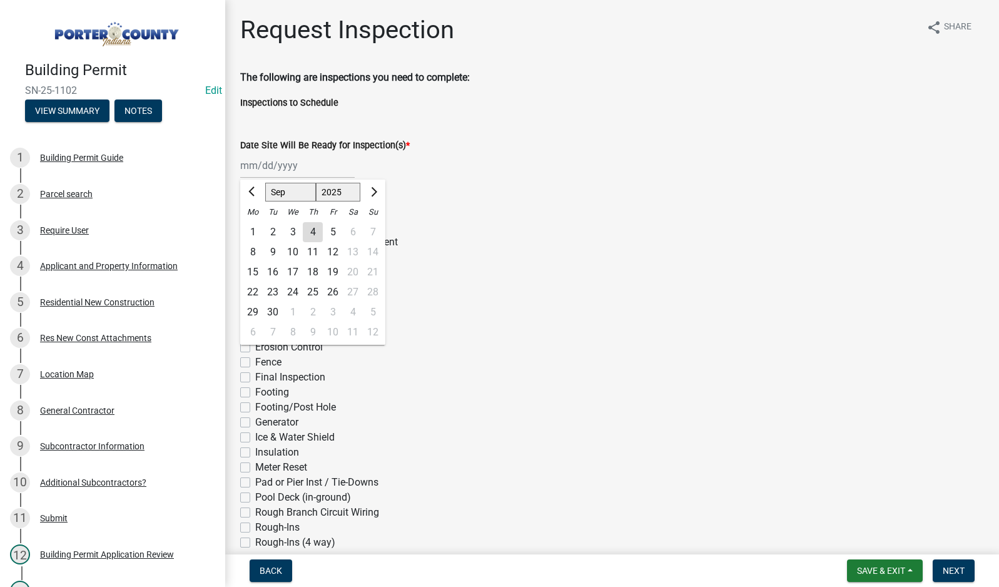
click at [310, 231] on div "4" at bounding box center [313, 232] width 20 height 20
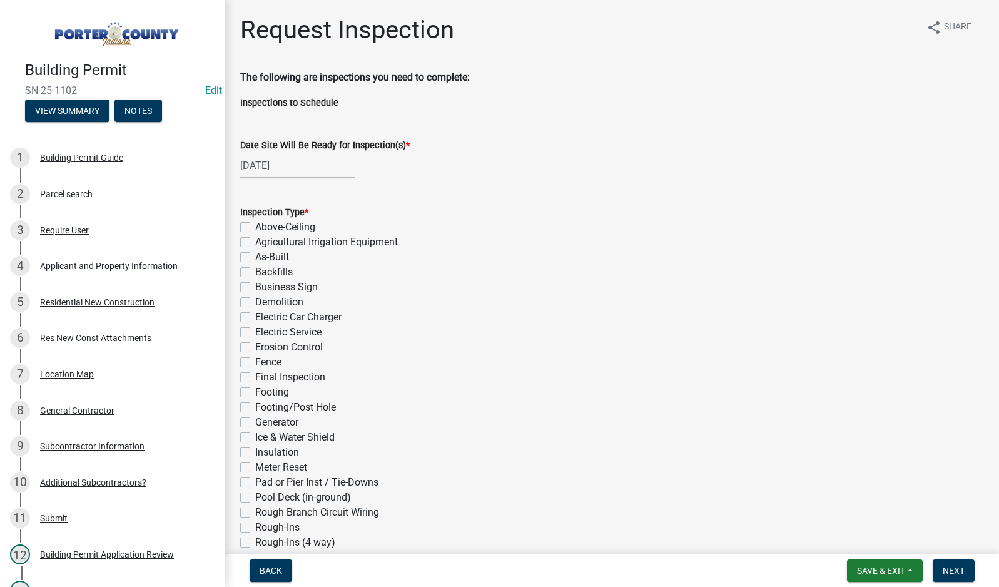
click at [255, 393] on label "Footing" at bounding box center [272, 392] width 34 height 15
click at [255, 393] on input "Footing" at bounding box center [259, 389] width 8 height 8
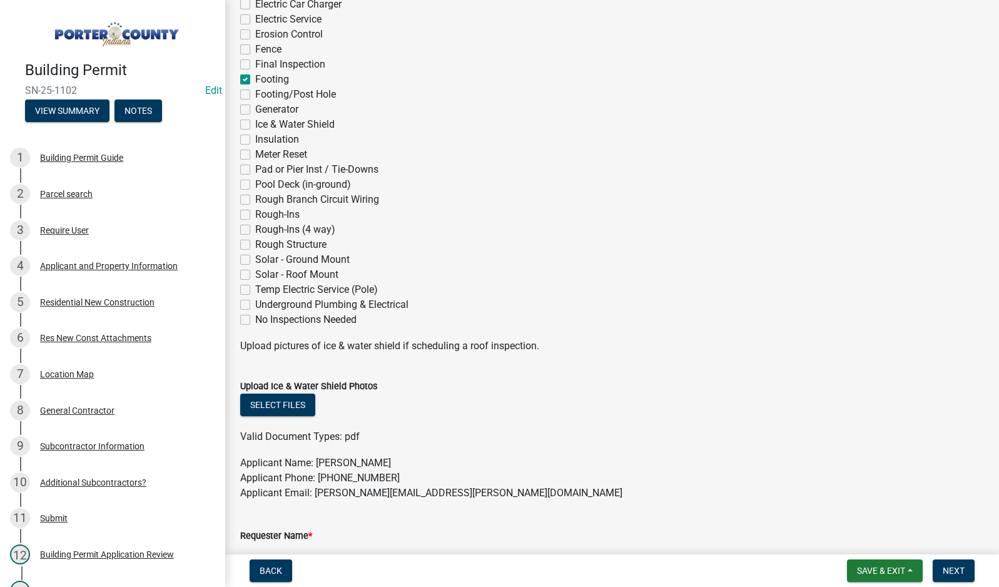
scroll to position [563, 0]
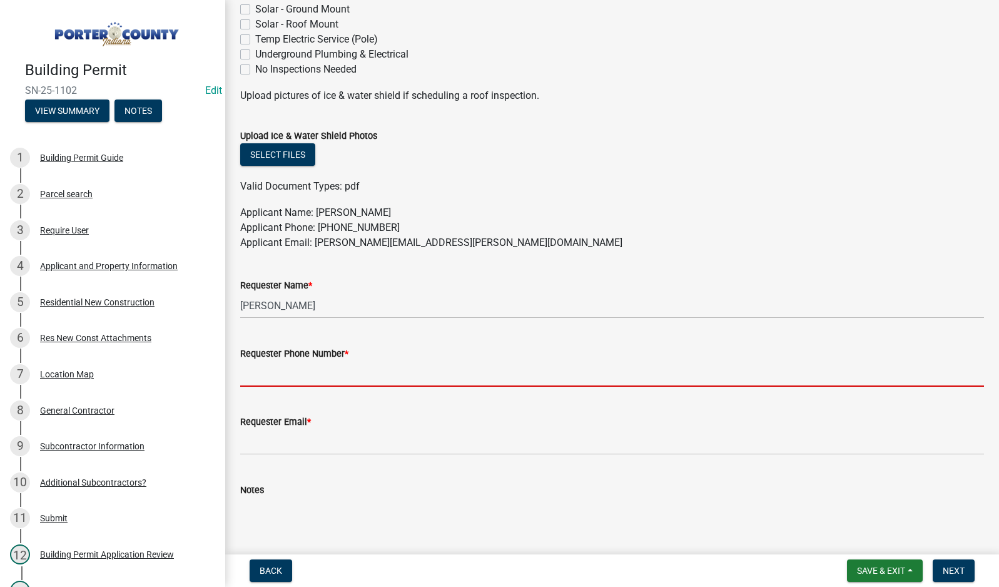
click at [345, 378] on input "Requester Phone Number *" at bounding box center [611, 374] width 743 height 26
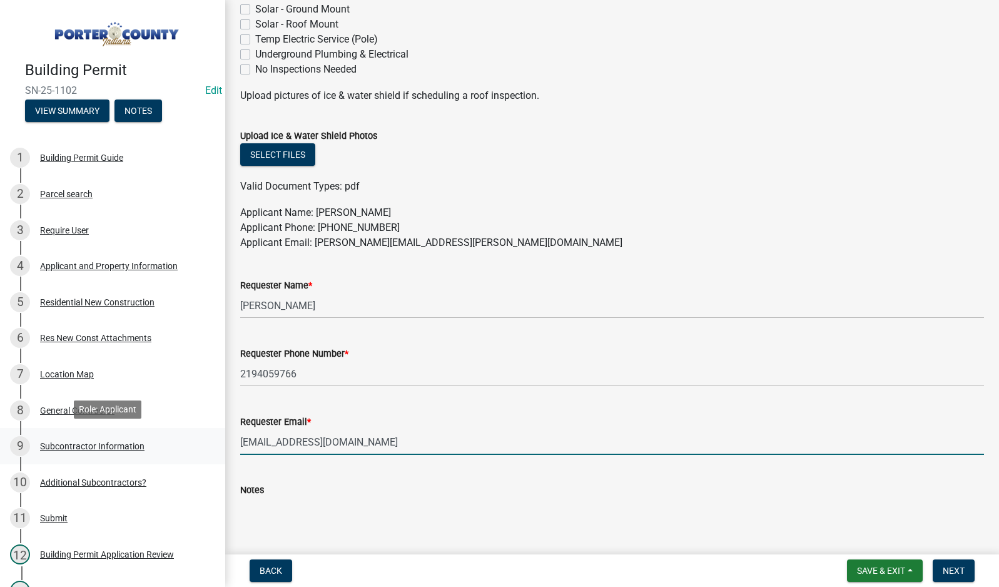
drag, startPoint x: 356, startPoint y: 444, endPoint x: 178, endPoint y: 427, distance: 179.6
click at [189, 431] on div "Building Permit SN-25-1102 Edit View Summary Notes 1 Building Permit Guide 2 Pa…" at bounding box center [499, 293] width 999 height 587
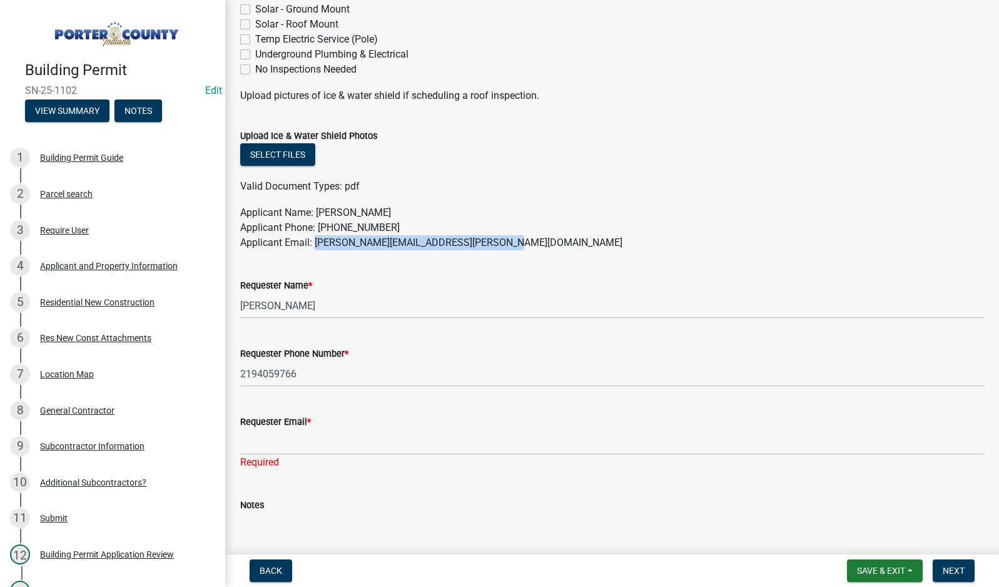
drag, startPoint x: 541, startPoint y: 244, endPoint x: 317, endPoint y: 238, distance: 223.9
click at [317, 238] on p "Applicant Name: [PERSON_NAME] Applicant Phone: [PHONE_NUMBER] Applicant Email: …" at bounding box center [611, 227] width 743 height 45
copy p "[PERSON_NAME][EMAIL_ADDRESS][PERSON_NAME][DOMAIN_NAME]"
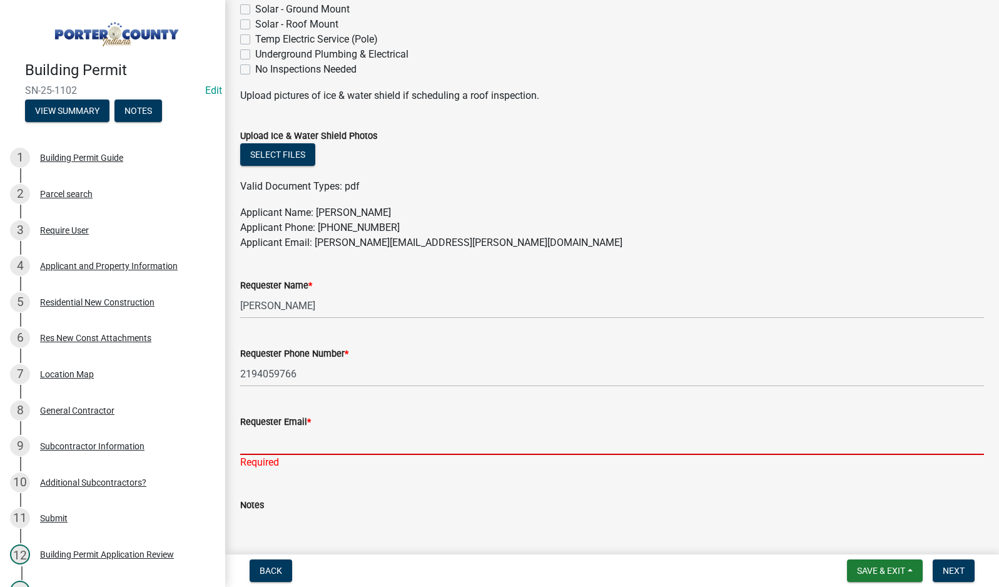
paste input "[PERSON_NAME][EMAIL_ADDRESS][PERSON_NAME][DOMAIN_NAME]"
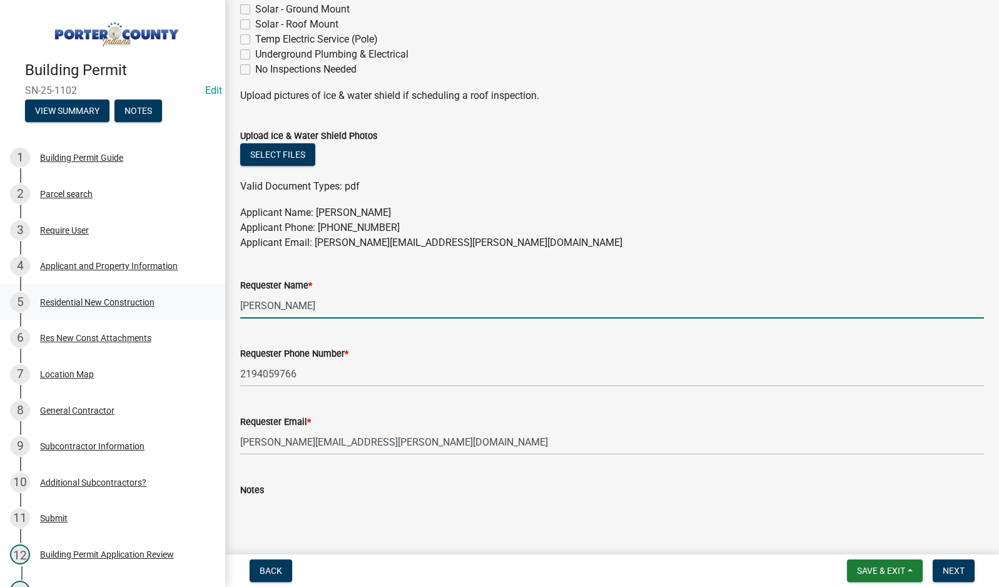
drag, startPoint x: 354, startPoint y: 300, endPoint x: 94, endPoint y: 315, distance: 259.9
click at [96, 315] on div "Building Permit SN-25-1102 Edit View Summary Notes 1 Building Permit Guide 2 Pa…" at bounding box center [499, 293] width 999 height 587
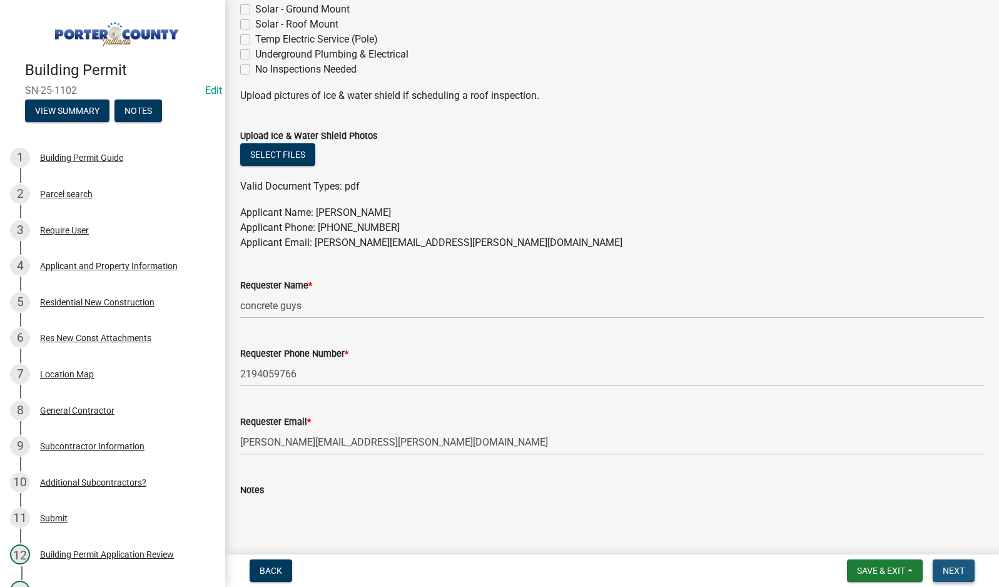
click at [955, 570] on span "Next" at bounding box center [953, 570] width 22 height 10
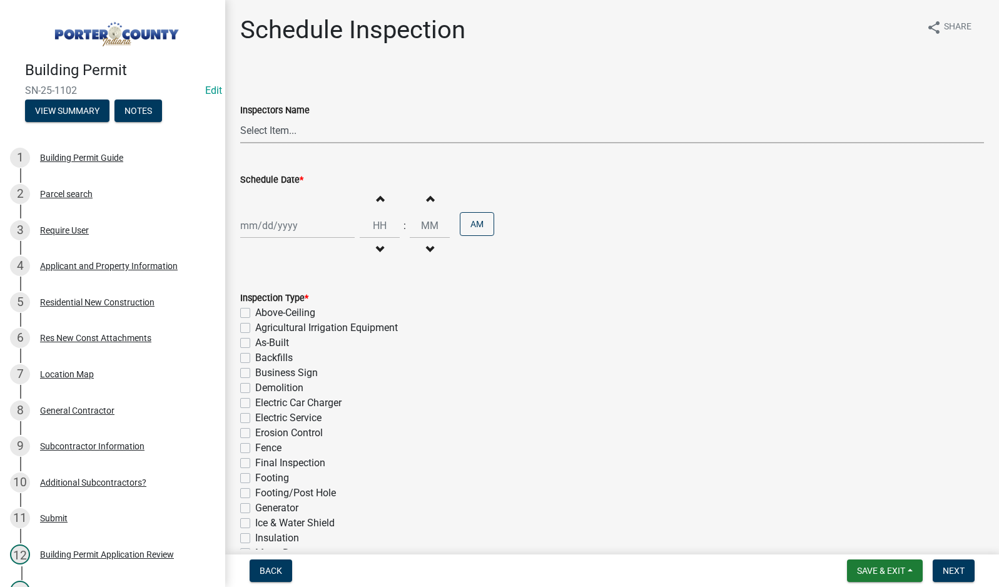
click at [269, 132] on select "Select Item... mhaller ([PERSON_NAME])" at bounding box center [611, 131] width 743 height 26
click at [240, 118] on select "Select Item... mhaller ([PERSON_NAME])" at bounding box center [611, 131] width 743 height 26
click at [271, 237] on div at bounding box center [297, 226] width 114 height 26
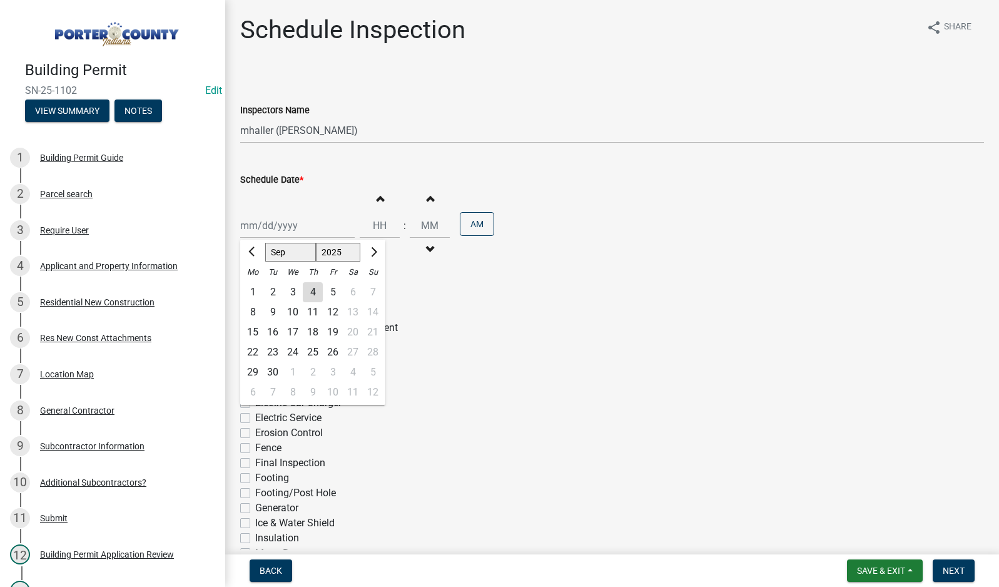
click at [308, 289] on div "4" at bounding box center [313, 292] width 20 height 20
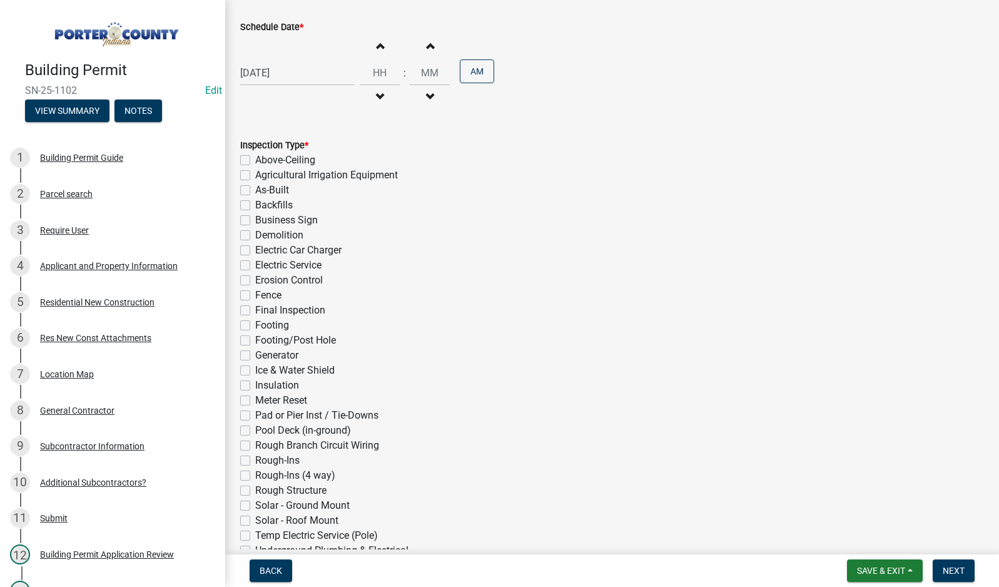
scroll to position [236, 0]
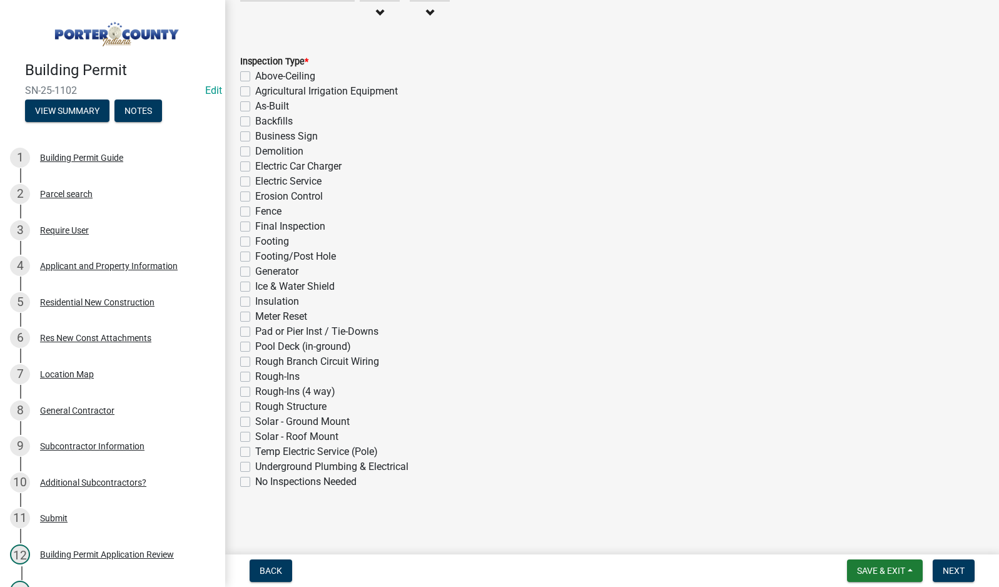
drag, startPoint x: 243, startPoint y: 240, endPoint x: 318, endPoint y: 277, distance: 83.1
click at [255, 241] on label "Footing" at bounding box center [272, 241] width 34 height 15
click at [255, 241] on input "Footing" at bounding box center [259, 238] width 8 height 8
click at [965, 570] on button "Next" at bounding box center [953, 570] width 42 height 23
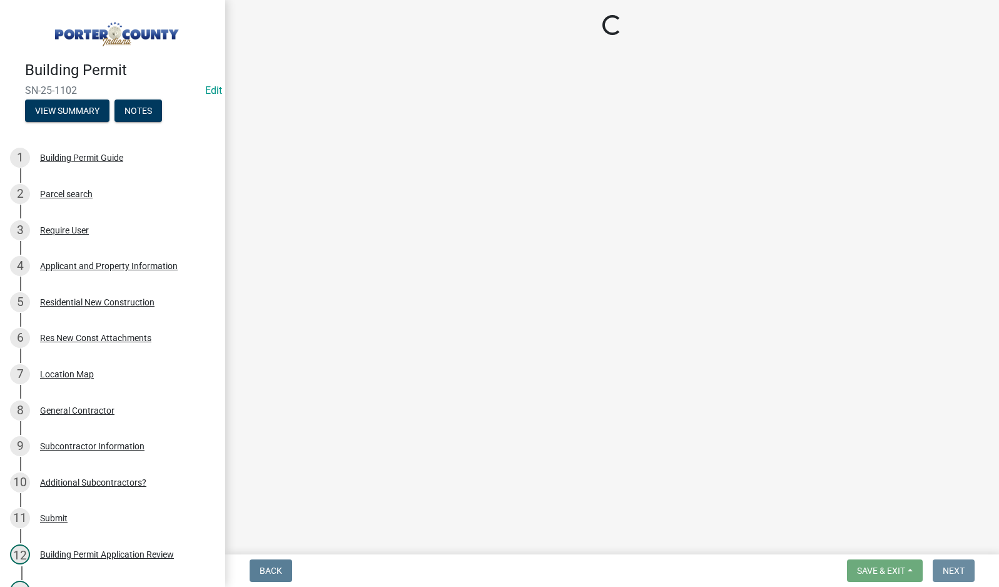
scroll to position [0, 0]
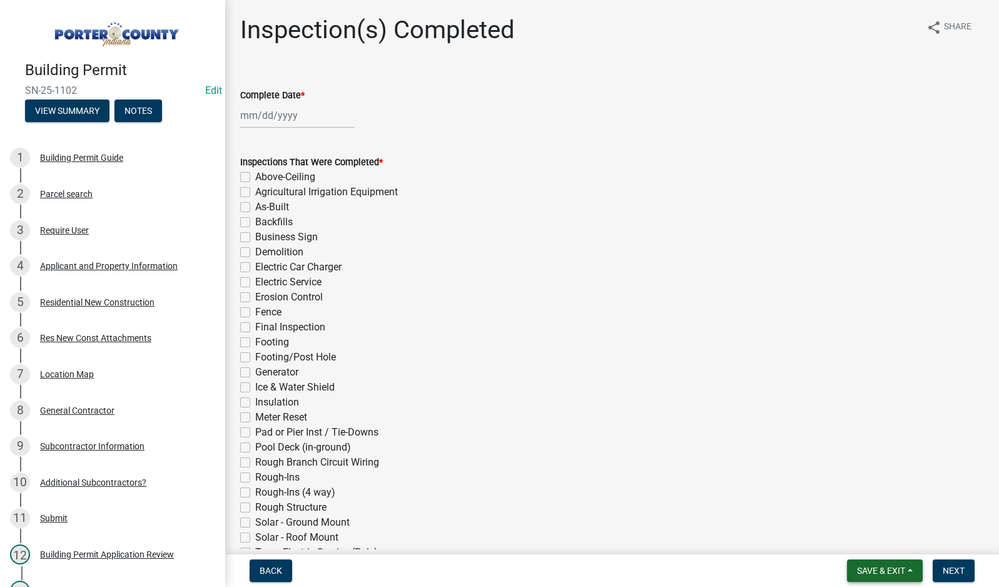
click at [869, 571] on span "Save & Exit" at bounding box center [881, 570] width 48 height 10
click at [862, 533] on button "Save & Exit" at bounding box center [872, 538] width 100 height 30
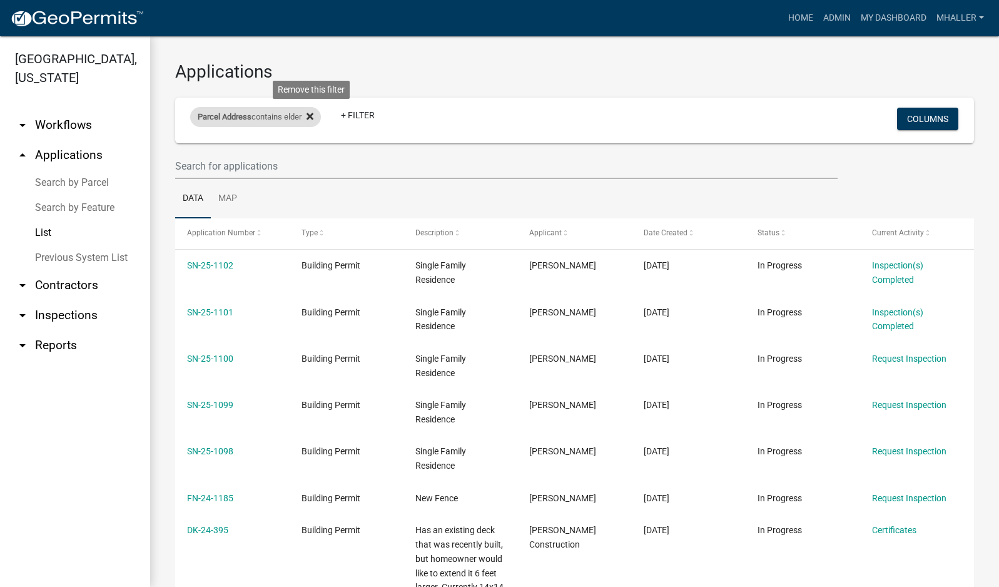
click at [313, 114] on icon at bounding box center [309, 116] width 7 height 10
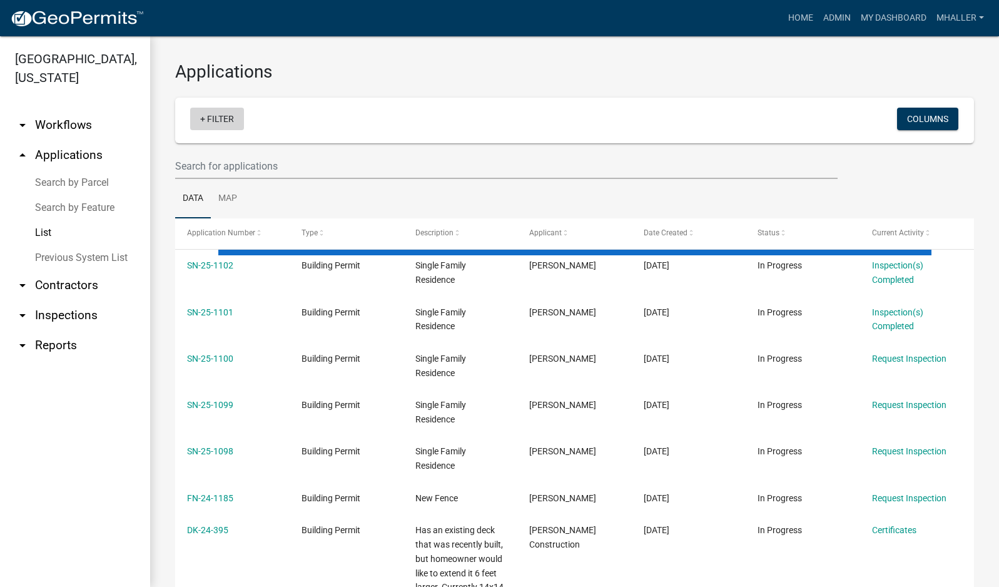
click at [208, 120] on link "+ Filter" at bounding box center [217, 119] width 54 height 23
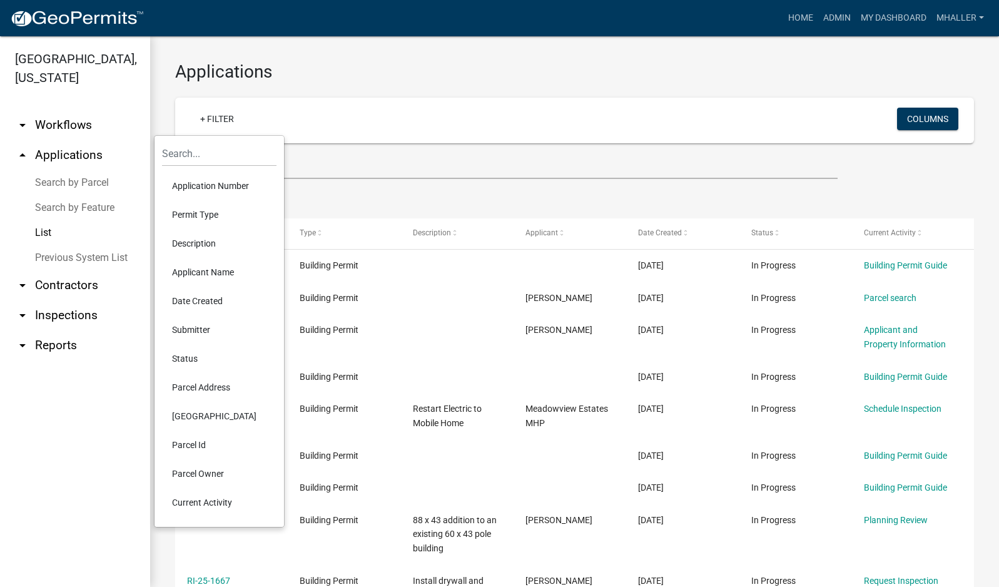
click at [221, 183] on li "Application Number" at bounding box center [219, 185] width 114 height 29
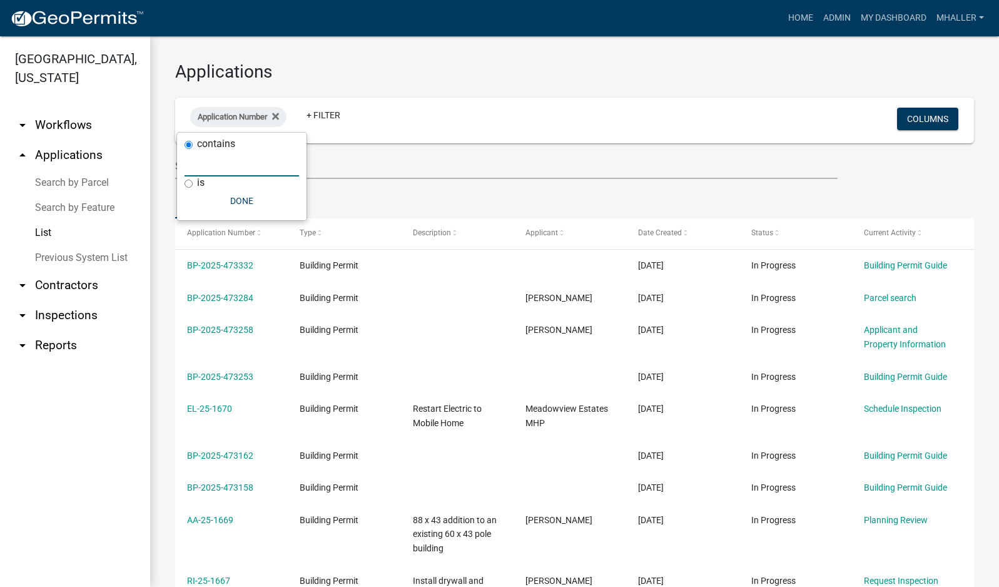
click at [224, 170] on input "text" at bounding box center [241, 164] width 114 height 26
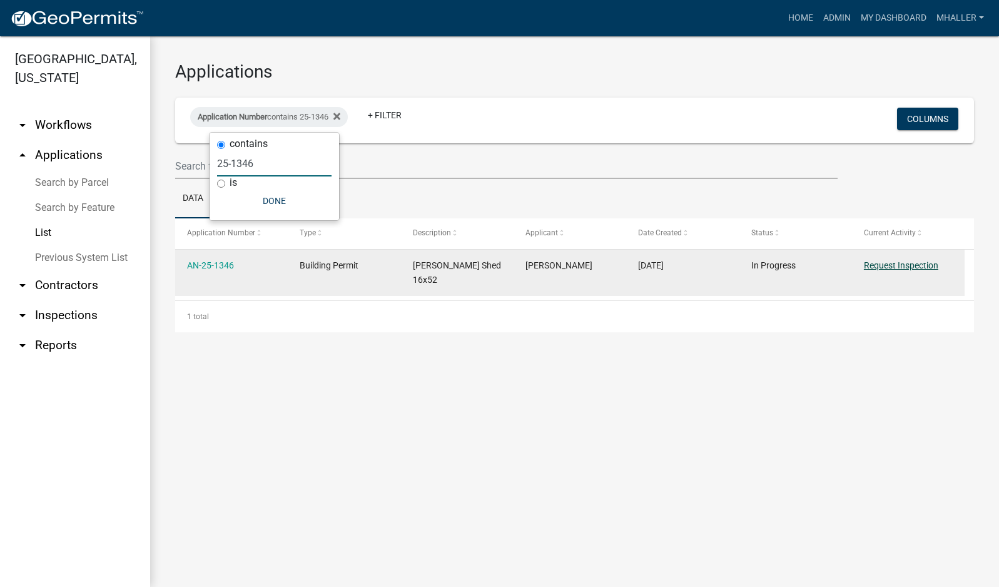
click at [901, 264] on link "Request Inspection" at bounding box center [901, 265] width 74 height 10
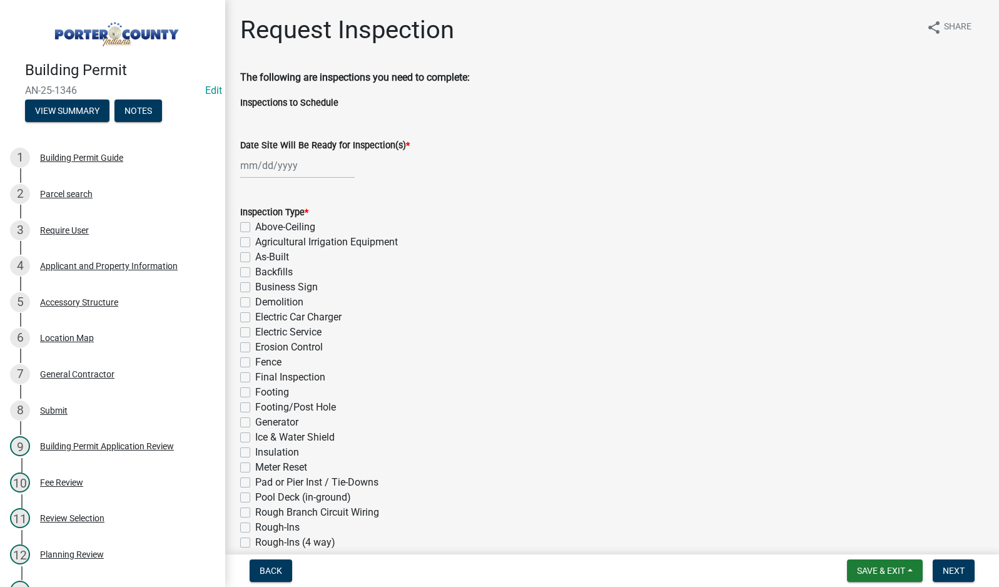
click at [278, 170] on div at bounding box center [297, 166] width 114 height 26
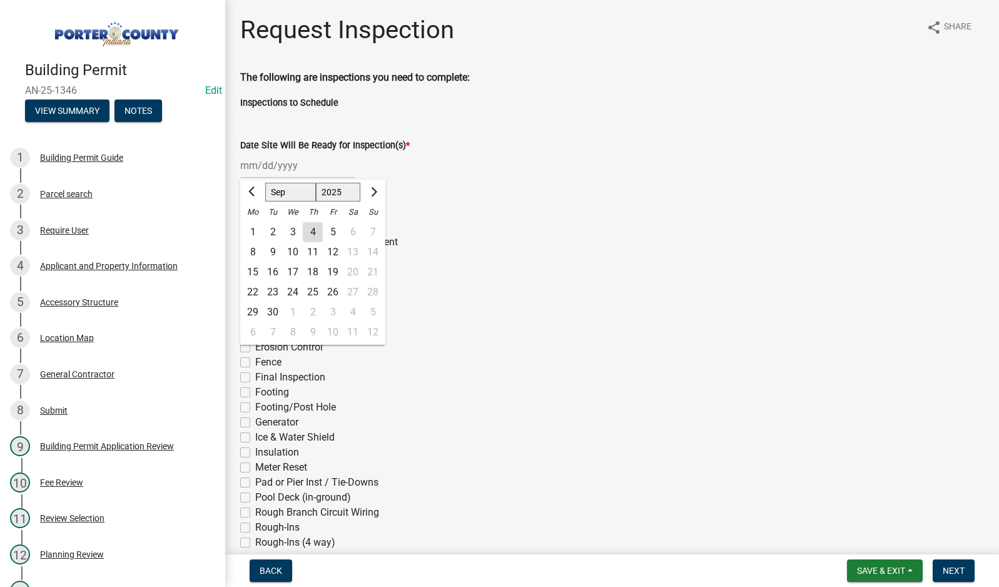
click at [310, 231] on div "4" at bounding box center [313, 232] width 20 height 20
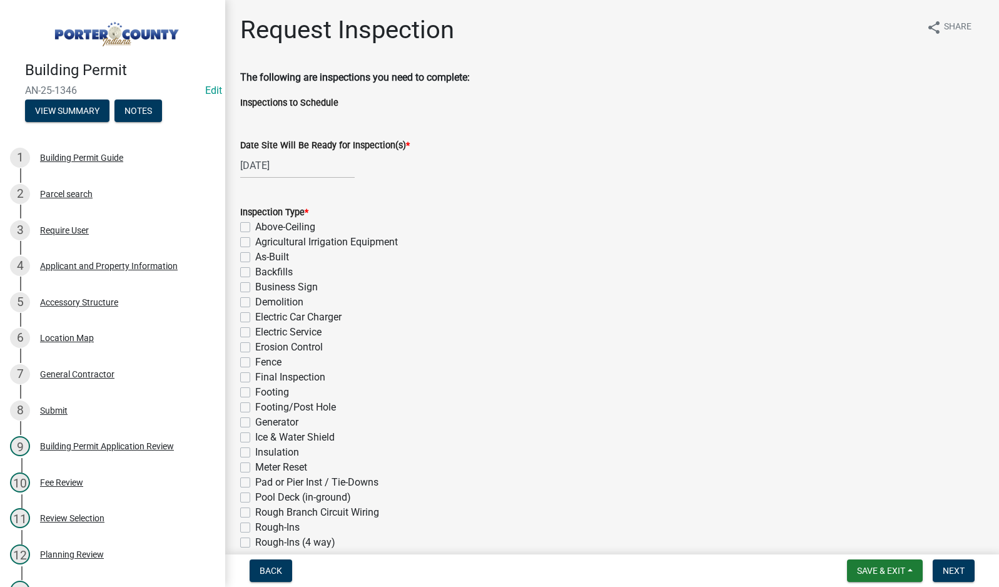
click at [255, 376] on label "Final Inspection" at bounding box center [290, 377] width 70 height 15
click at [255, 376] on input "Final Inspection" at bounding box center [259, 374] width 8 height 8
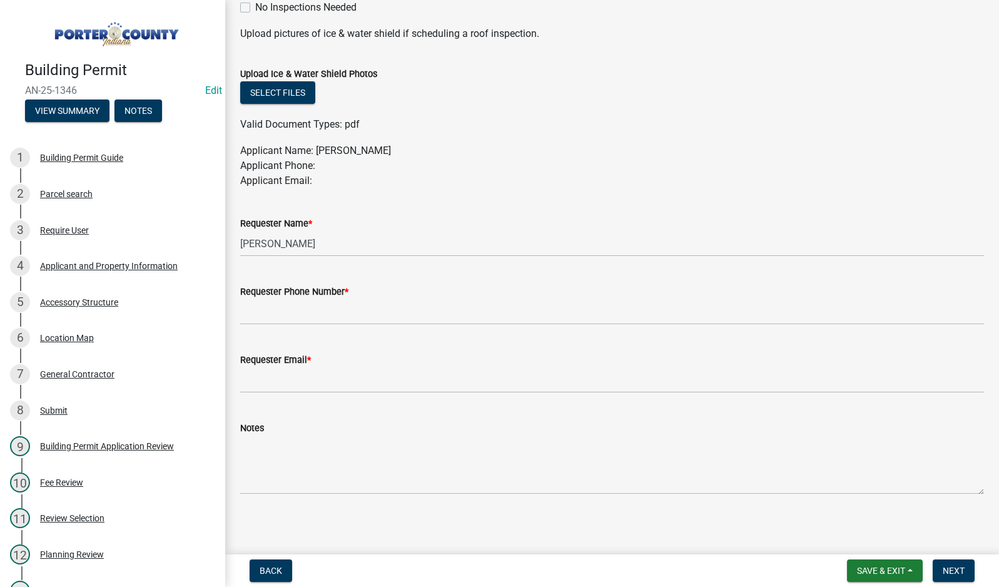
scroll to position [625, 0]
drag, startPoint x: 310, startPoint y: 250, endPoint x: 218, endPoint y: 249, distance: 91.9
click at [218, 249] on div "Building Permit AN-25-1346 Edit View Summary Notes 1 Building Permit Guide 2 Pa…" at bounding box center [499, 293] width 999 height 587
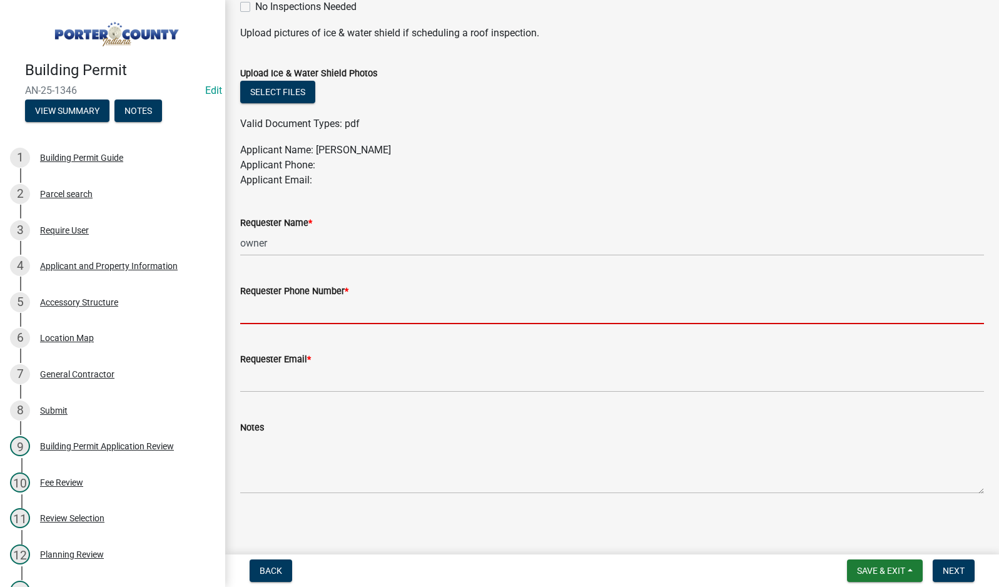
click at [305, 308] on input "Requester Phone Number *" at bounding box center [611, 311] width 743 height 26
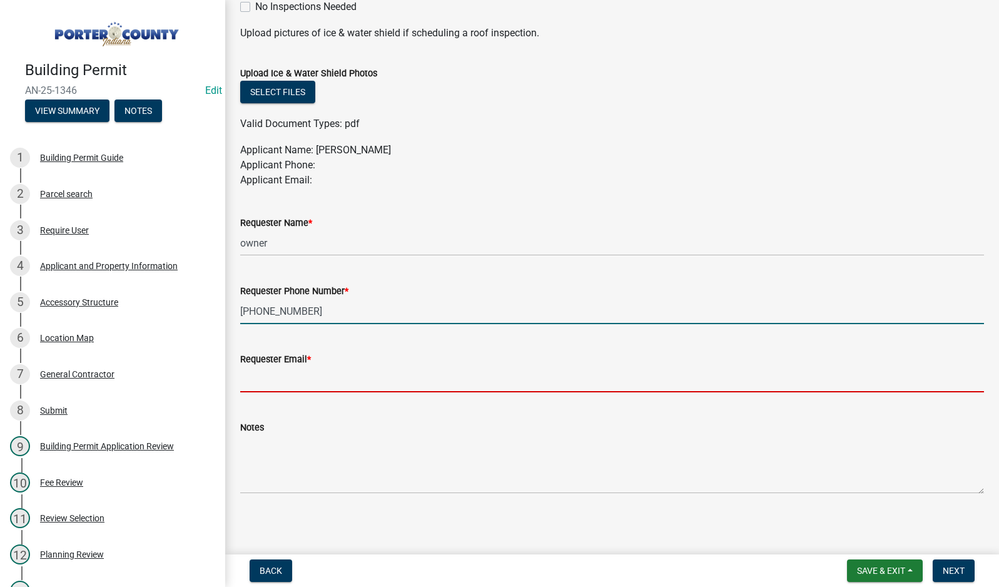
click at [264, 385] on input "Requester Email *" at bounding box center [611, 379] width 743 height 26
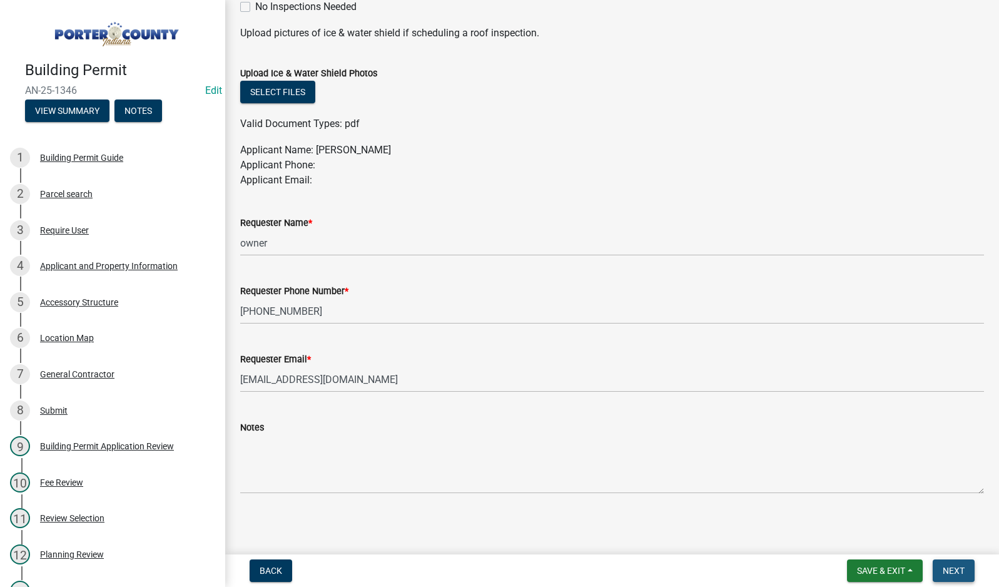
click at [939, 572] on button "Next" at bounding box center [953, 570] width 42 height 23
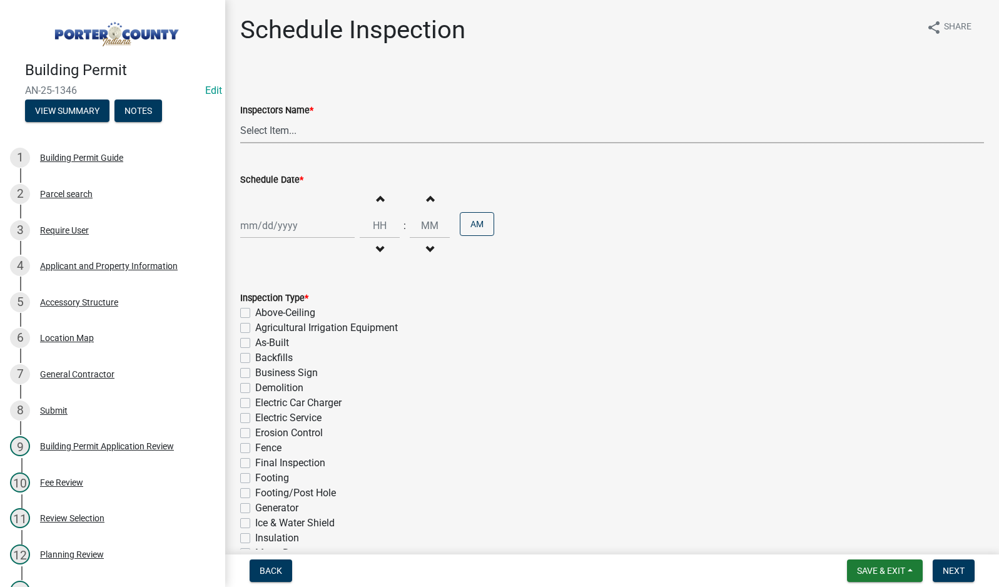
click at [291, 133] on select "Select Item... mhaller ([PERSON_NAME])" at bounding box center [611, 131] width 743 height 26
click at [240, 118] on select "Select Item... mhaller ([PERSON_NAME])" at bounding box center [611, 131] width 743 height 26
click at [288, 232] on div at bounding box center [297, 226] width 114 height 26
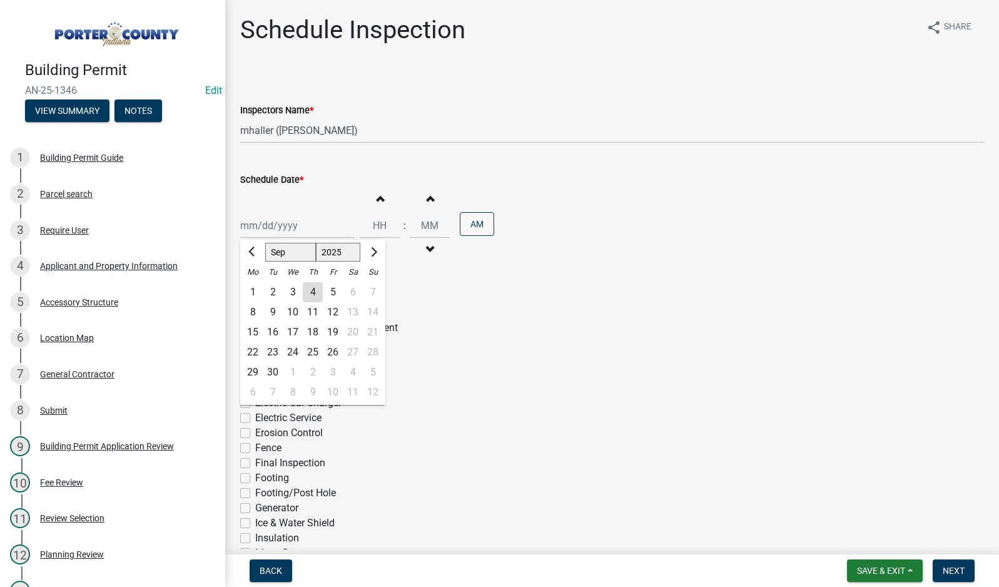
click at [313, 293] on div "4" at bounding box center [313, 292] width 20 height 20
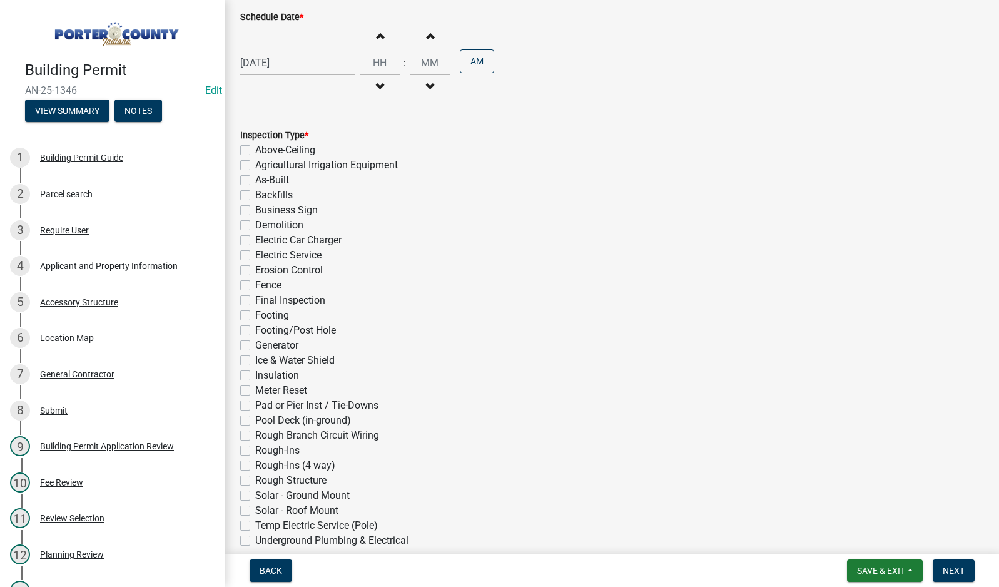
scroll to position [188, 0]
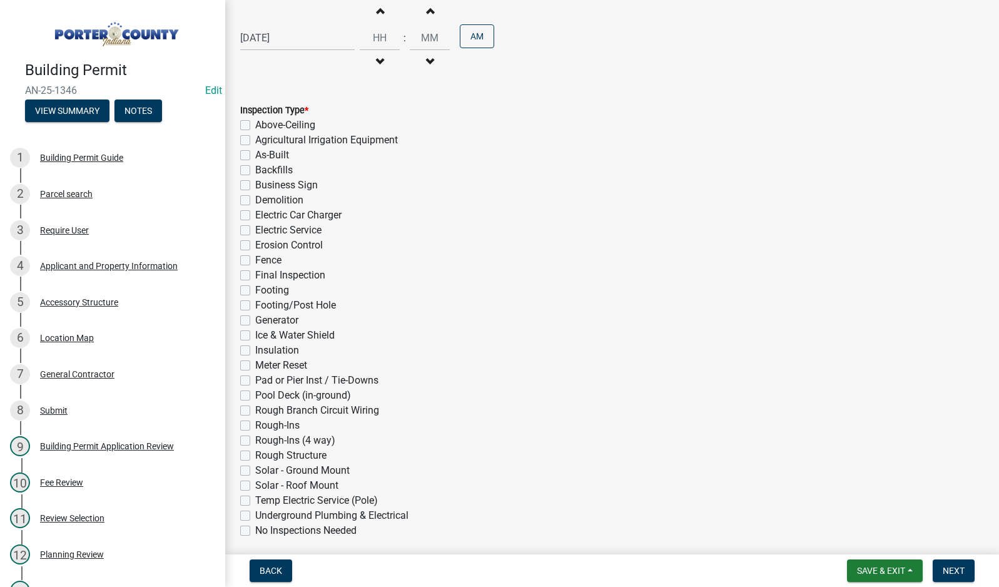
click at [255, 276] on label "Final Inspection" at bounding box center [290, 275] width 70 height 15
click at [255, 276] on input "Final Inspection" at bounding box center [259, 272] width 8 height 8
click at [951, 568] on span "Next" at bounding box center [953, 570] width 22 height 10
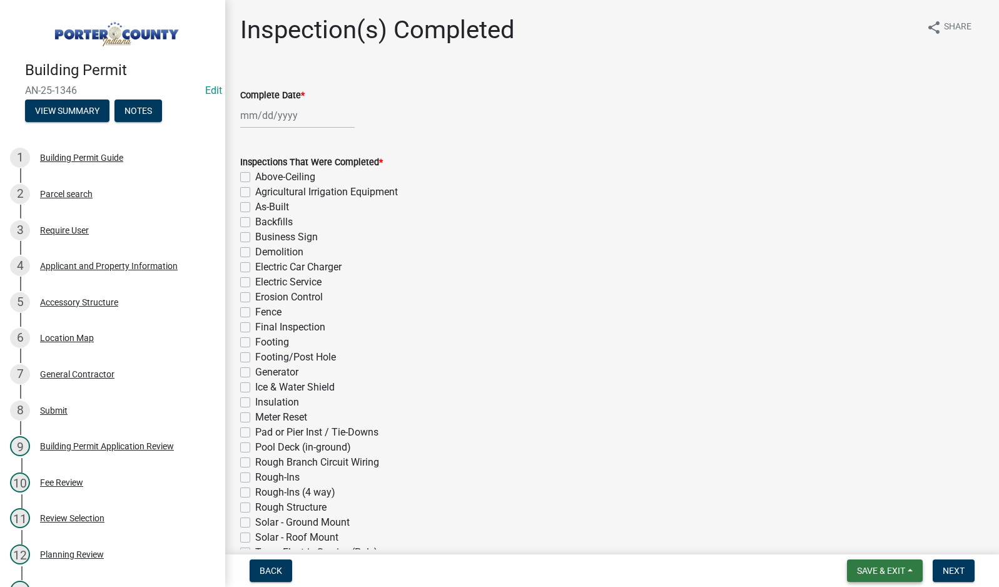
click at [888, 570] on span "Save & Exit" at bounding box center [881, 570] width 48 height 10
click at [887, 546] on button "Save & Exit" at bounding box center [872, 538] width 100 height 30
